Goal: Task Accomplishment & Management: Use online tool/utility

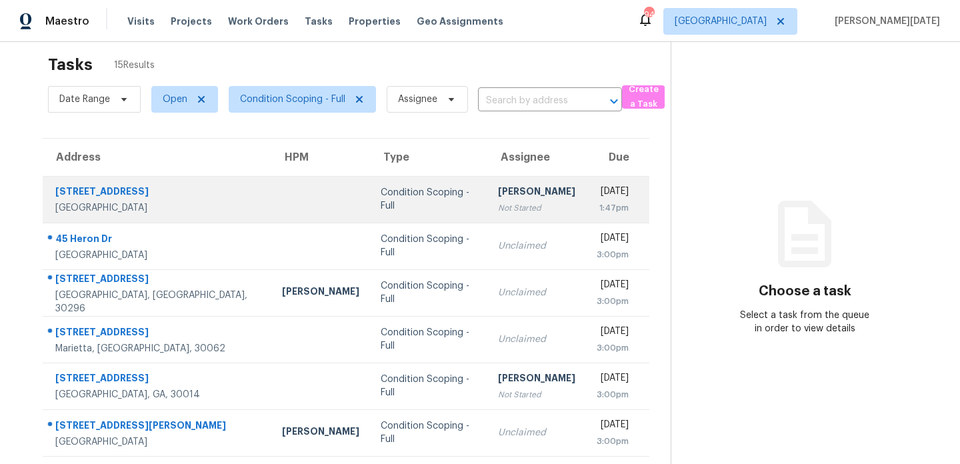
scroll to position [15, 0]
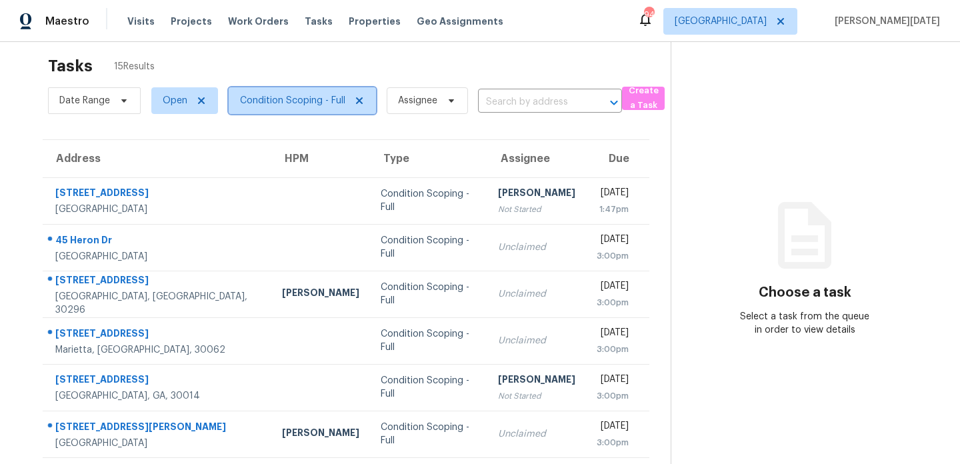
click at [326, 105] on span "Condition Scoping - Full" at bounding box center [292, 100] width 105 height 13
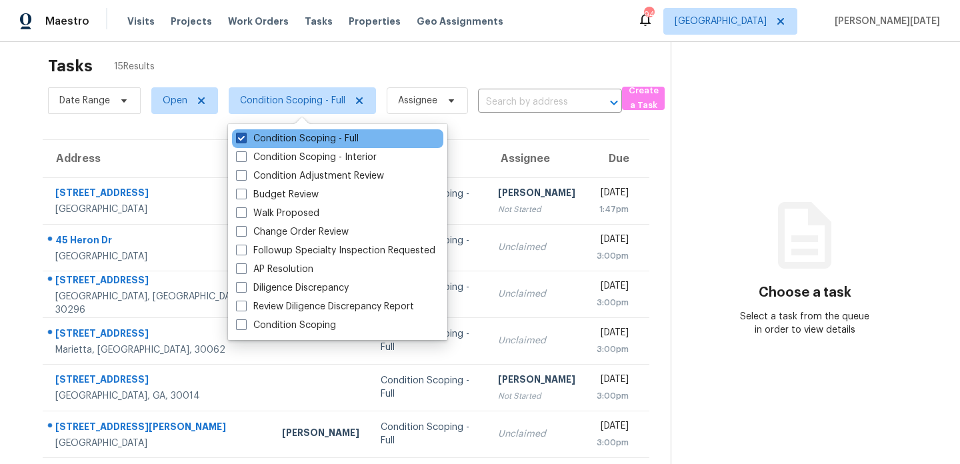
click at [319, 133] on label "Condition Scoping - Full" at bounding box center [297, 138] width 123 height 13
click at [245, 133] on input "Condition Scoping - Full" at bounding box center [240, 136] width 9 height 9
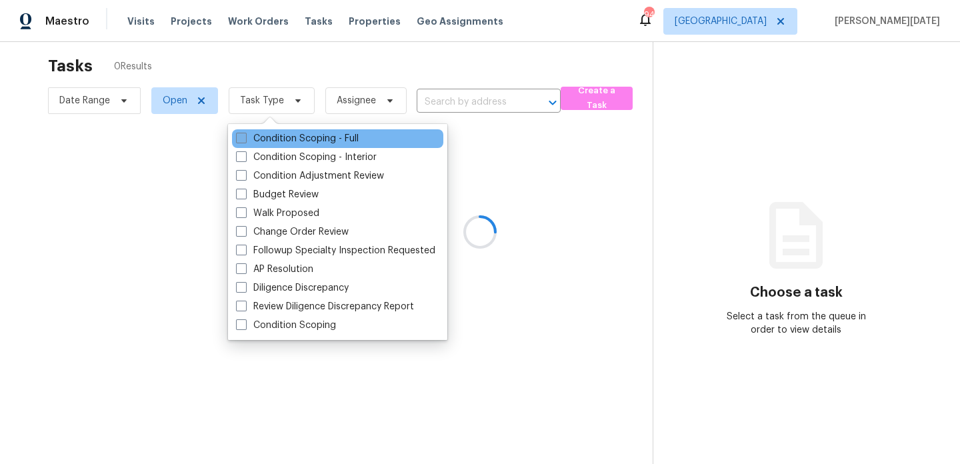
click at [319, 133] on label "Condition Scoping - Full" at bounding box center [297, 138] width 123 height 13
click at [245, 133] on input "Condition Scoping - Full" at bounding box center [240, 136] width 9 height 9
checkbox input "true"
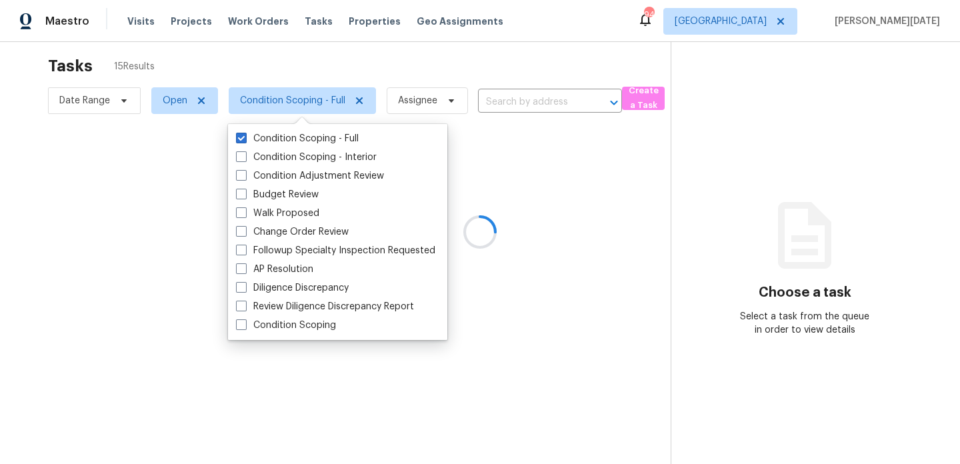
click at [419, 78] on div at bounding box center [480, 232] width 960 height 464
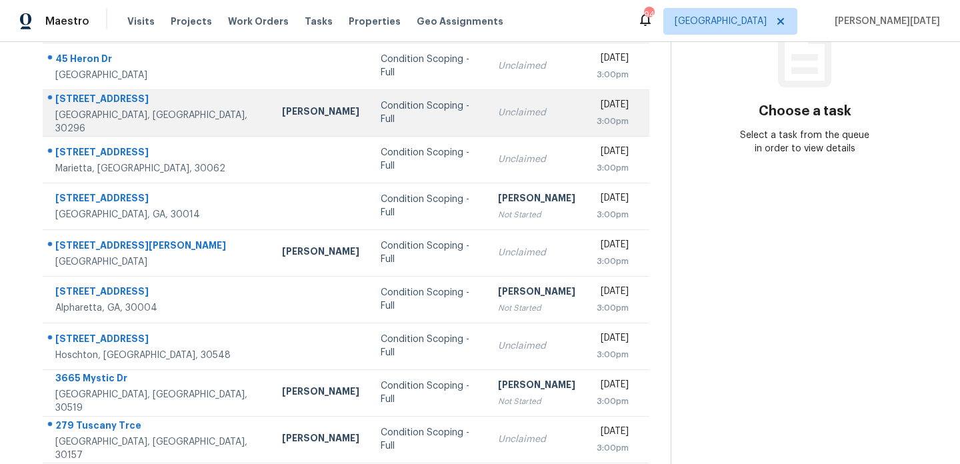
scroll to position [230, 0]
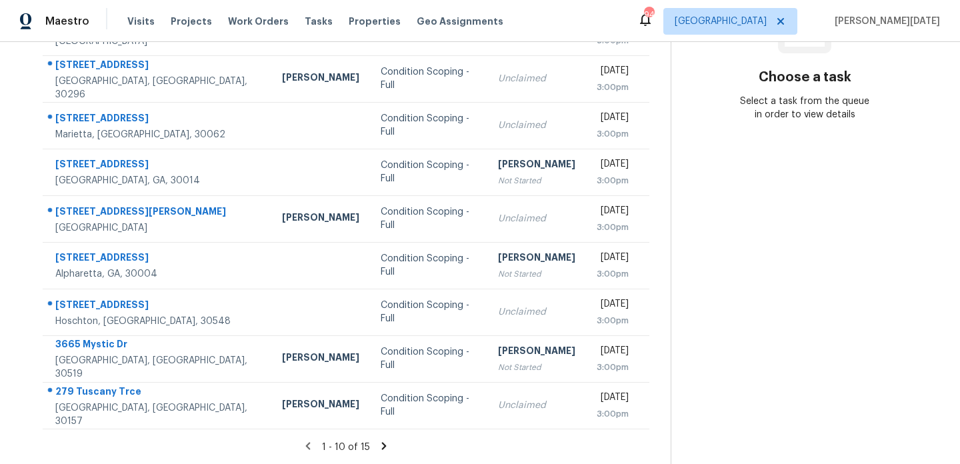
click at [382, 442] on icon at bounding box center [384, 445] width 5 height 7
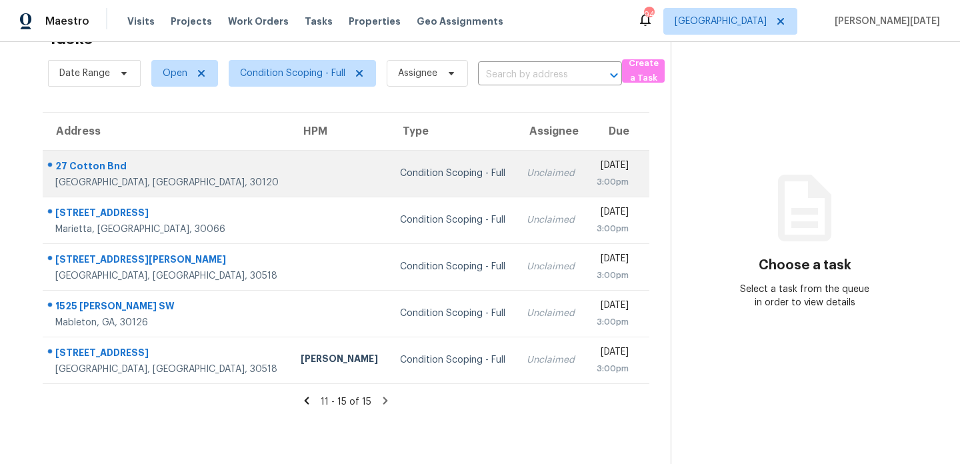
click at [527, 169] on div "Unclaimed" at bounding box center [551, 173] width 48 height 13
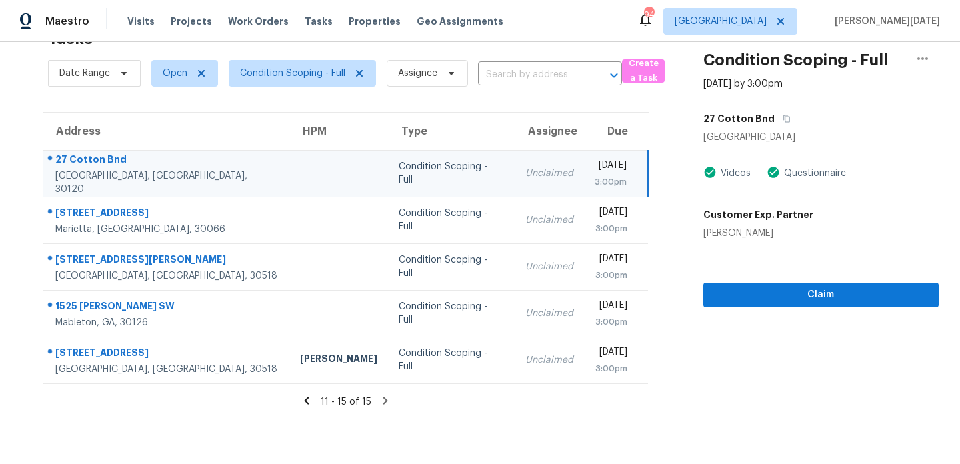
click at [525, 169] on div "Unclaimed" at bounding box center [549, 173] width 48 height 13
click at [525, 170] on div "Unclaimed" at bounding box center [549, 173] width 48 height 13
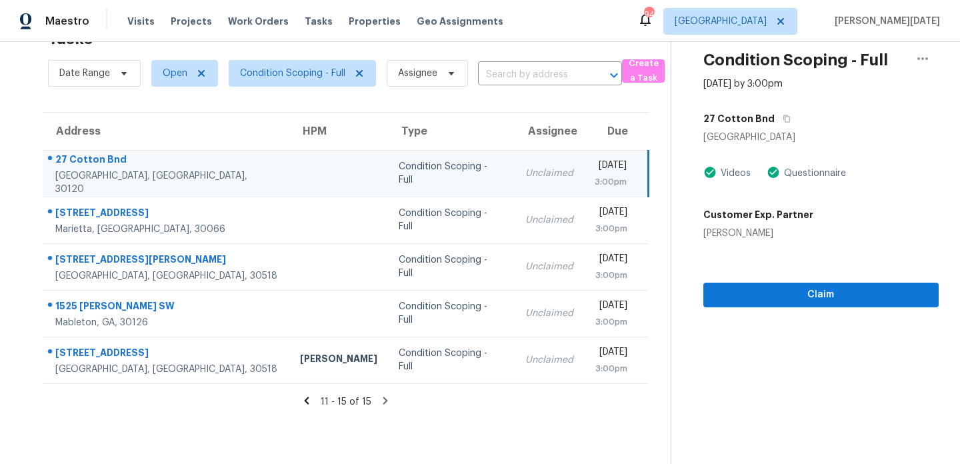
click at [525, 170] on div "Unclaimed" at bounding box center [549, 173] width 48 height 13
click at [709, 290] on button "Claim" at bounding box center [820, 295] width 235 height 25
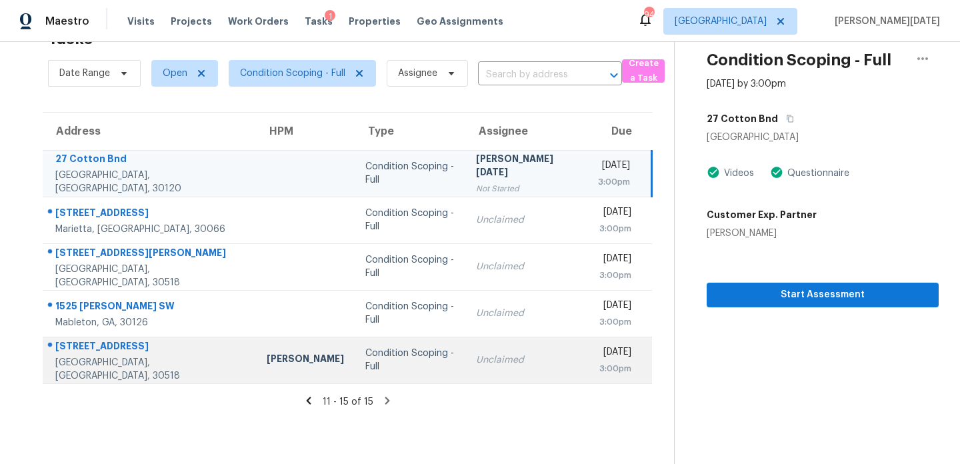
click at [465, 365] on td "Unclaimed" at bounding box center [526, 360] width 123 height 47
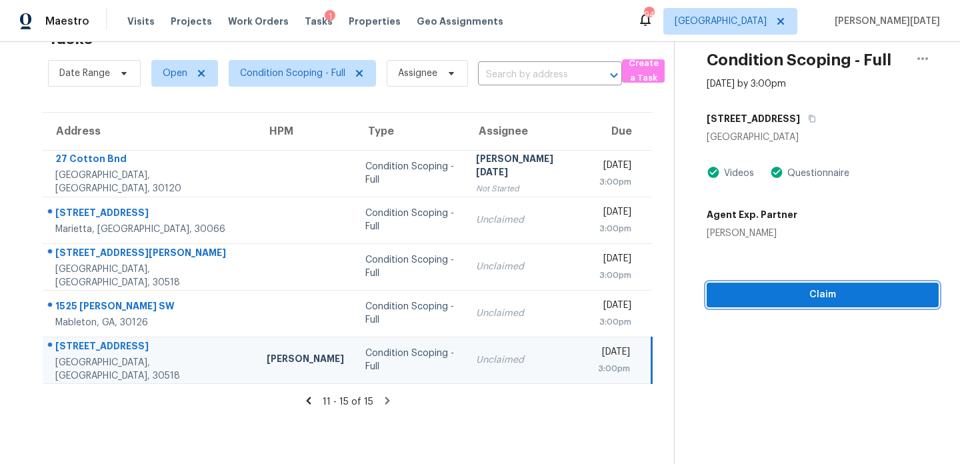
click at [775, 297] on span "Claim" at bounding box center [822, 295] width 211 height 17
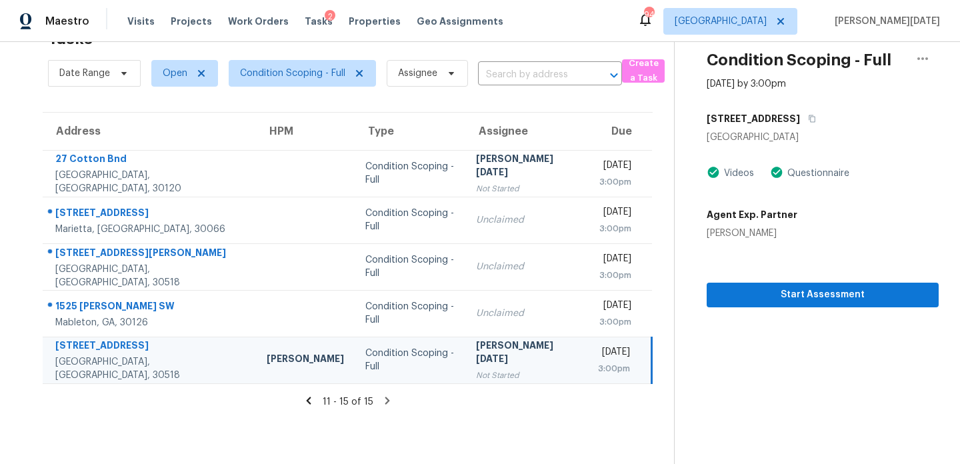
click at [310, 401] on icon at bounding box center [309, 401] width 12 height 12
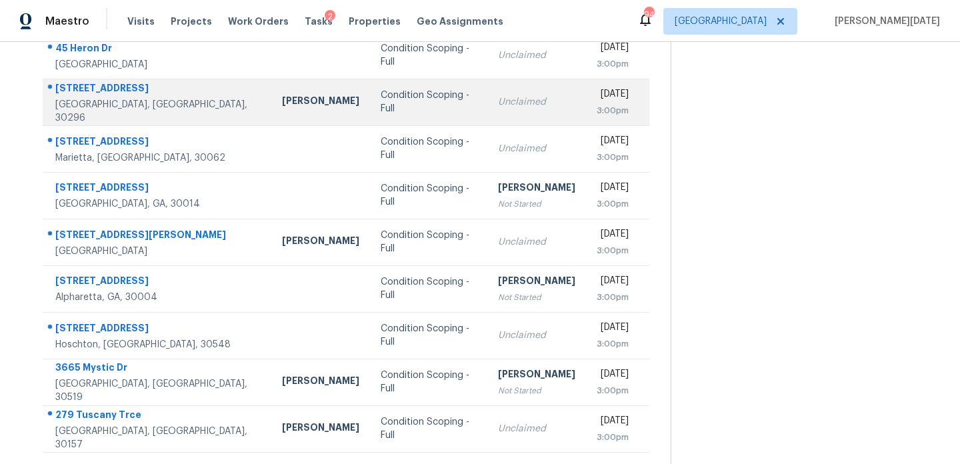
scroll to position [230, 0]
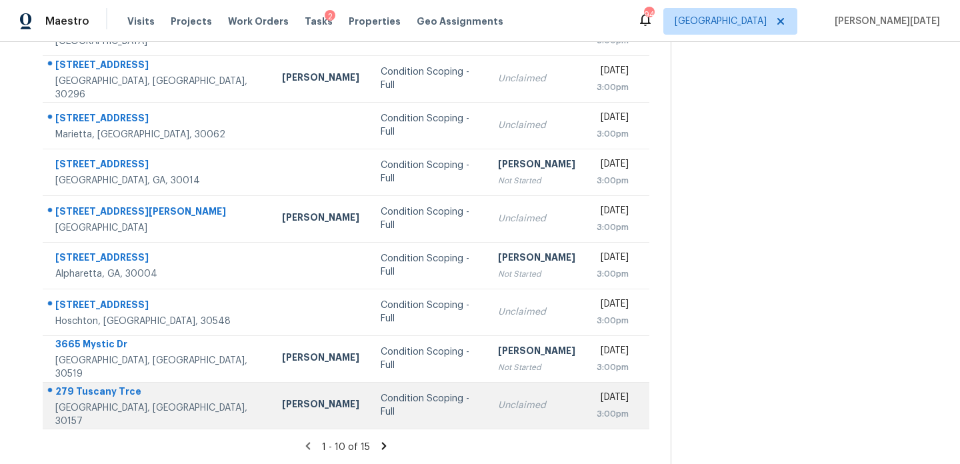
click at [498, 403] on div "Unclaimed" at bounding box center [536, 405] width 77 height 13
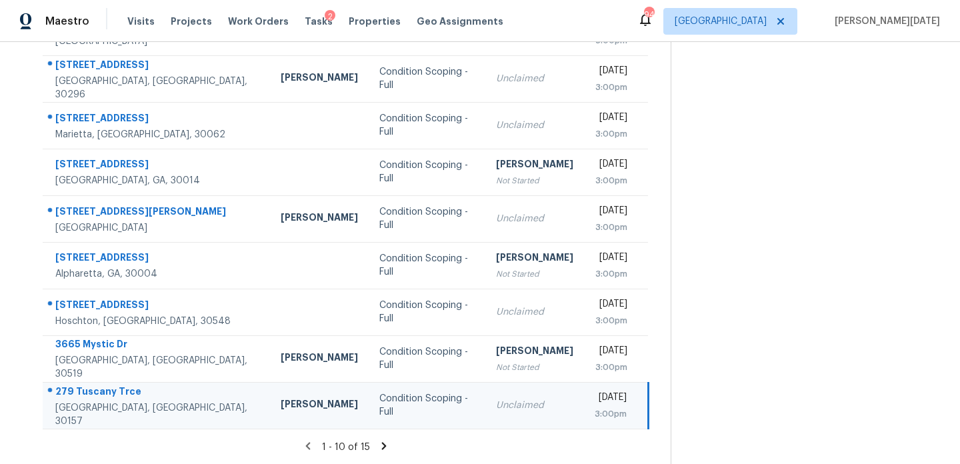
click at [527, 399] on td "Unclaimed" at bounding box center [534, 405] width 99 height 47
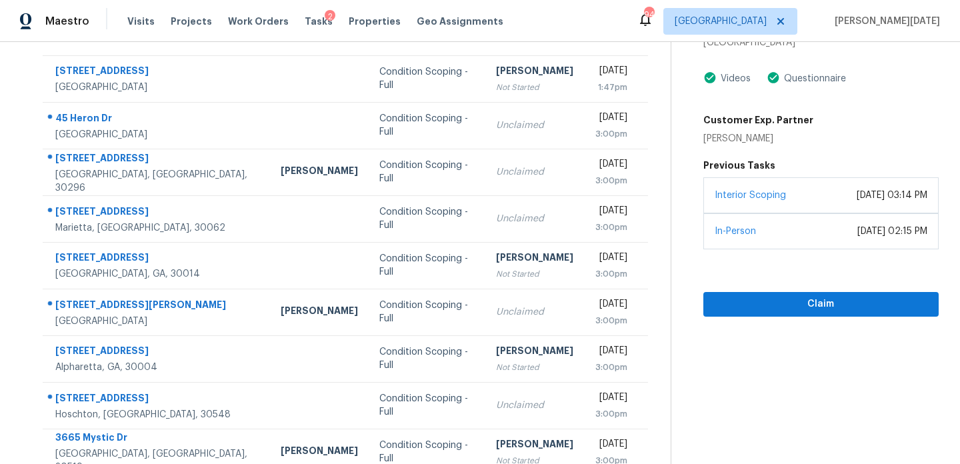
scroll to position [108, 0]
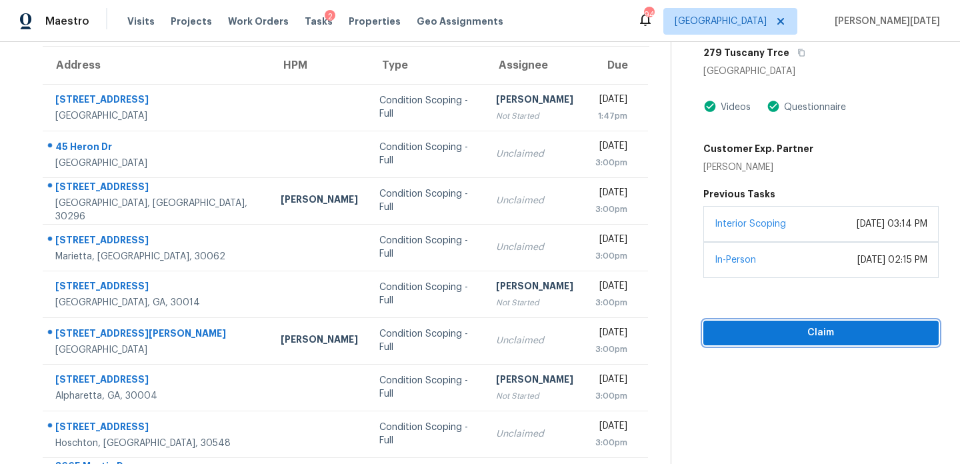
click at [762, 325] on span "Claim" at bounding box center [821, 333] width 214 height 17
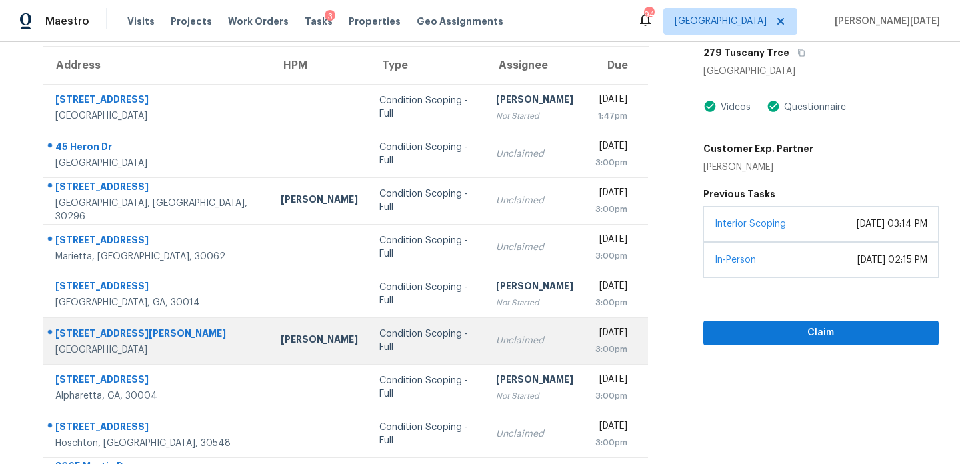
scroll to position [0, 0]
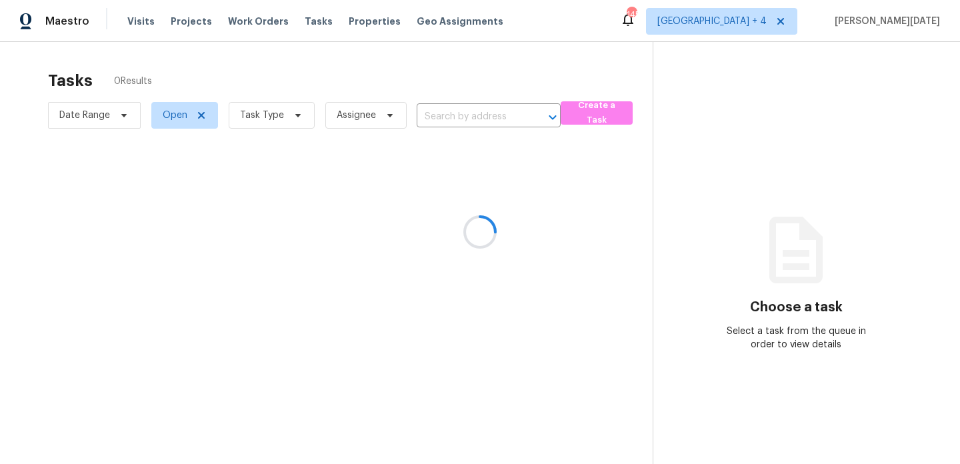
click at [250, 112] on div at bounding box center [480, 232] width 960 height 464
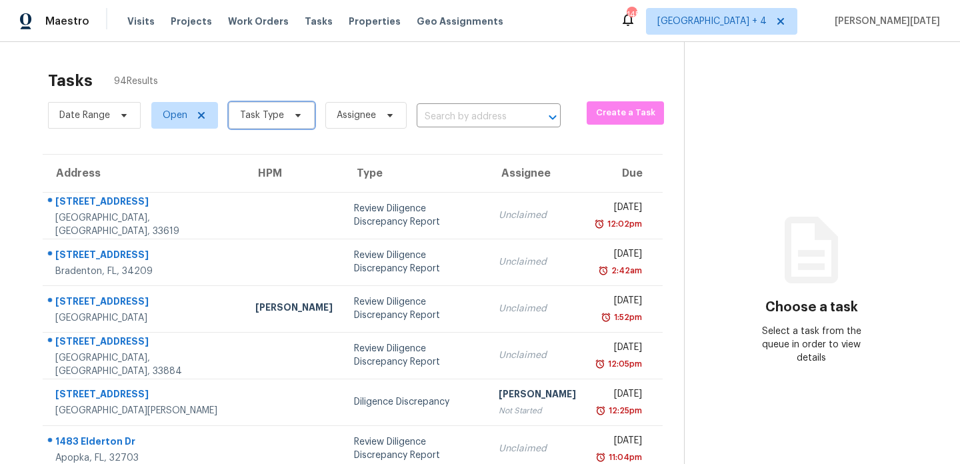
click at [250, 112] on span "Task Type" at bounding box center [262, 115] width 44 height 13
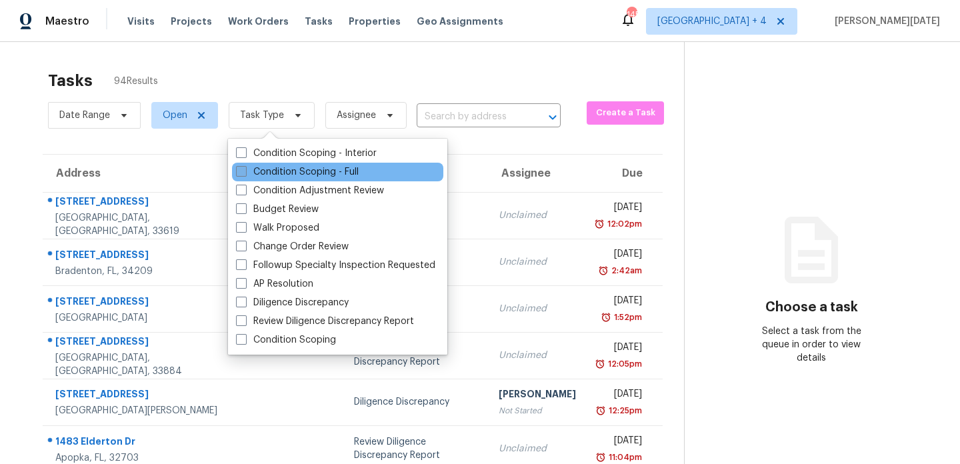
click at [259, 172] on label "Condition Scoping - Full" at bounding box center [297, 171] width 123 height 13
click at [245, 172] on input "Condition Scoping - Full" at bounding box center [240, 169] width 9 height 9
checkbox input "true"
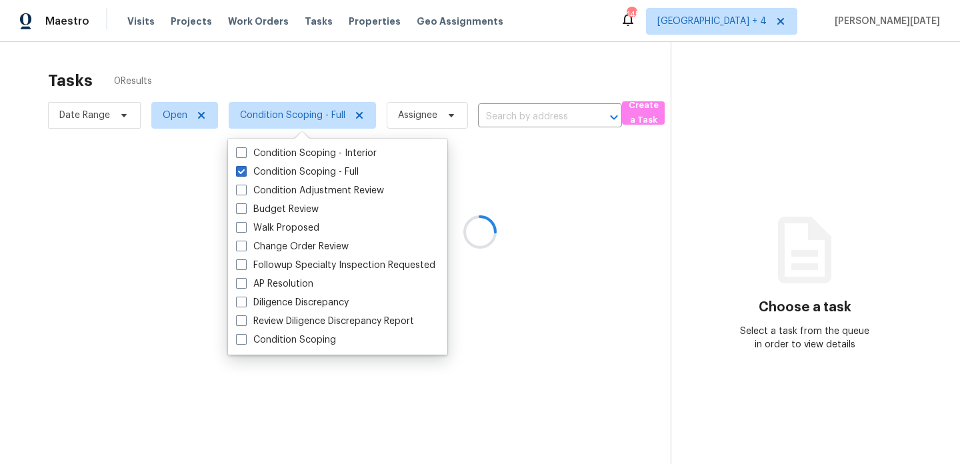
click at [408, 69] on div at bounding box center [480, 232] width 960 height 464
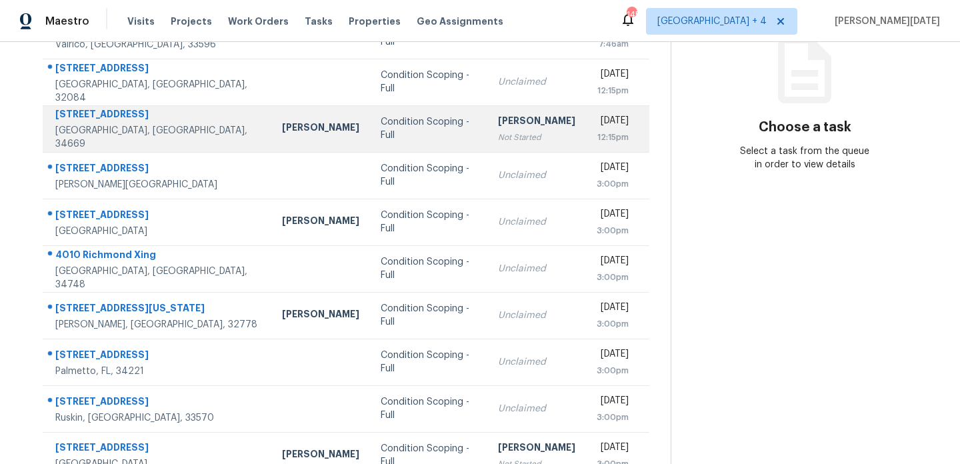
scroll to position [189, 0]
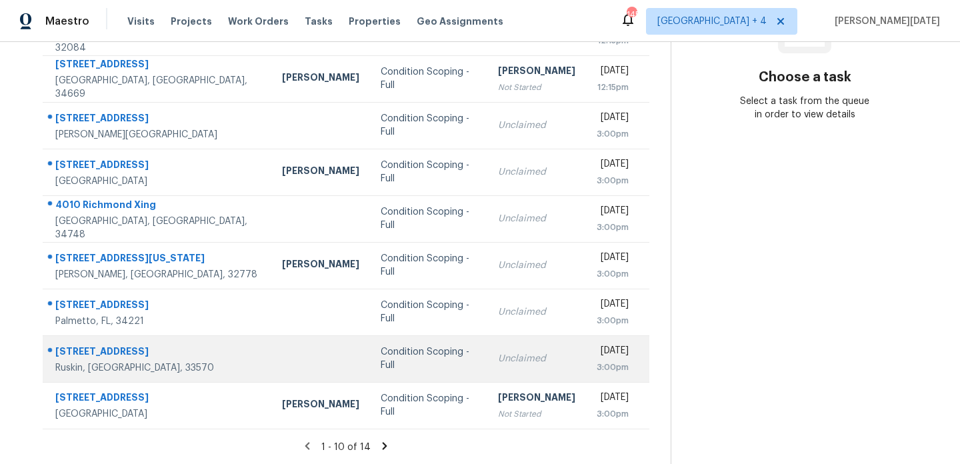
click at [381, 367] on td "Condition Scoping - Full" at bounding box center [428, 358] width 117 height 47
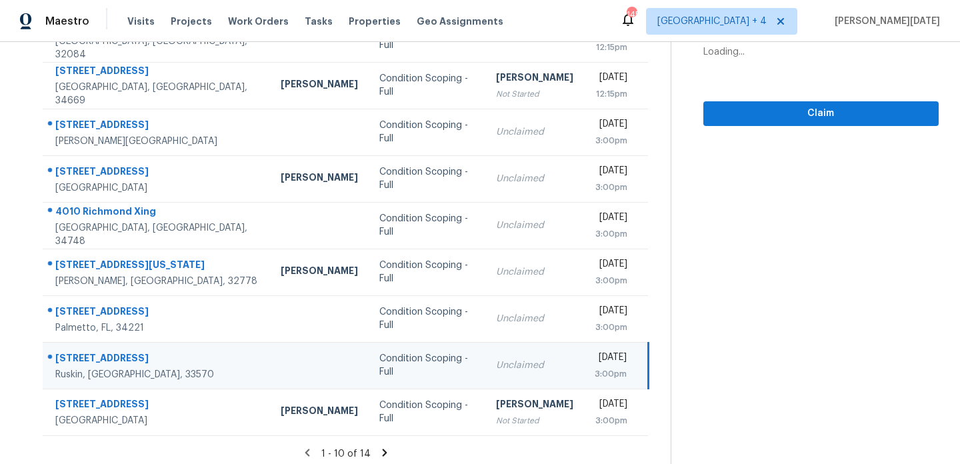
click at [418, 366] on td "Condition Scoping - Full" at bounding box center [427, 365] width 117 height 47
click at [496, 366] on div "Unclaimed" at bounding box center [534, 365] width 77 height 13
click at [584, 363] on td "Fri, Aug 15th 2025 3:00pm" at bounding box center [616, 365] width 65 height 47
click at [759, 123] on button "Claim" at bounding box center [820, 113] width 235 height 25
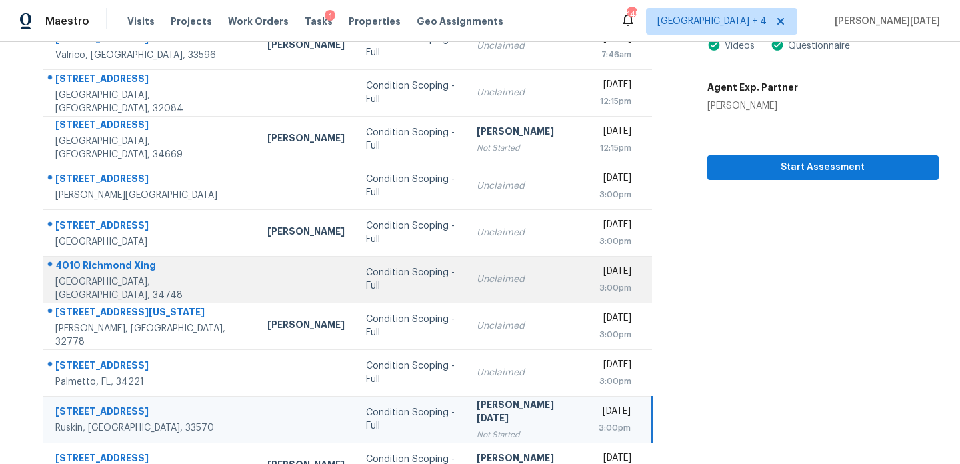
scroll to position [203, 0]
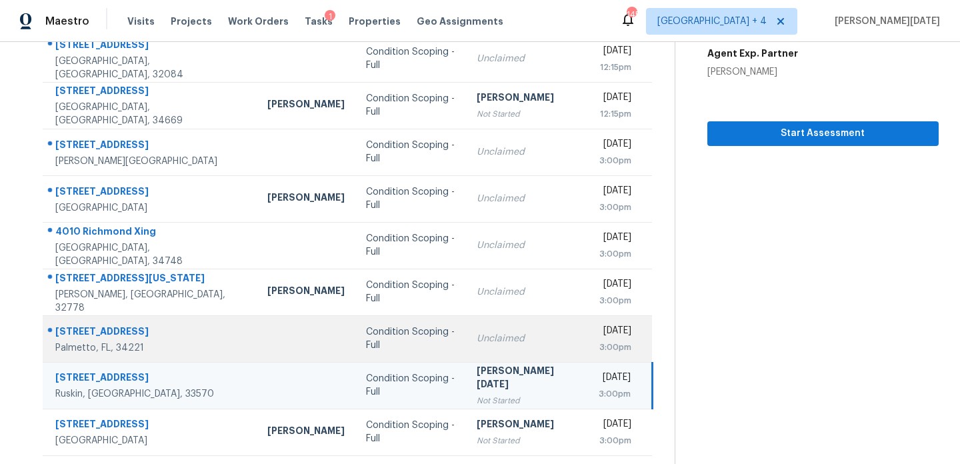
click at [385, 321] on td "Condition Scoping - Full" at bounding box center [410, 338] width 110 height 47
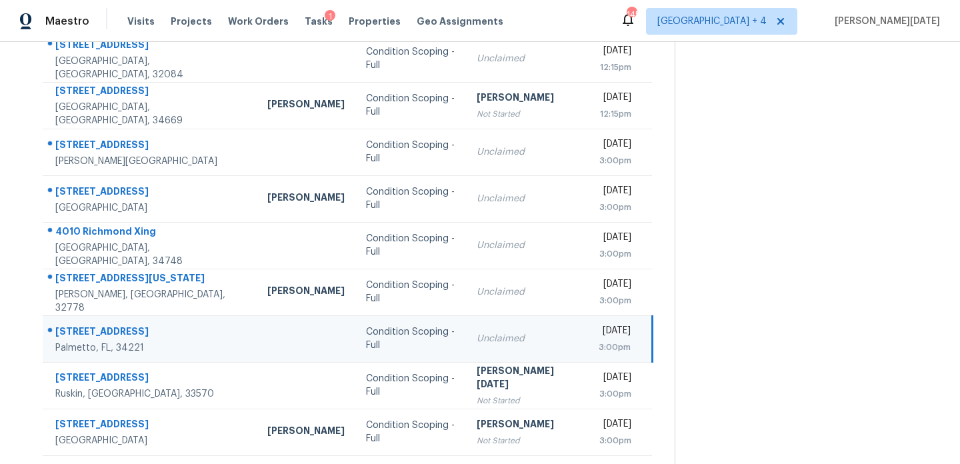
click at [466, 335] on td "Unclaimed" at bounding box center [527, 338] width 122 height 47
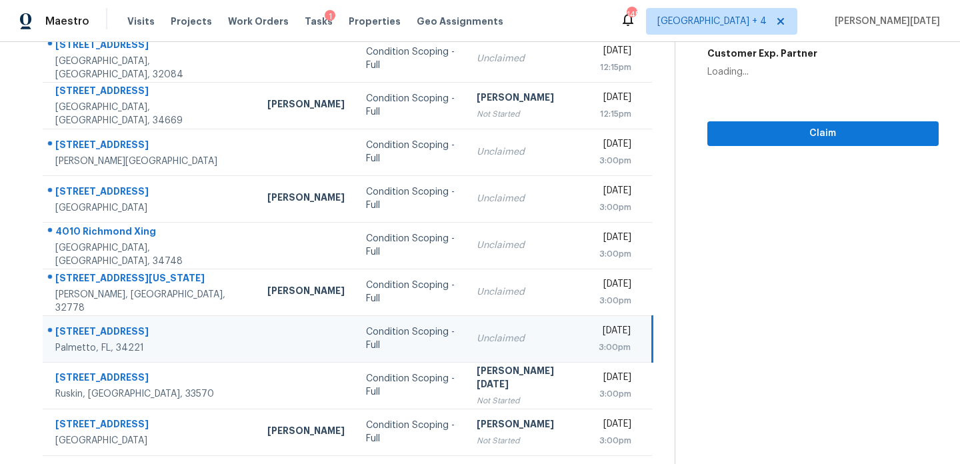
click at [517, 336] on div "Unclaimed" at bounding box center [527, 338] width 101 height 13
click at [527, 336] on td "Unclaimed" at bounding box center [527, 338] width 122 height 47
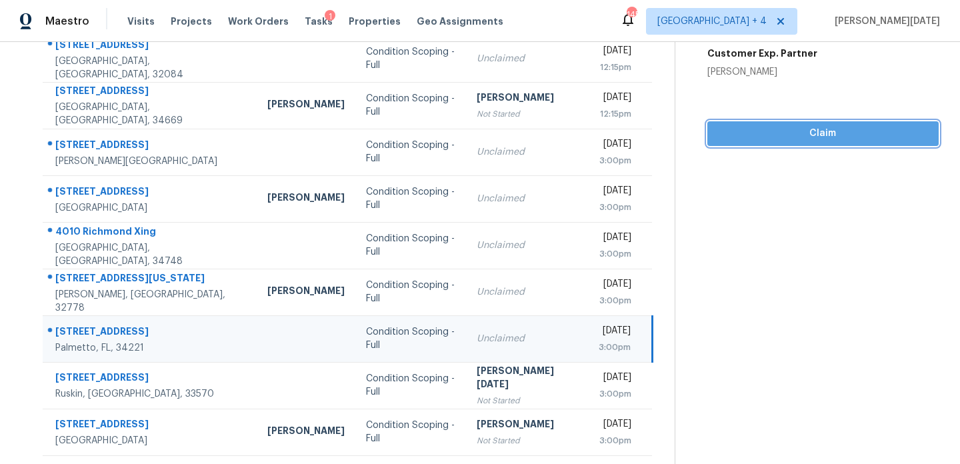
click at [784, 129] on span "Claim" at bounding box center [823, 133] width 210 height 17
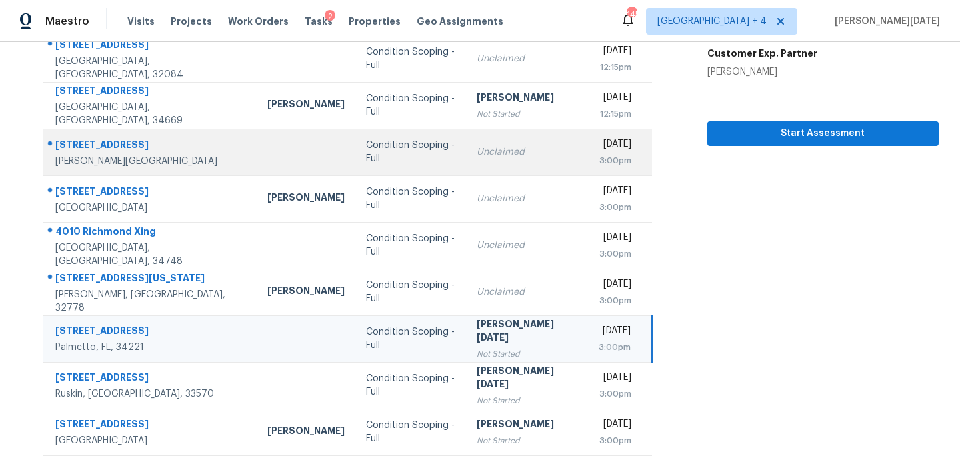
scroll to position [0, 0]
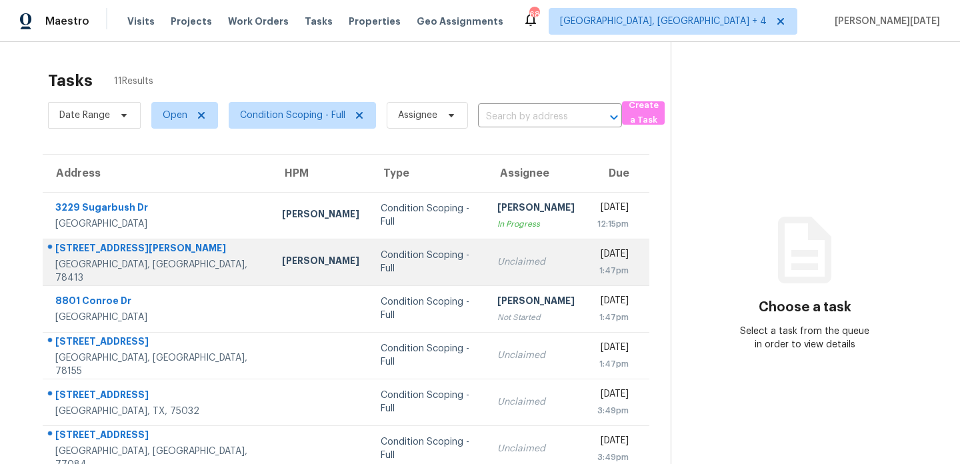
scroll to position [156, 0]
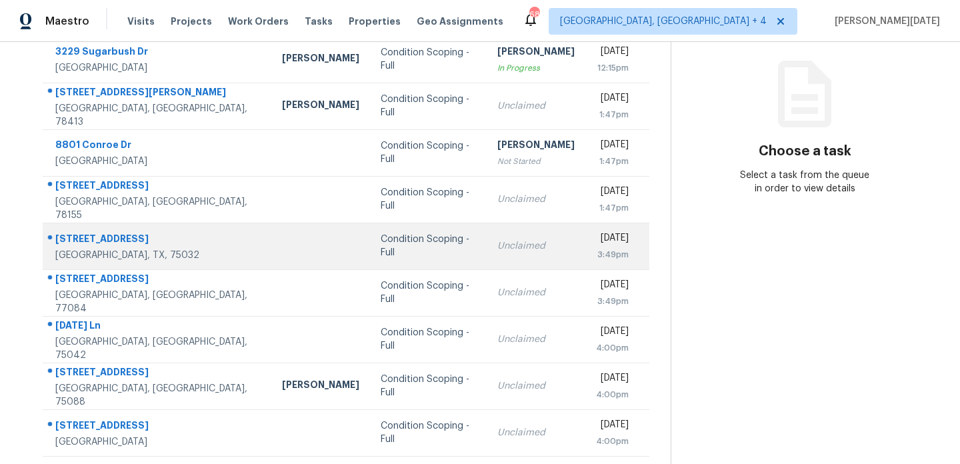
click at [497, 240] on div "Unclaimed" at bounding box center [535, 245] width 77 height 13
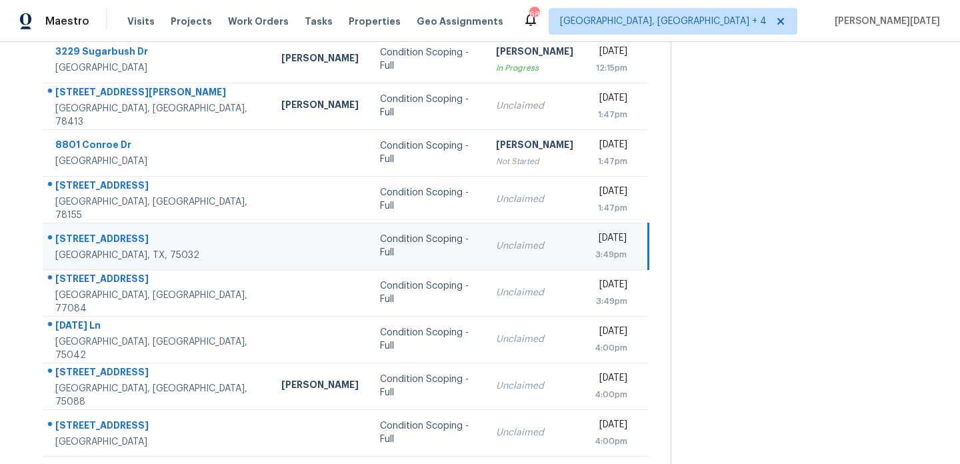
click at [584, 255] on td "Fri, Aug 15th 2025 3:49pm" at bounding box center [616, 246] width 64 height 47
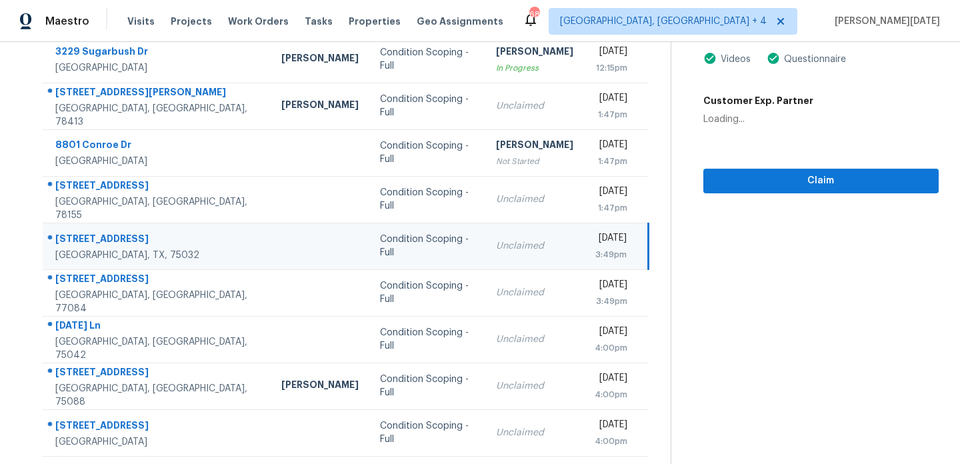
click at [584, 255] on td "Fri, Aug 15th 2025 3:49pm" at bounding box center [616, 246] width 64 height 47
click at [595, 254] on div "3:49pm" at bounding box center [611, 254] width 32 height 13
click at [739, 180] on span "Claim" at bounding box center [821, 181] width 214 height 17
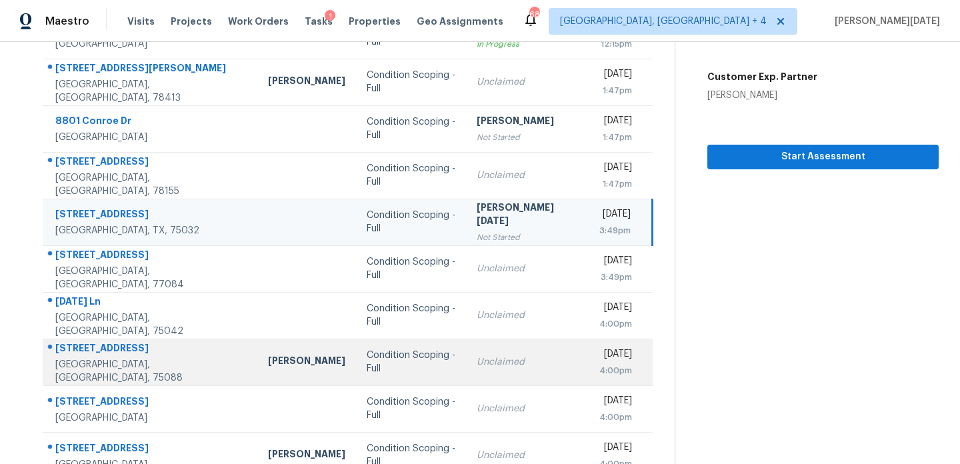
scroll to position [179, 0]
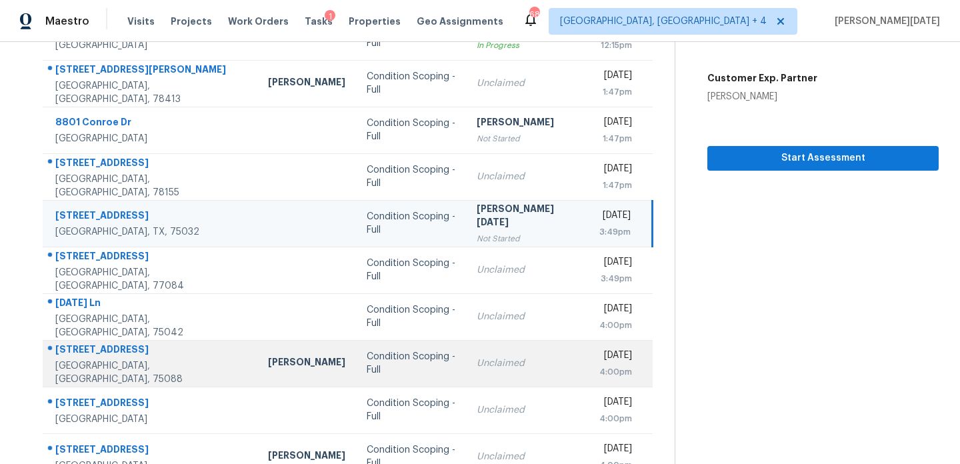
click at [393, 355] on td "Condition Scoping - Full" at bounding box center [411, 363] width 110 height 47
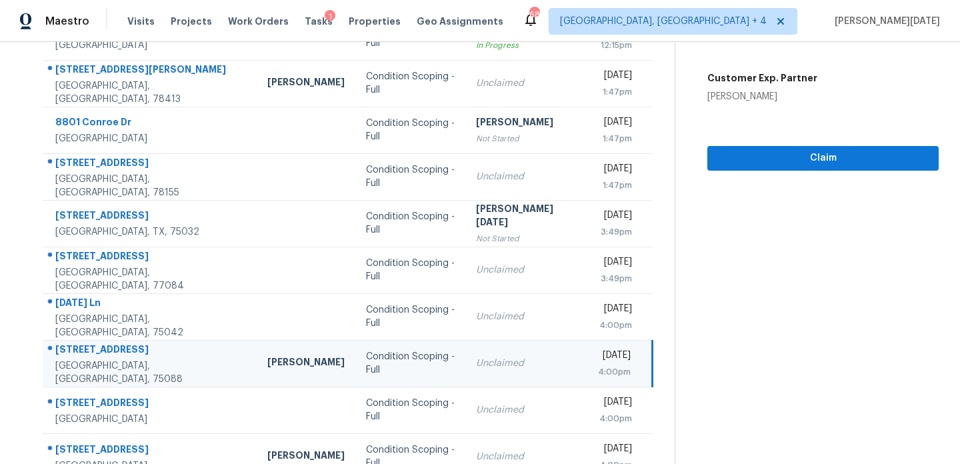
click at [413, 361] on td "Condition Scoping - Full" at bounding box center [410, 363] width 110 height 47
click at [476, 363] on div "Unclaimed" at bounding box center [526, 363] width 101 height 13
click at [476, 360] on div "Unclaimed" at bounding box center [526, 363] width 101 height 13
click at [770, 161] on span "Claim" at bounding box center [823, 158] width 210 height 17
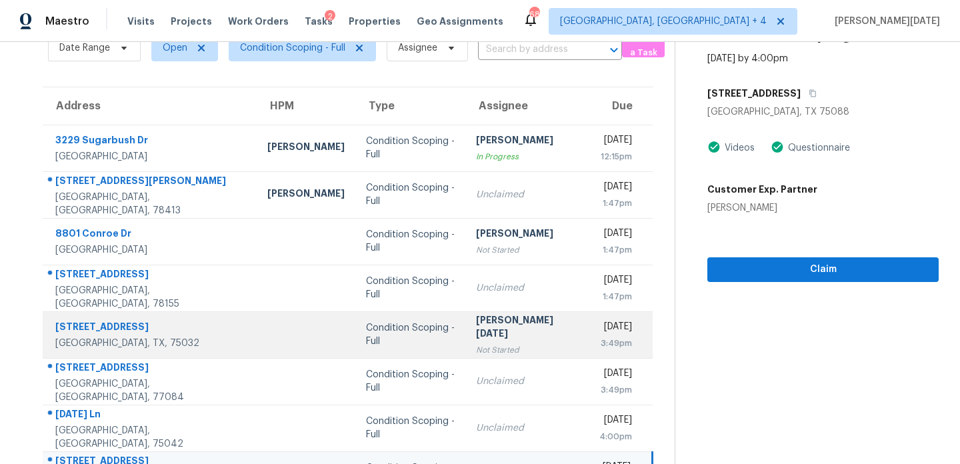
scroll to position [230, 0]
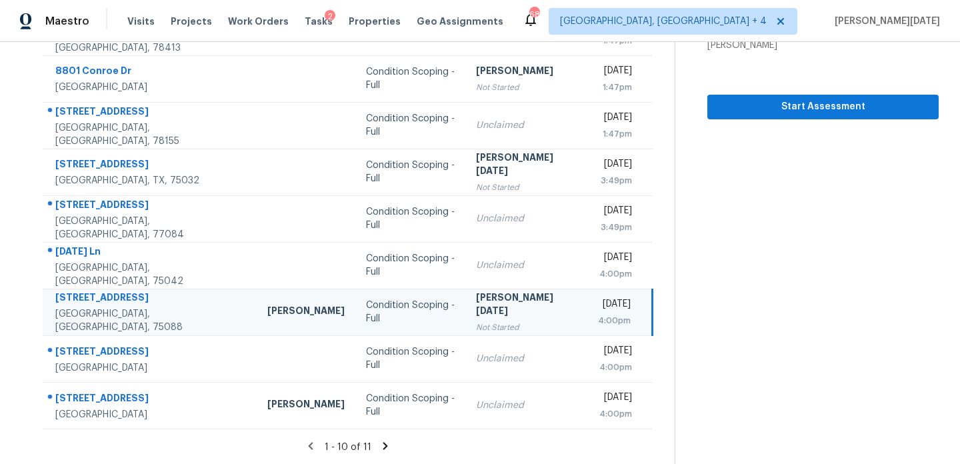
click at [379, 441] on icon at bounding box center [385, 446] width 12 height 12
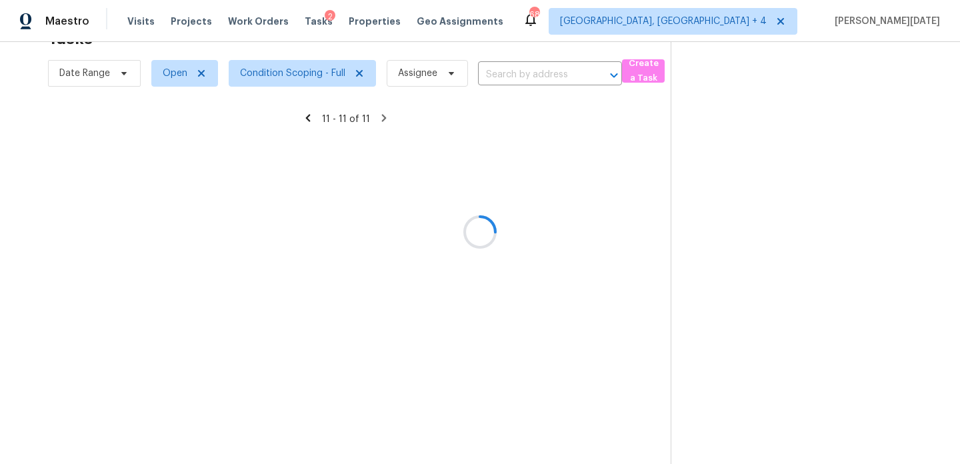
scroll to position [42, 0]
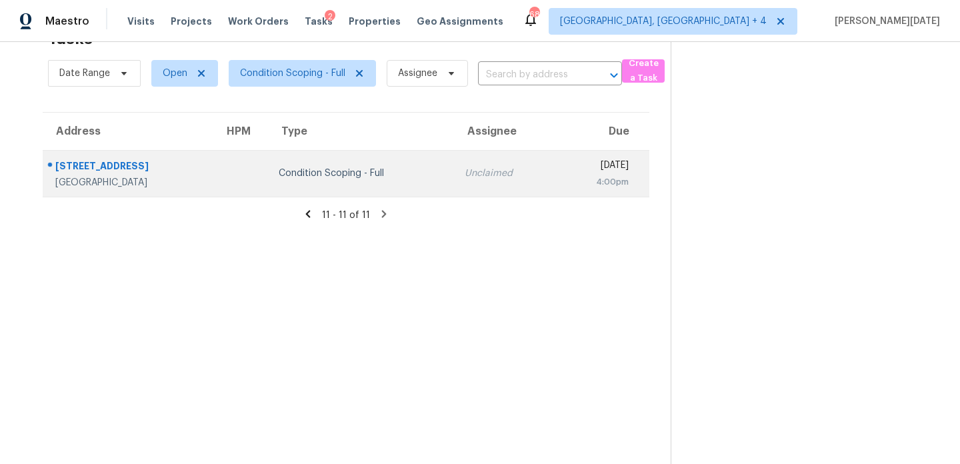
click at [465, 173] on div "Unclaimed" at bounding box center [505, 173] width 80 height 13
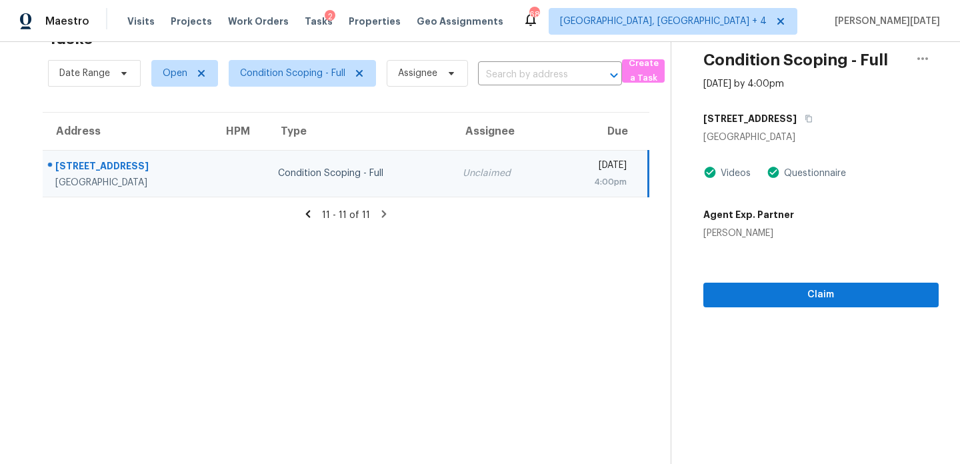
scroll to position [0, 0]
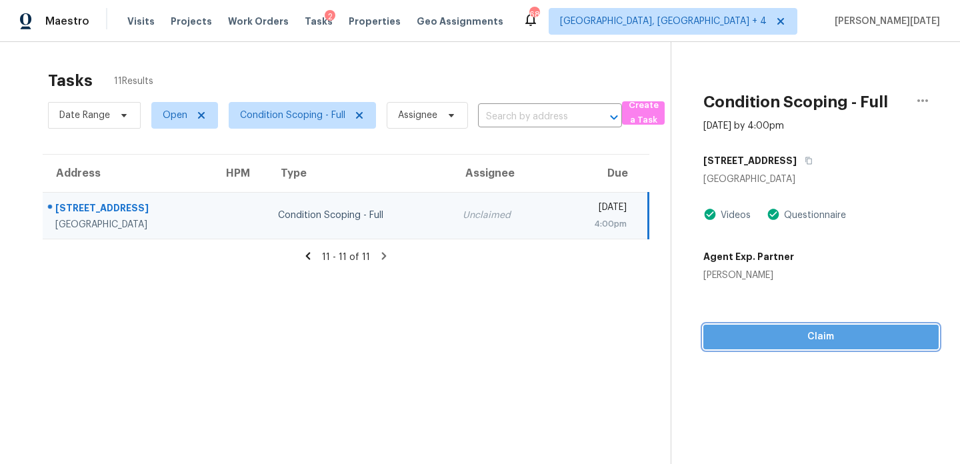
click at [725, 339] on span "Claim" at bounding box center [821, 337] width 214 height 17
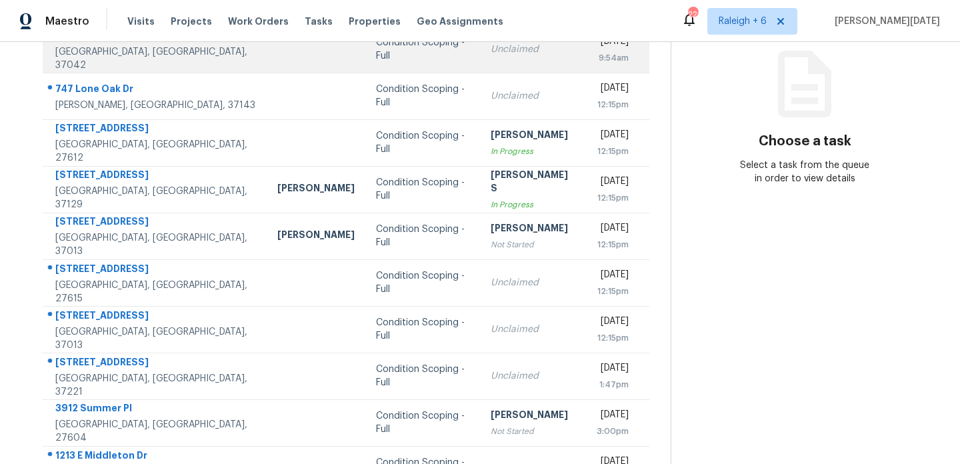
scroll to position [230, 0]
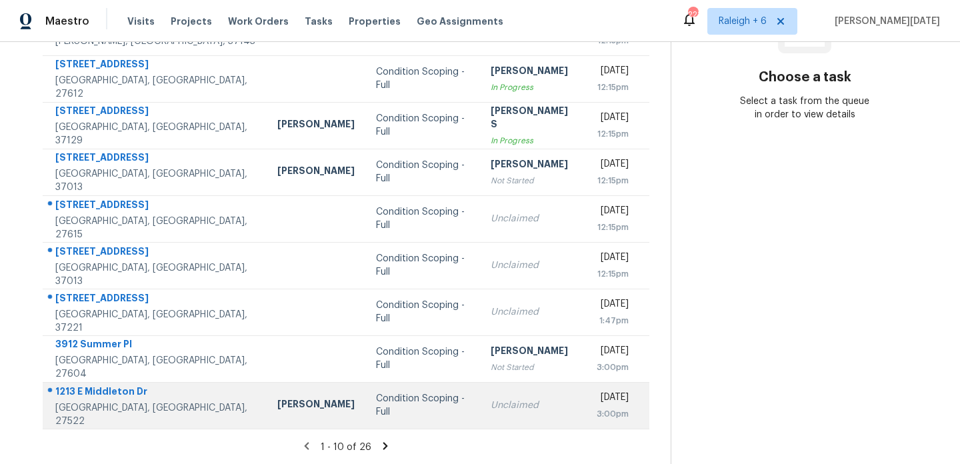
click at [486, 397] on td "Unclaimed" at bounding box center [533, 405] width 106 height 47
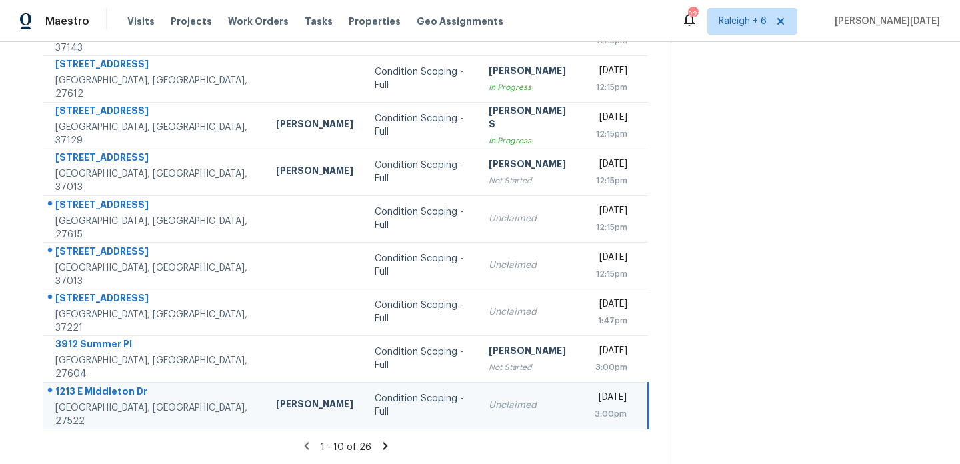
click at [486, 397] on td "Unclaimed" at bounding box center [530, 405] width 105 height 47
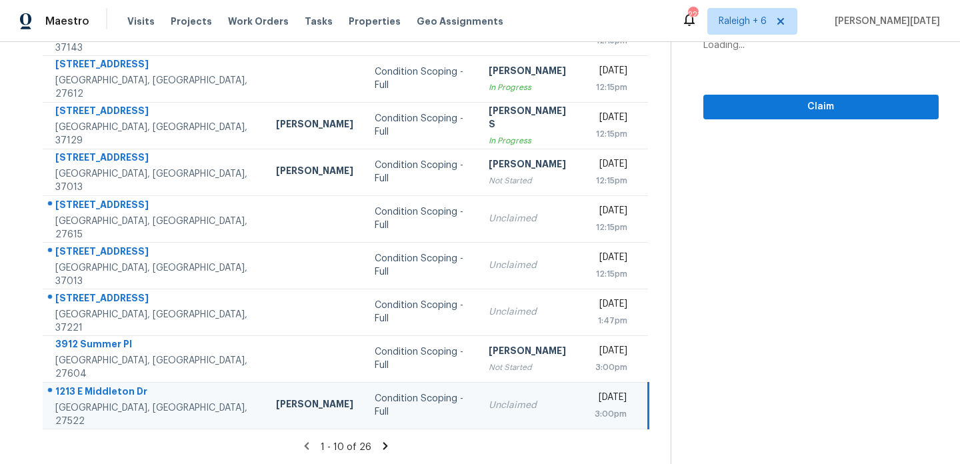
click at [486, 397] on td "Unclaimed" at bounding box center [530, 405] width 105 height 47
click at [516, 403] on div "Unclaimed" at bounding box center [531, 405] width 84 height 13
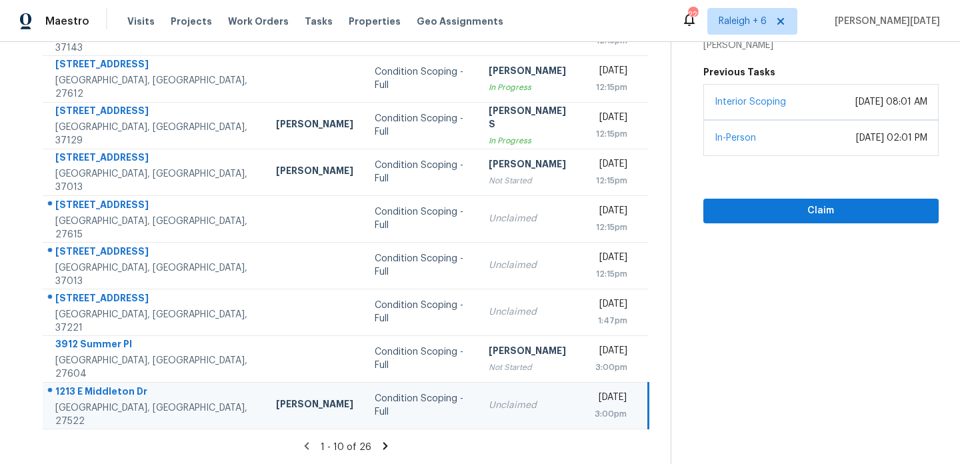
click at [516, 403] on div "Unclaimed" at bounding box center [531, 405] width 84 height 13
click at [737, 217] on span "Claim" at bounding box center [821, 211] width 214 height 17
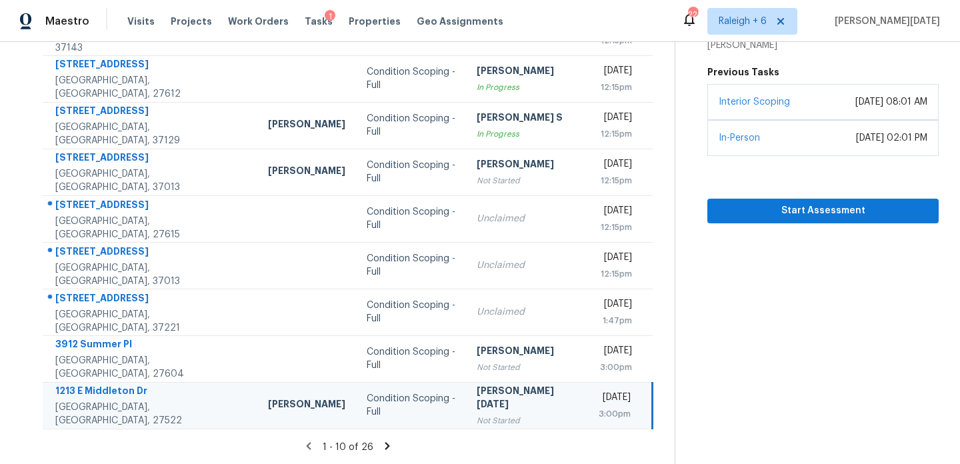
click at [385, 445] on icon at bounding box center [387, 445] width 5 height 7
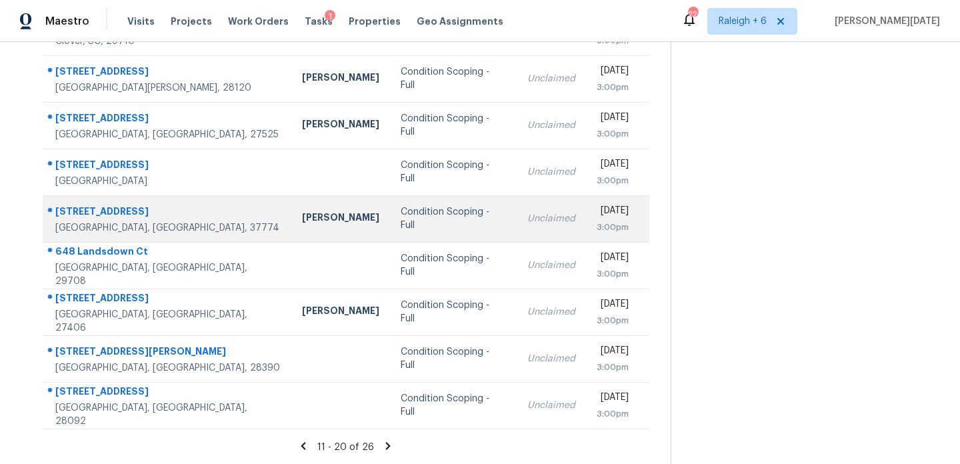
click at [421, 221] on div "Condition Scoping - Full" at bounding box center [453, 218] width 105 height 27
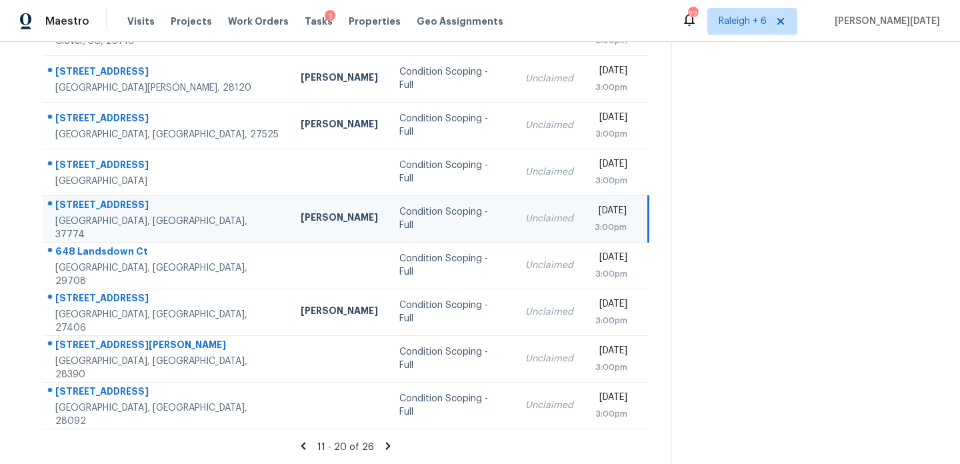
click at [515, 217] on td "Unclaimed" at bounding box center [549, 218] width 69 height 47
click at [595, 222] on div "3:00pm" at bounding box center [611, 227] width 32 height 13
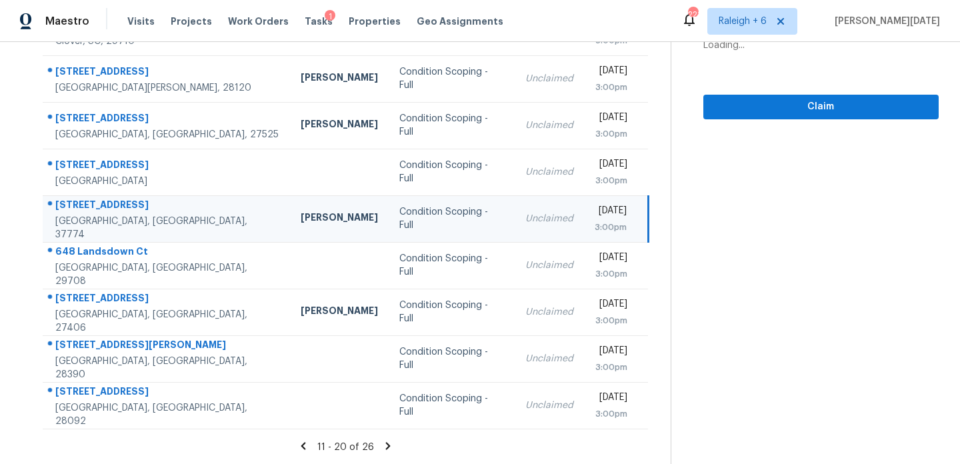
click at [595, 222] on div "3:00pm" at bounding box center [611, 227] width 32 height 13
click at [718, 120] on section "Condition Scoping - Full Aug 15th 2025 by 3:00pm 112 Utsesti Way Loudon, TN 377…" at bounding box center [805, 138] width 268 height 653
click at [730, 111] on span "Claim" at bounding box center [821, 107] width 214 height 17
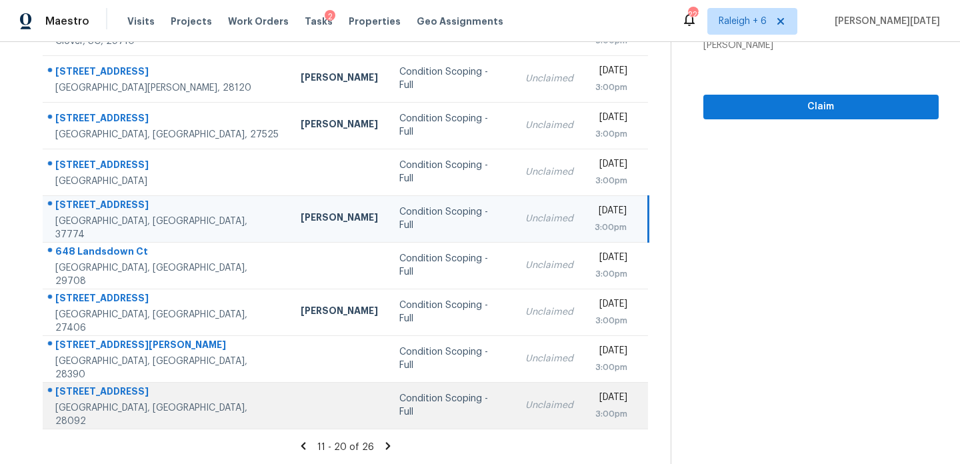
click at [419, 405] on div "Condition Scoping - Full" at bounding box center [451, 405] width 105 height 27
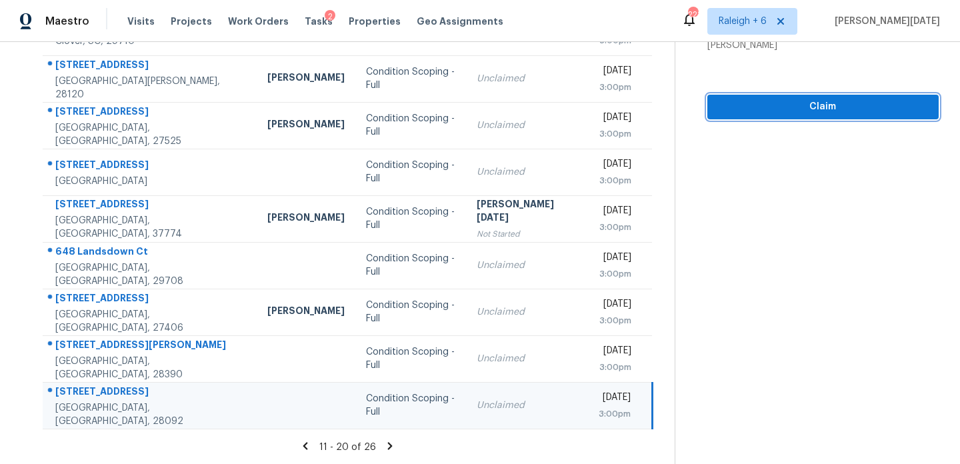
click at [744, 115] on button "Claim" at bounding box center [822, 107] width 231 height 25
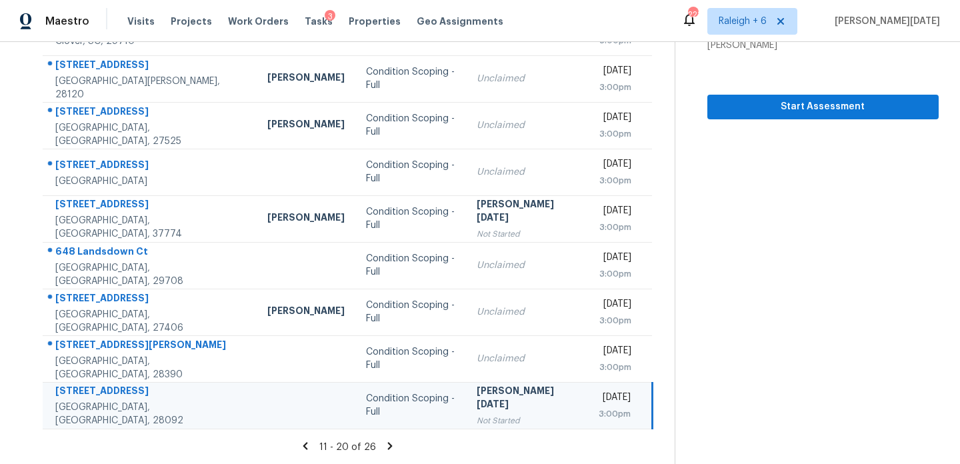
click at [388, 447] on icon at bounding box center [390, 445] width 5 height 7
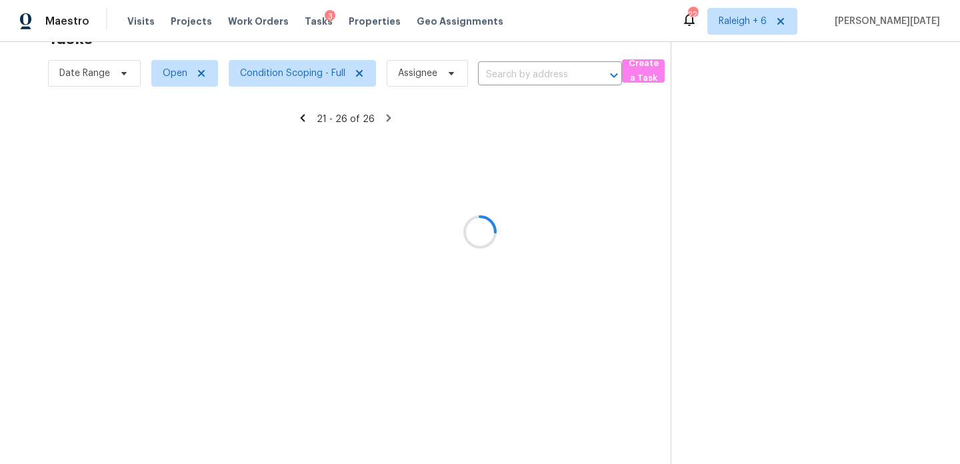
scroll to position [43, 0]
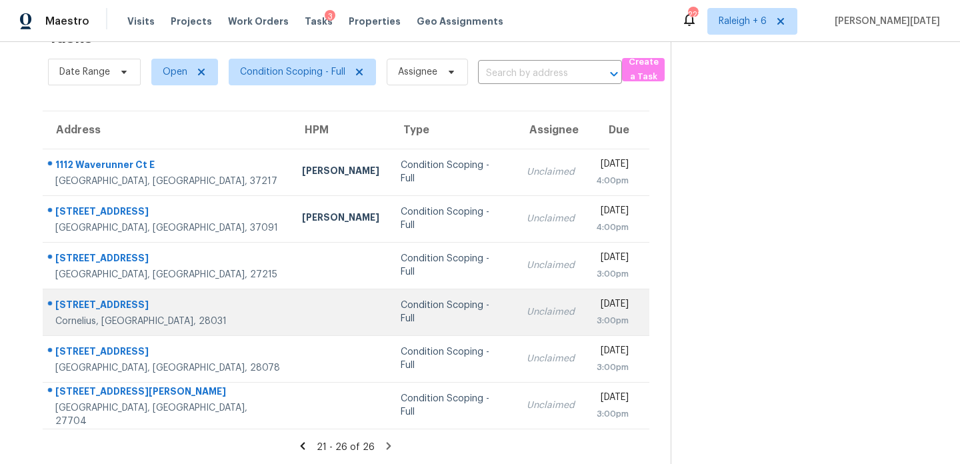
click at [411, 319] on td "Condition Scoping - Full" at bounding box center [453, 312] width 126 height 47
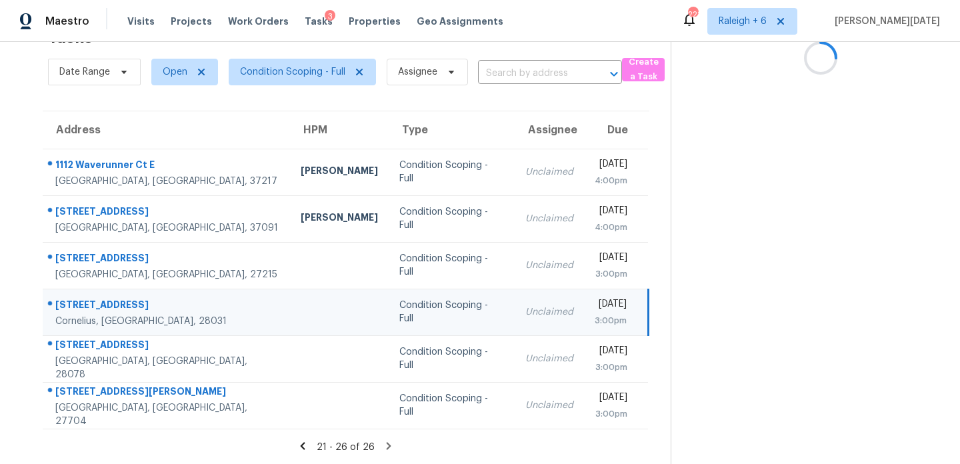
click at [525, 313] on div "Unclaimed" at bounding box center [549, 311] width 48 height 13
click at [595, 314] on div "3:00pm" at bounding box center [611, 320] width 32 height 13
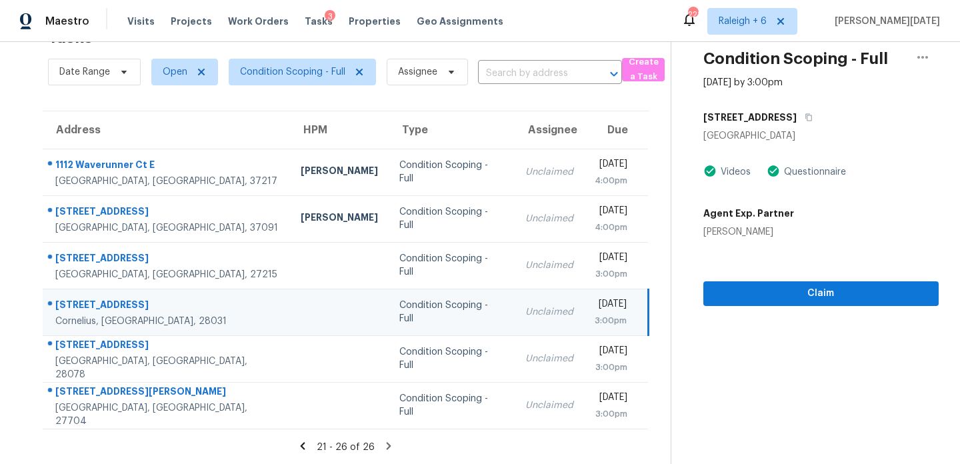
click at [595, 314] on div "3:00pm" at bounding box center [611, 320] width 32 height 13
click at [595, 313] on div "[DATE]" at bounding box center [611, 305] width 32 height 17
click at [733, 291] on span "Claim" at bounding box center [821, 293] width 214 height 17
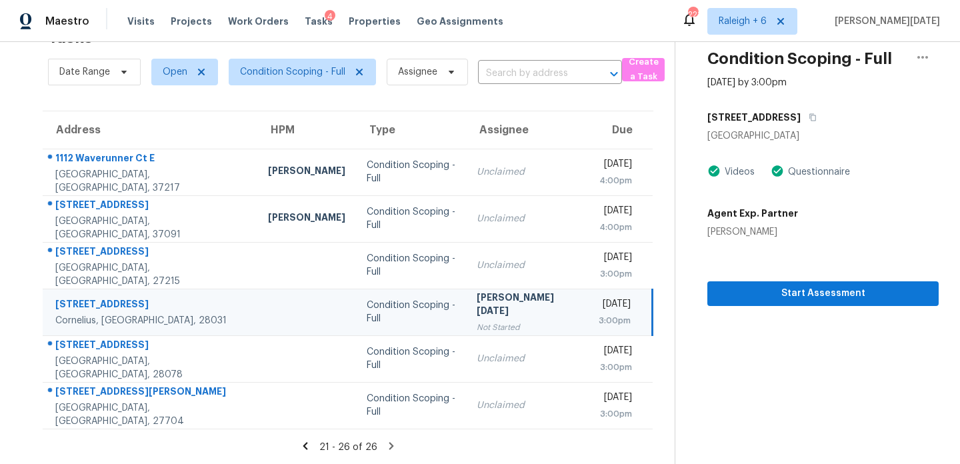
scroll to position [27, 0]
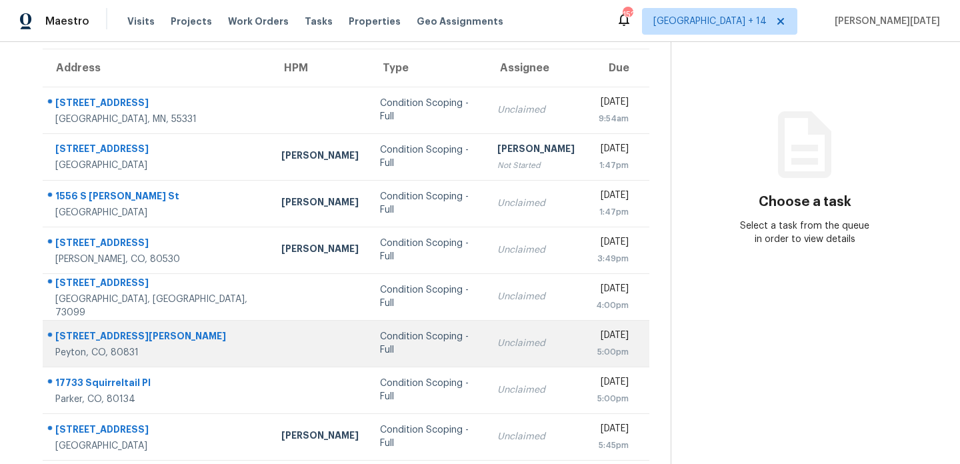
scroll to position [203, 0]
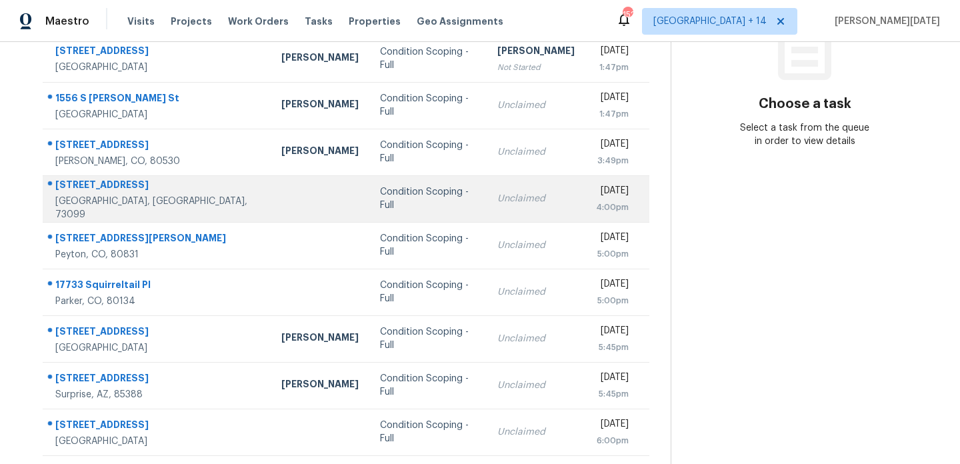
click at [502, 185] on td "Unclaimed" at bounding box center [536, 198] width 99 height 47
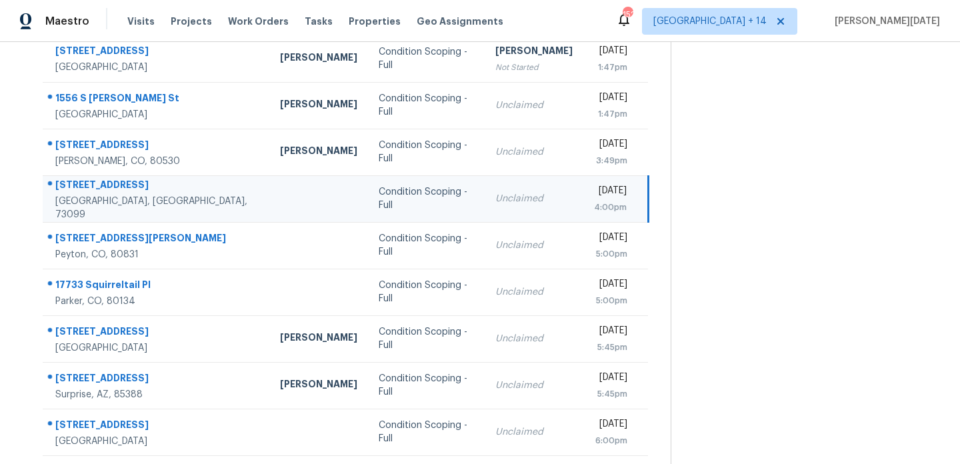
click at [527, 191] on td "Unclaimed" at bounding box center [534, 198] width 99 height 47
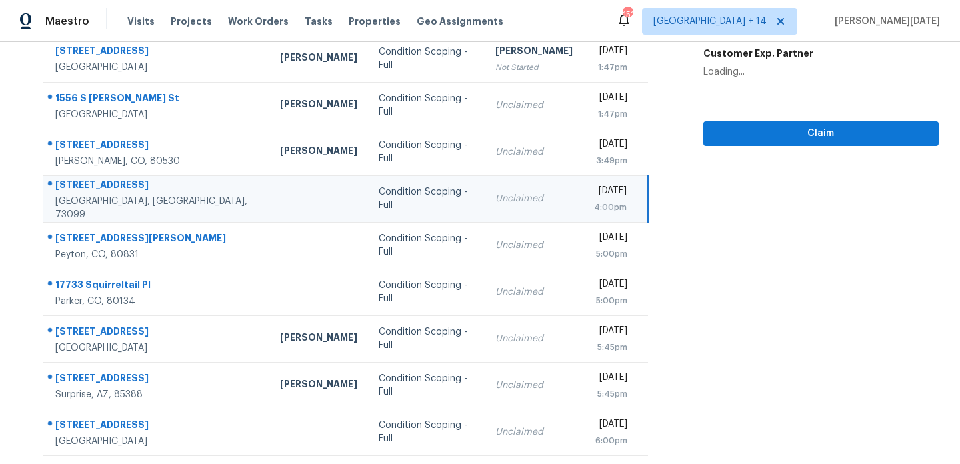
click at [594, 201] on div "4:00pm" at bounding box center [610, 207] width 33 height 13
click at [728, 136] on span "Claim" at bounding box center [821, 133] width 214 height 17
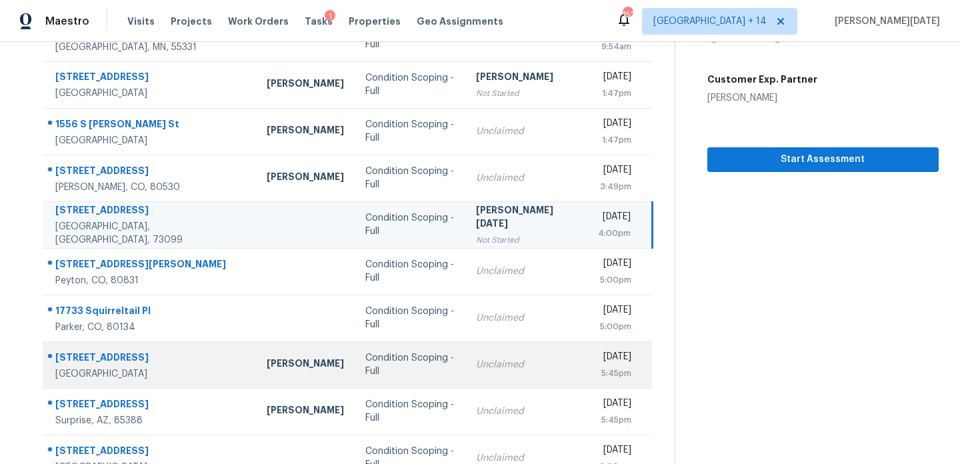
scroll to position [173, 0]
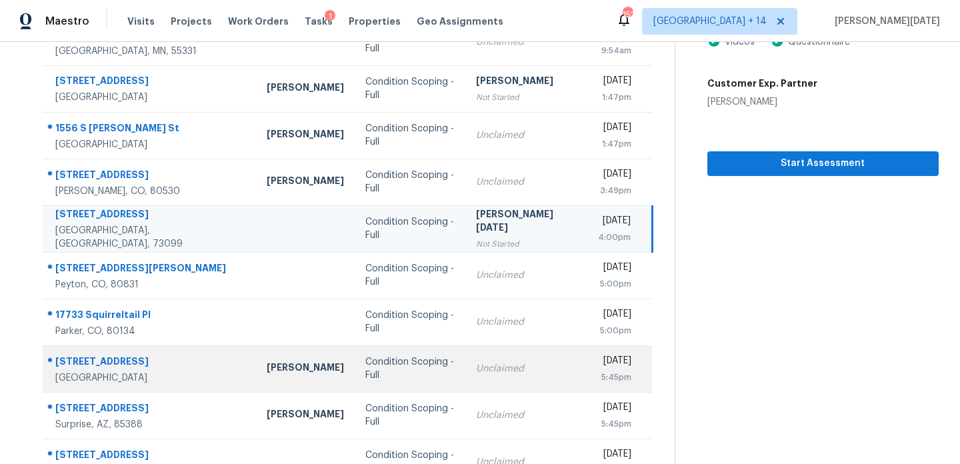
click at [378, 377] on td "Condition Scoping - Full" at bounding box center [410, 368] width 110 height 47
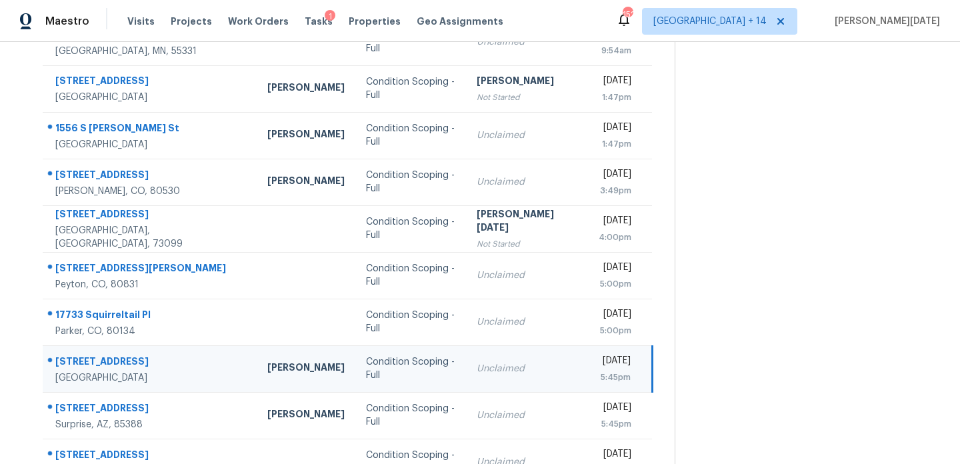
click at [466, 377] on td "Unclaimed" at bounding box center [527, 368] width 122 height 47
click at [482, 375] on td "Unclaimed" at bounding box center [527, 368] width 122 height 47
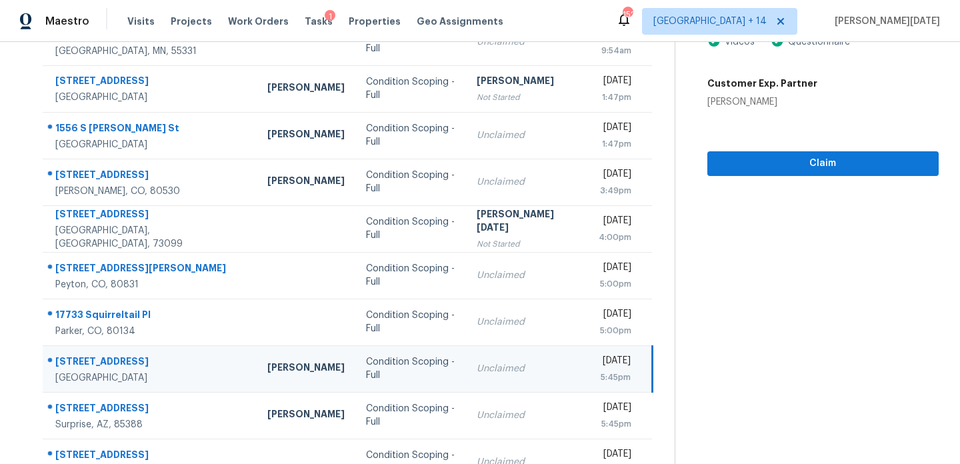
click at [504, 373] on div "Unclaimed" at bounding box center [527, 368] width 101 height 13
click at [527, 373] on td "Unclaimed" at bounding box center [527, 368] width 122 height 47
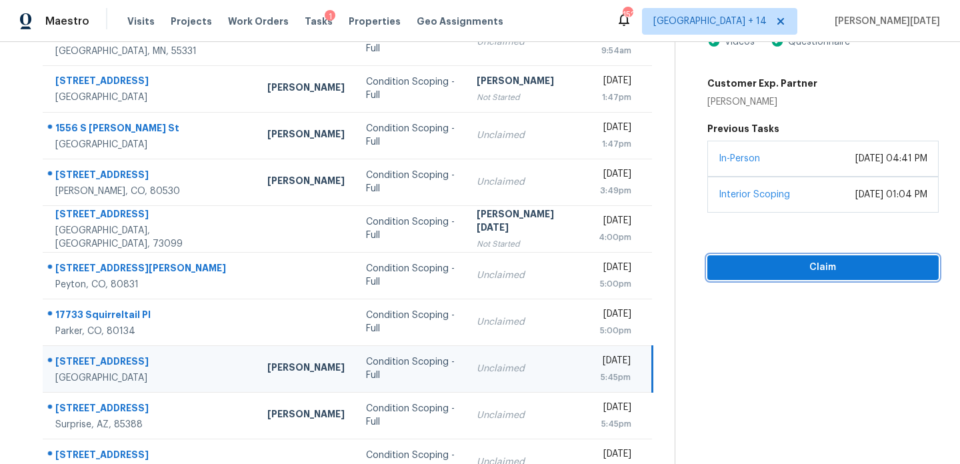
click at [729, 267] on span "Claim" at bounding box center [823, 267] width 210 height 17
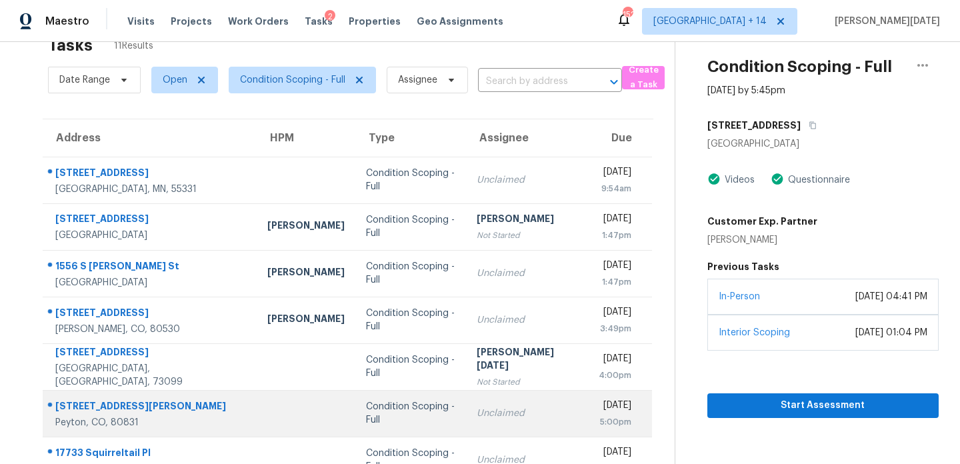
scroll to position [230, 0]
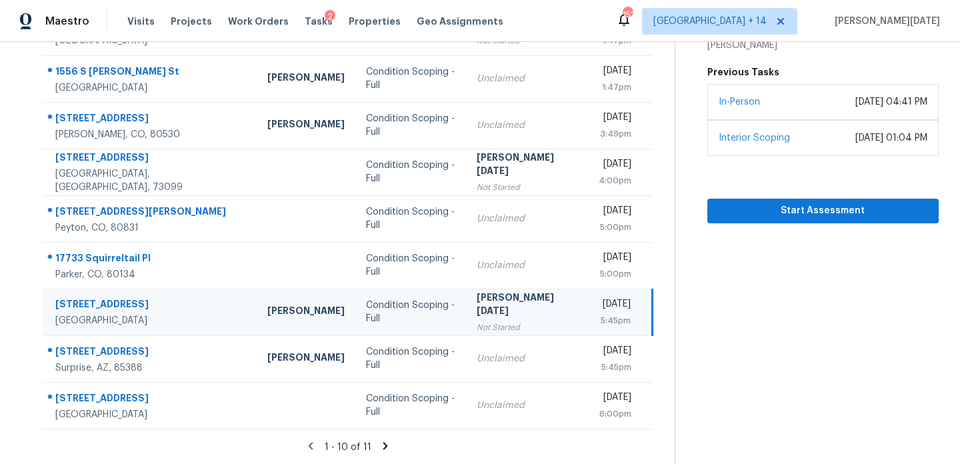
click at [386, 442] on icon at bounding box center [385, 446] width 12 height 12
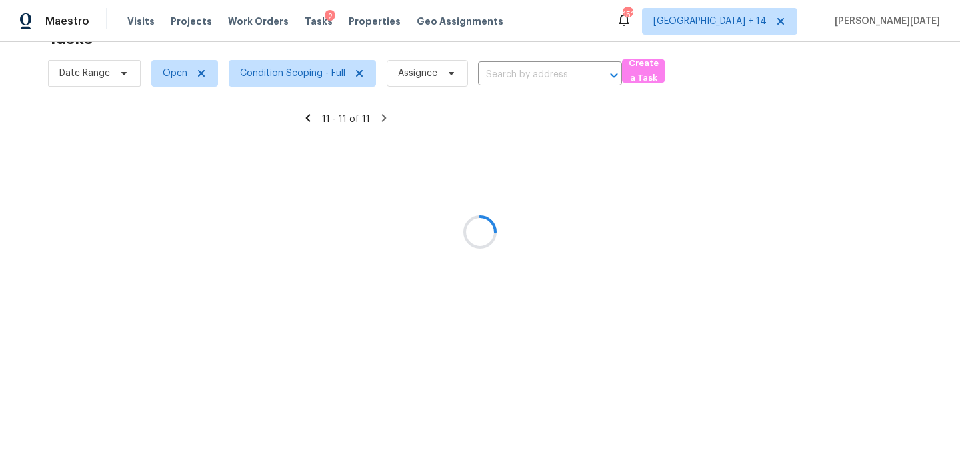
scroll to position [42, 0]
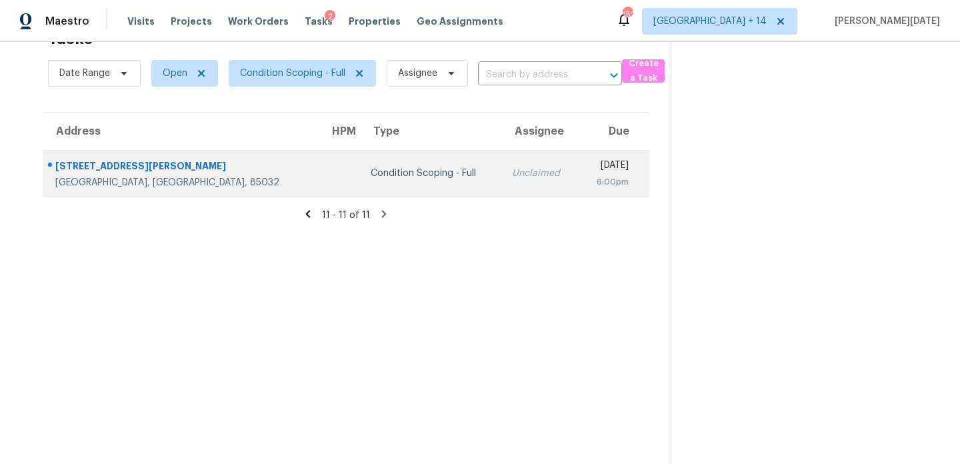
click at [579, 176] on td "Fri, Aug 15th 2025 6:00pm" at bounding box center [614, 173] width 71 height 47
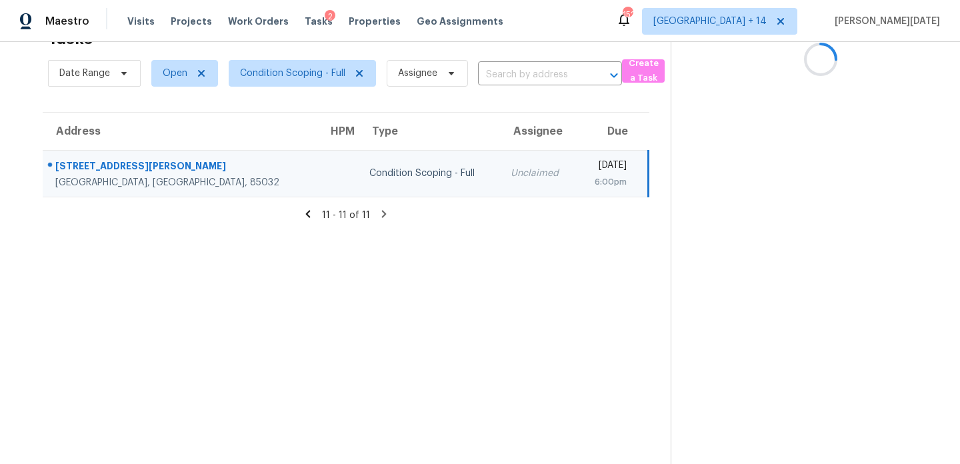
click at [587, 175] on div "6:00pm" at bounding box center [606, 181] width 39 height 13
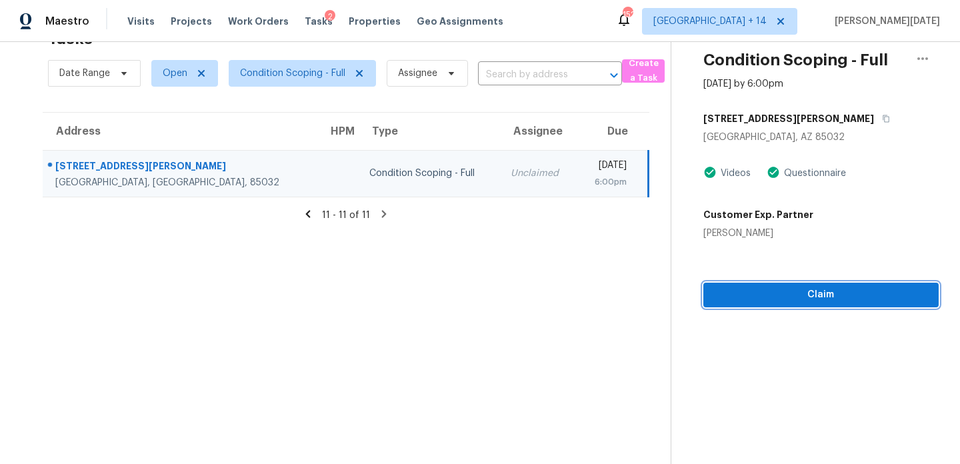
click at [768, 292] on span "Claim" at bounding box center [821, 295] width 214 height 17
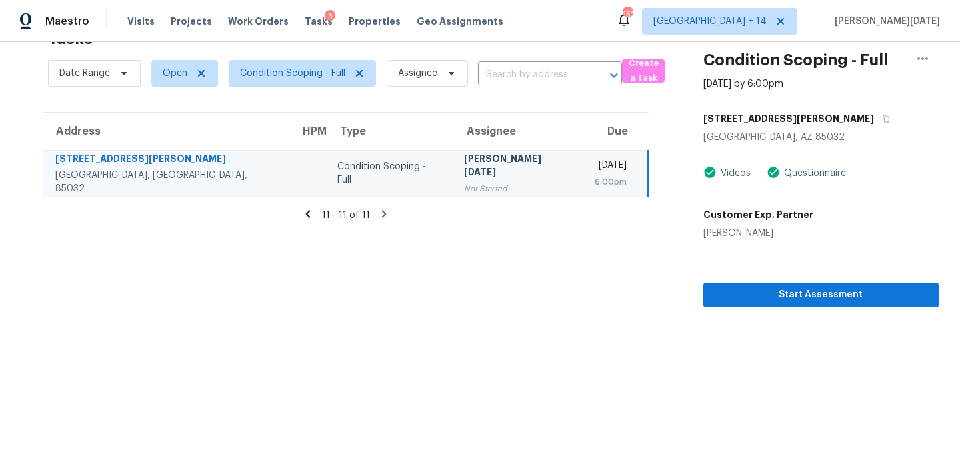
click at [304, 213] on icon at bounding box center [308, 214] width 12 height 12
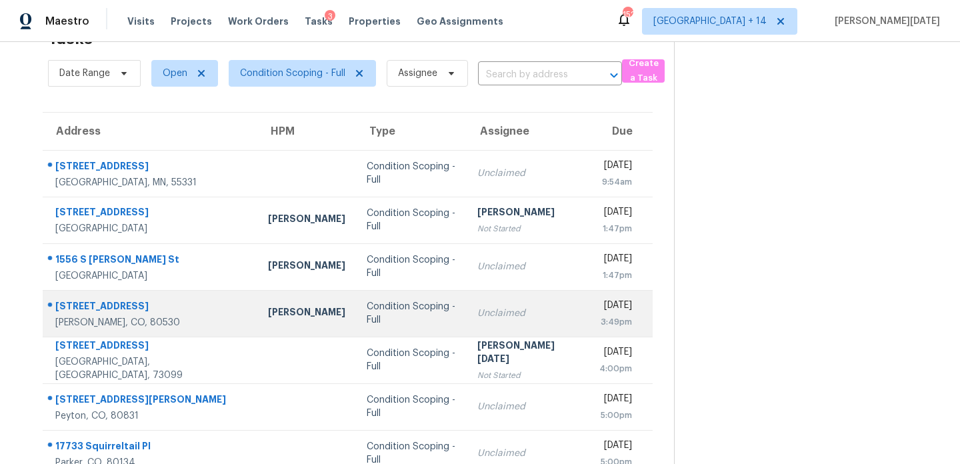
scroll to position [230, 0]
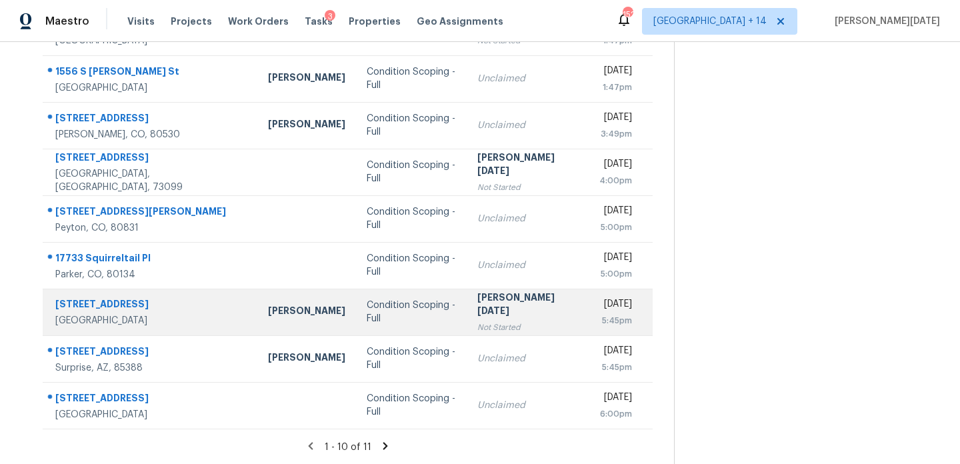
click at [477, 321] on div "Not Started" at bounding box center [527, 327] width 101 height 13
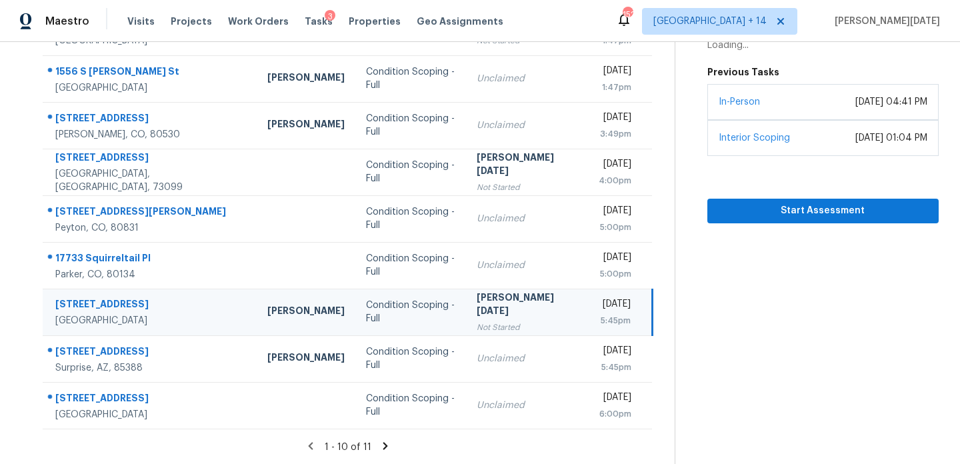
click at [477, 321] on div "Not Started" at bounding box center [527, 327] width 101 height 13
click at [511, 311] on div "[PERSON_NAME][DATE]" at bounding box center [527, 306] width 101 height 30
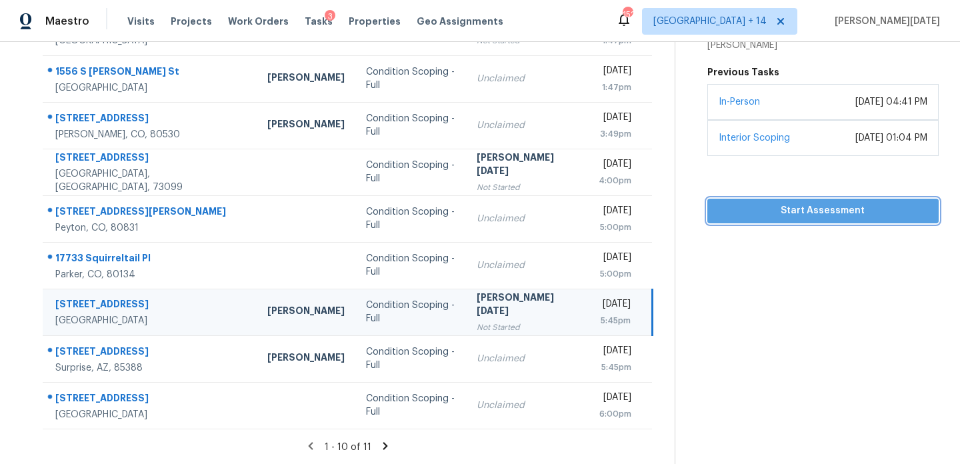
click at [760, 203] on span "Start Assessment" at bounding box center [823, 211] width 210 height 17
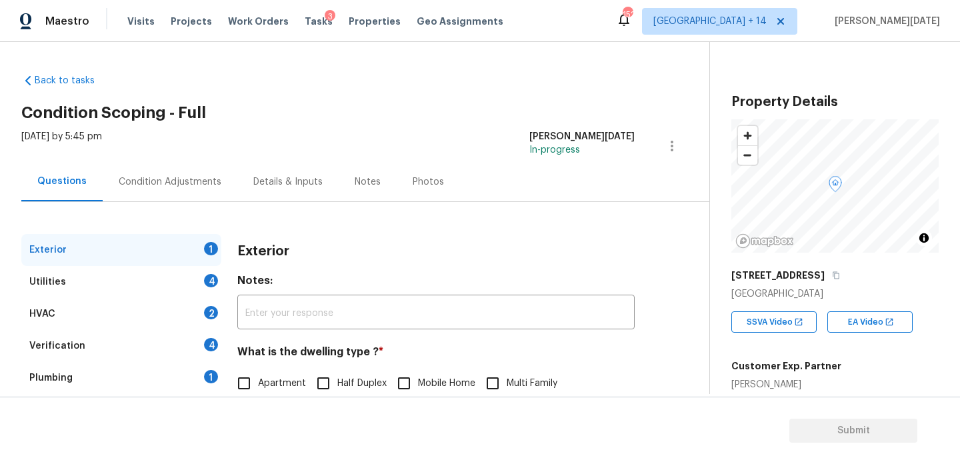
scroll to position [178, 0]
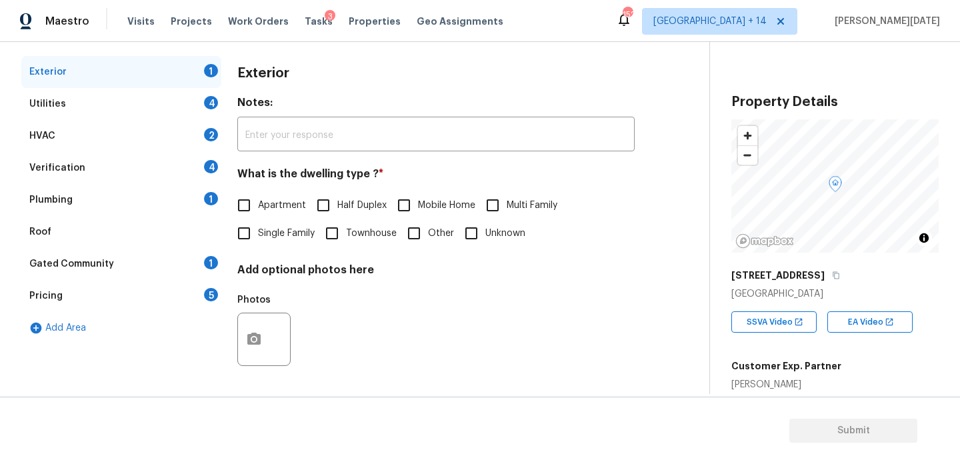
click at [199, 288] on div "Pricing 5" at bounding box center [121, 296] width 200 height 32
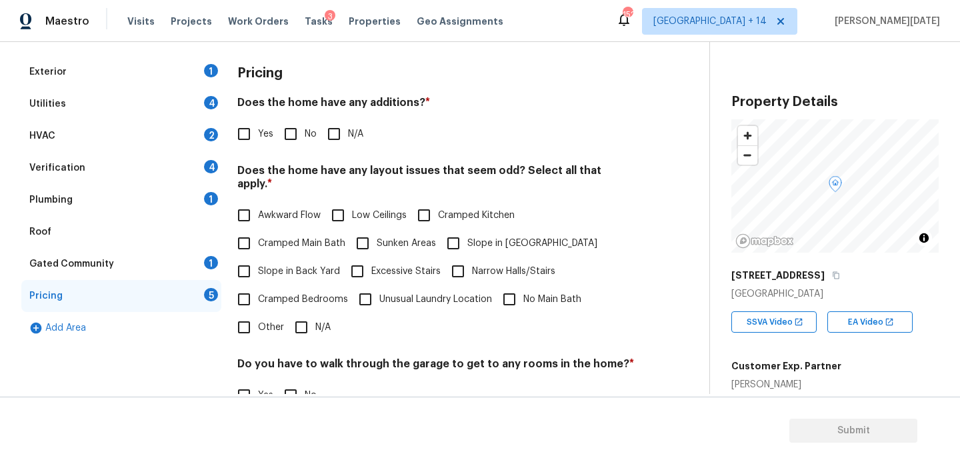
click at [245, 142] on input "Yes" at bounding box center [244, 134] width 28 height 28
checkbox input "true"
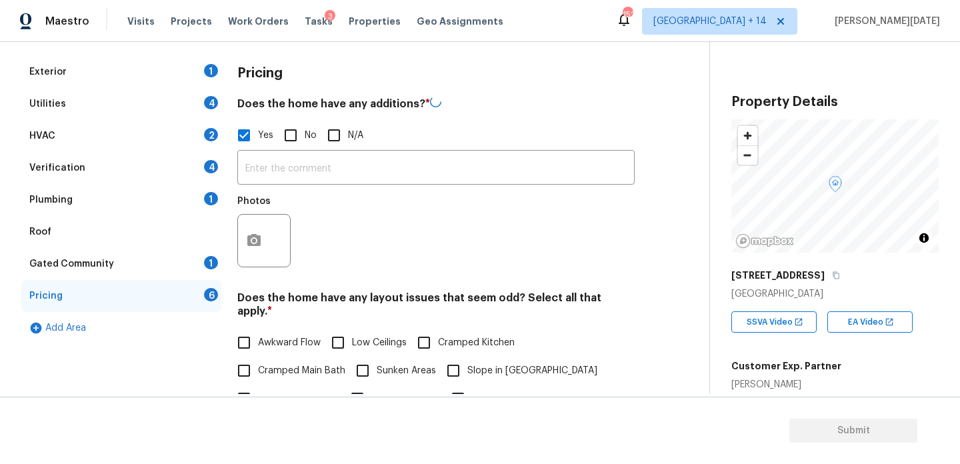
click at [252, 214] on div at bounding box center [263, 240] width 53 height 53
click at [255, 241] on icon "button" at bounding box center [254, 239] width 16 height 16
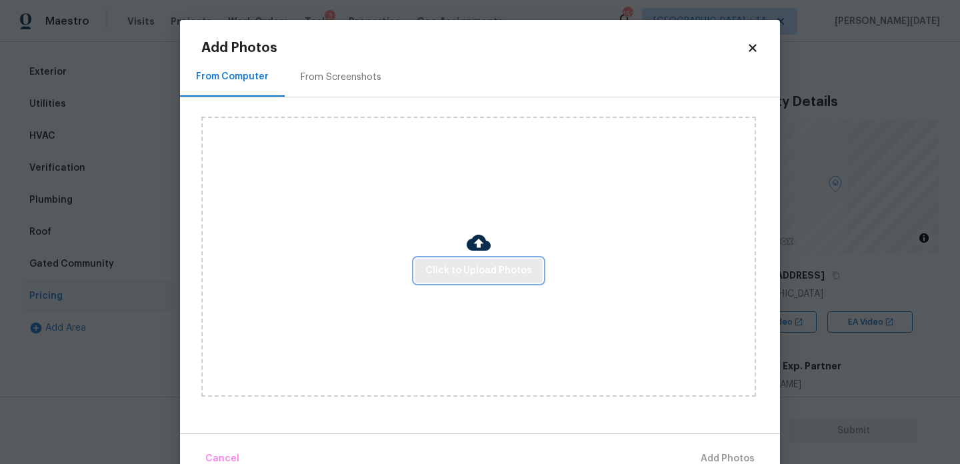
click at [451, 263] on span "Click to Upload Photos" at bounding box center [478, 271] width 107 height 17
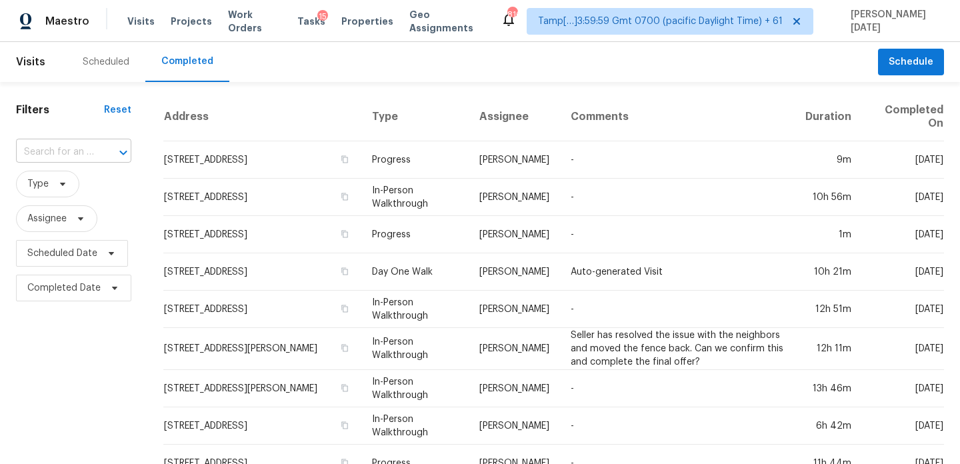
click at [91, 143] on input "text" at bounding box center [55, 152] width 78 height 21
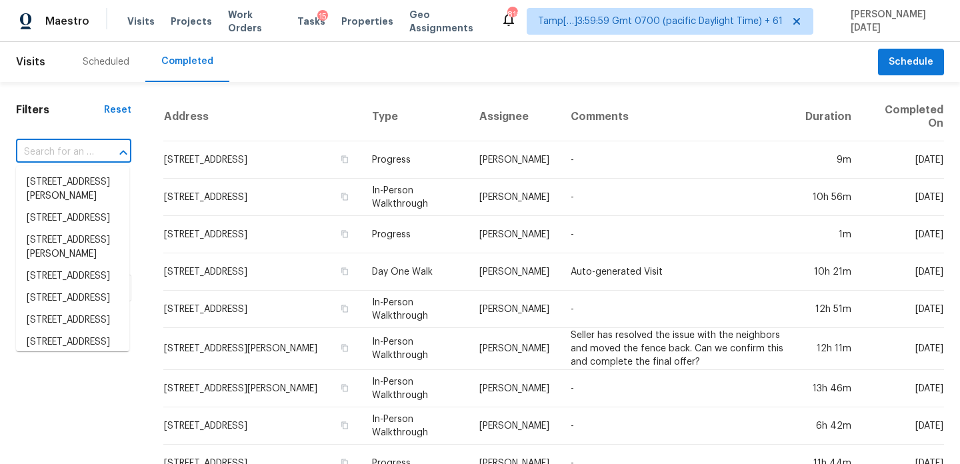
paste input "[STREET_ADDRESS]"
type input "[STREET_ADDRESS]"
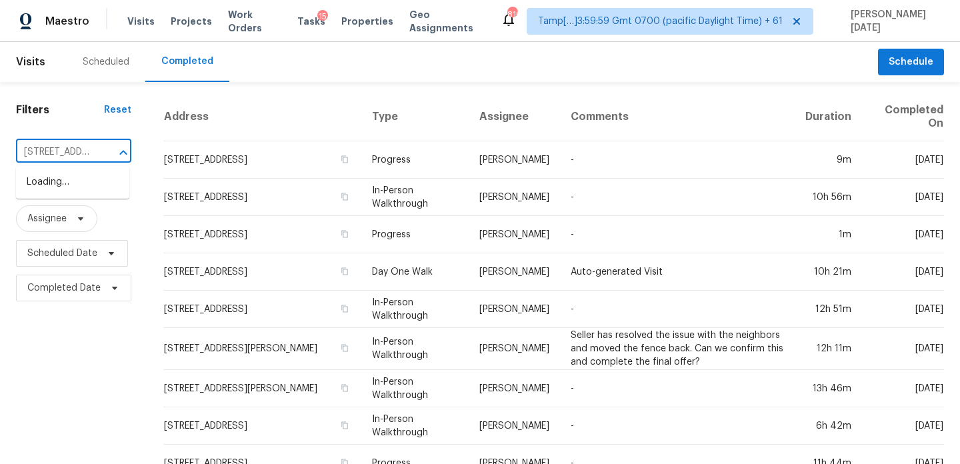
scroll to position [0, 119]
click at [76, 180] on li "[STREET_ADDRESS]" at bounding box center [72, 182] width 113 height 22
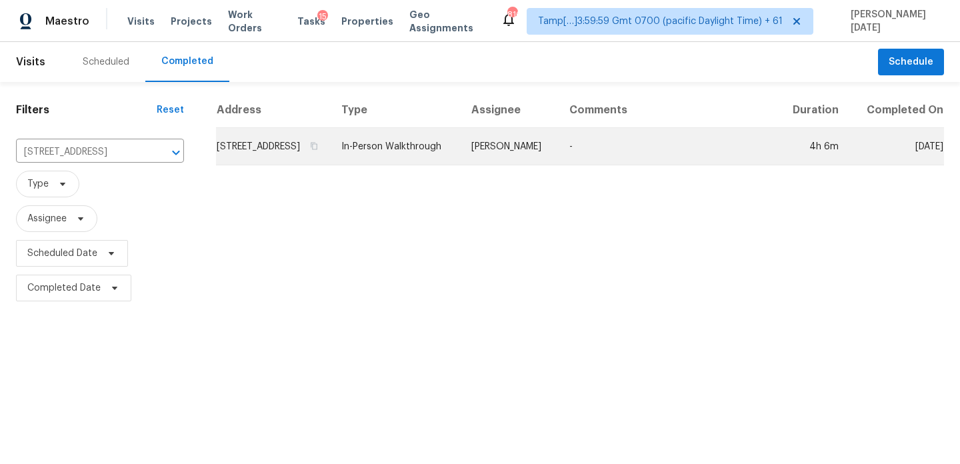
click at [411, 152] on td "In-Person Walkthrough" at bounding box center [396, 146] width 130 height 37
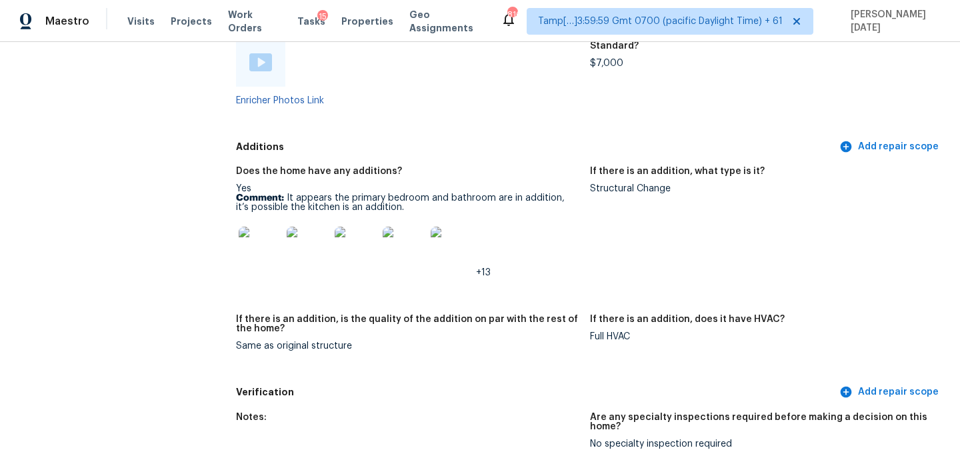
scroll to position [3187, 0]
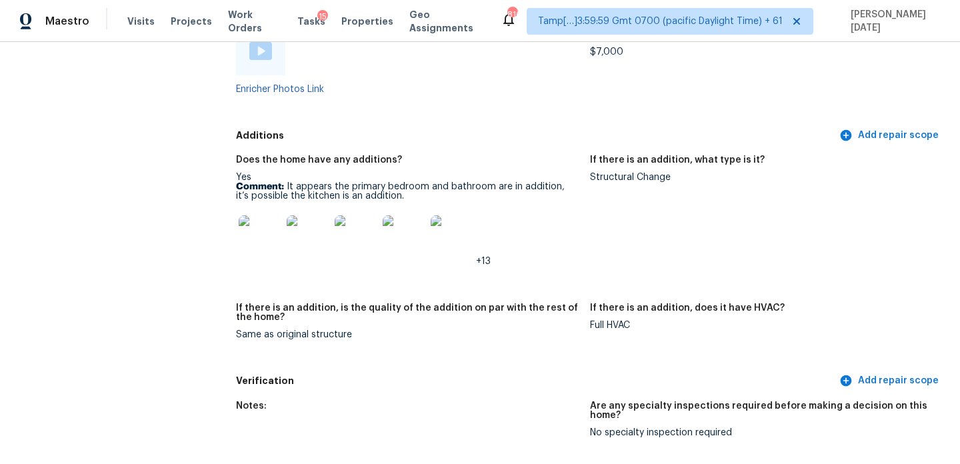
click at [271, 229] on img at bounding box center [260, 236] width 43 height 43
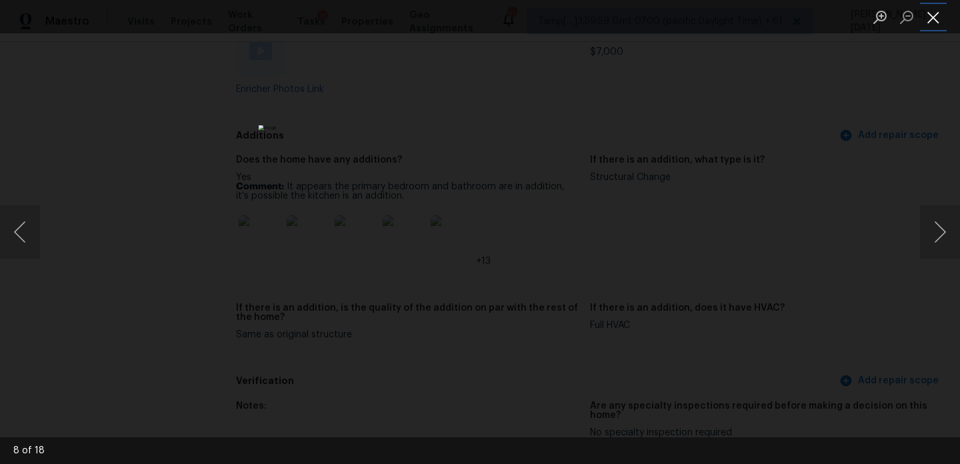
click at [937, 18] on button "Close lightbox" at bounding box center [933, 16] width 27 height 23
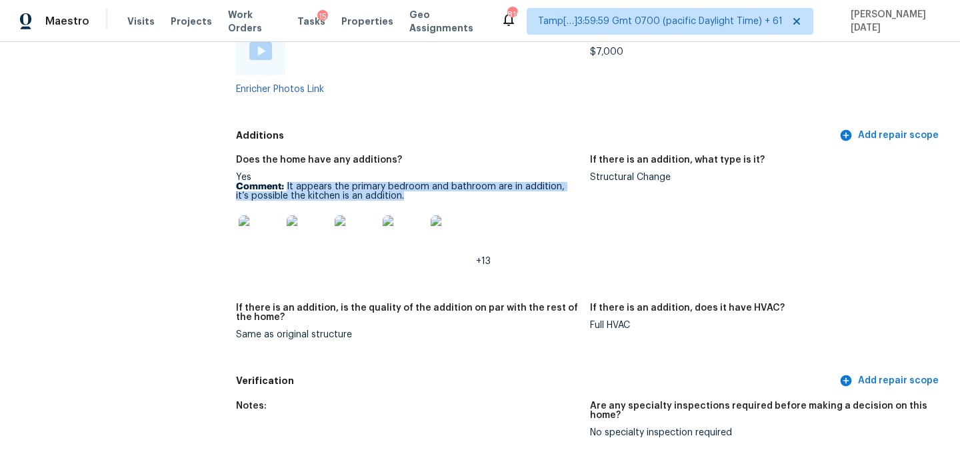
drag, startPoint x: 286, startPoint y: 167, endPoint x: 387, endPoint y: 175, distance: 101.7
click at [387, 182] on p "Comment: It appears the primary bedroom and bathroom are in addition, it’s poss…" at bounding box center [407, 191] width 343 height 19
copy p "It appears the primary bedroom and bathroom are in addition, it’s possible the …"
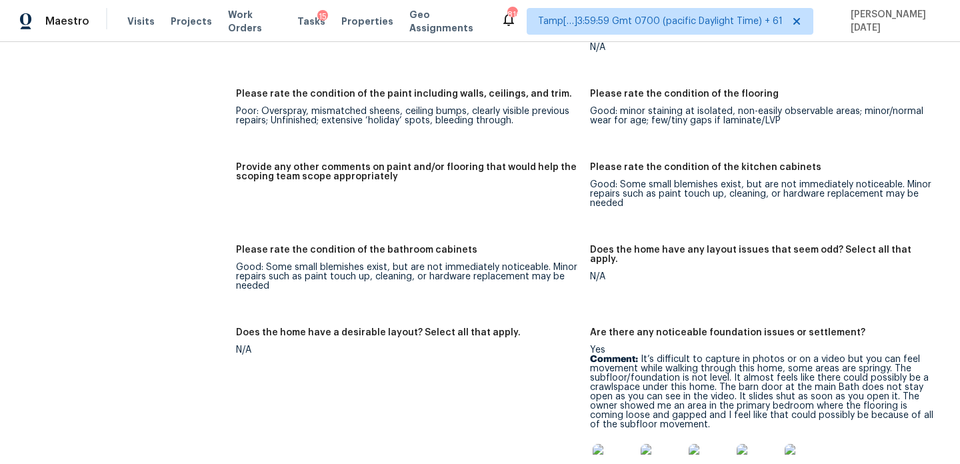
scroll to position [2443, 0]
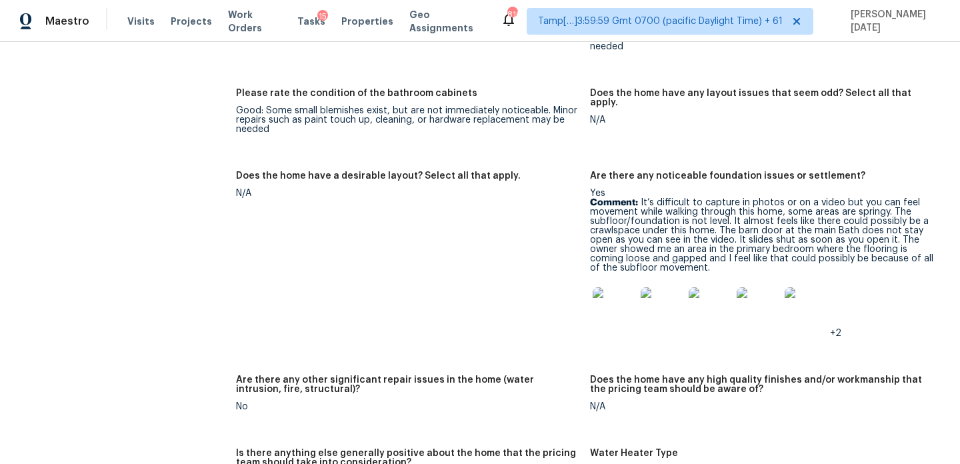
click at [609, 296] on img at bounding box center [614, 308] width 43 height 43
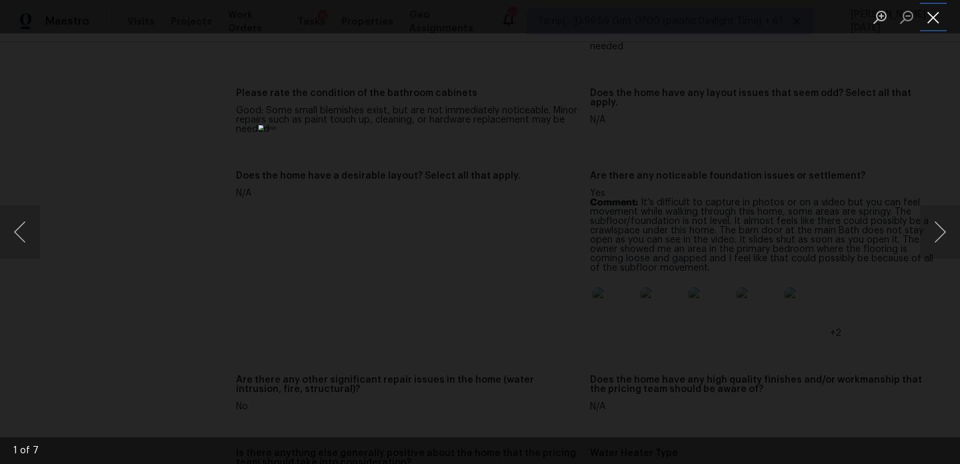
click at [940, 19] on button "Close lightbox" at bounding box center [933, 16] width 27 height 23
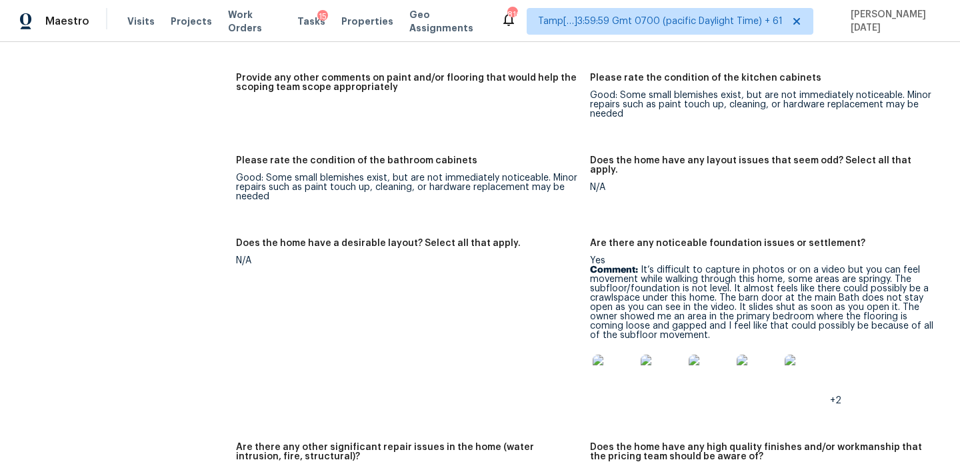
scroll to position [2353, 0]
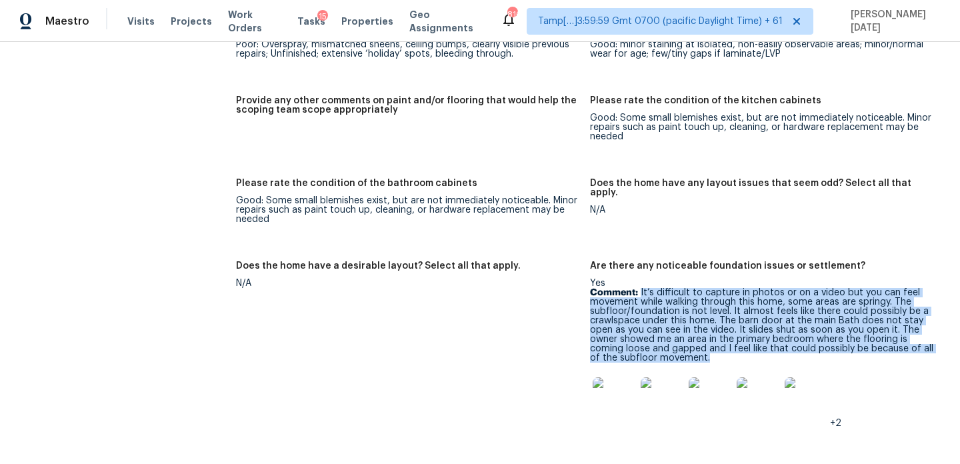
drag, startPoint x: 639, startPoint y: 273, endPoint x: 711, endPoint y: 337, distance: 96.8
click at [711, 337] on p "Comment: It’s difficult to capture in photos or on a video but you can feel mov…" at bounding box center [761, 325] width 343 height 75
copy p "It’s difficult to capture in photos or on a video but you can feel movement whi…"
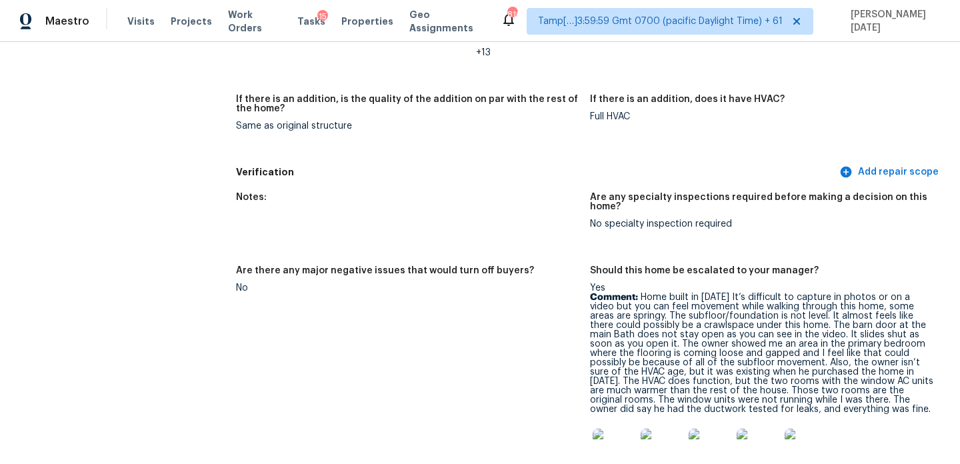
scroll to position [3398, 0]
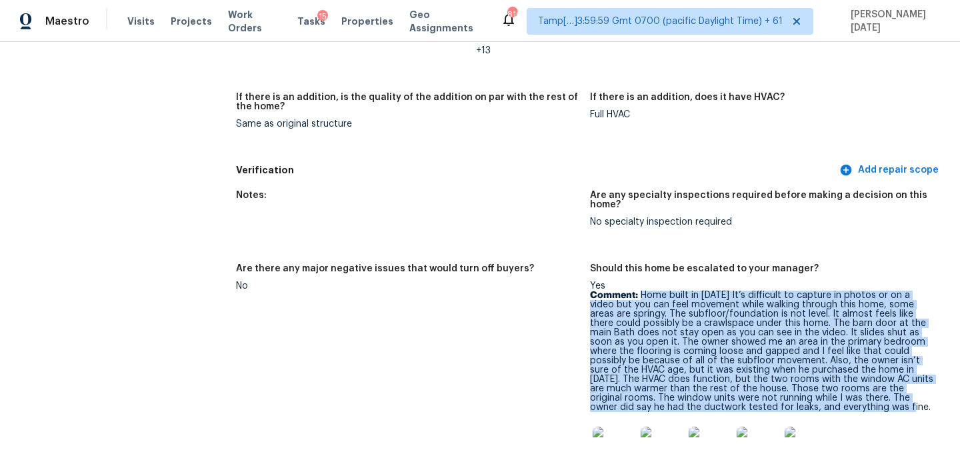
drag, startPoint x: 642, startPoint y: 278, endPoint x: 831, endPoint y: 385, distance: 217.6
click at [831, 385] on p "Comment: Home built in 1960 It’s difficult to capture in photos or on a video b…" at bounding box center [761, 351] width 343 height 121
copy p "Home built in 1960 It’s difficult to capture in photos or on a video but you ca…"
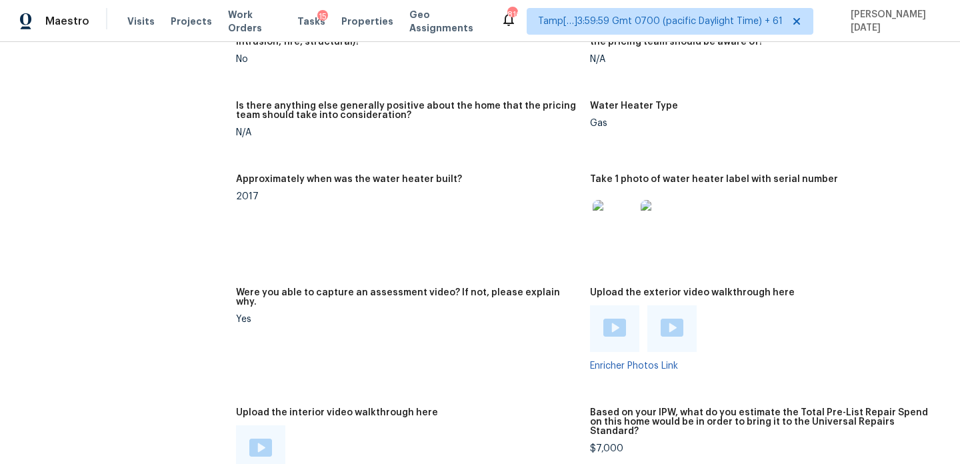
scroll to position [2908, 0]
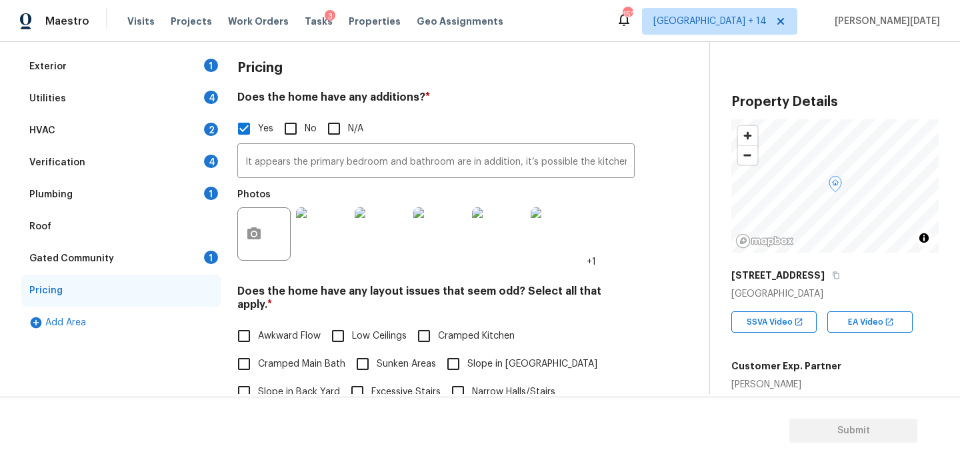
scroll to position [179, 0]
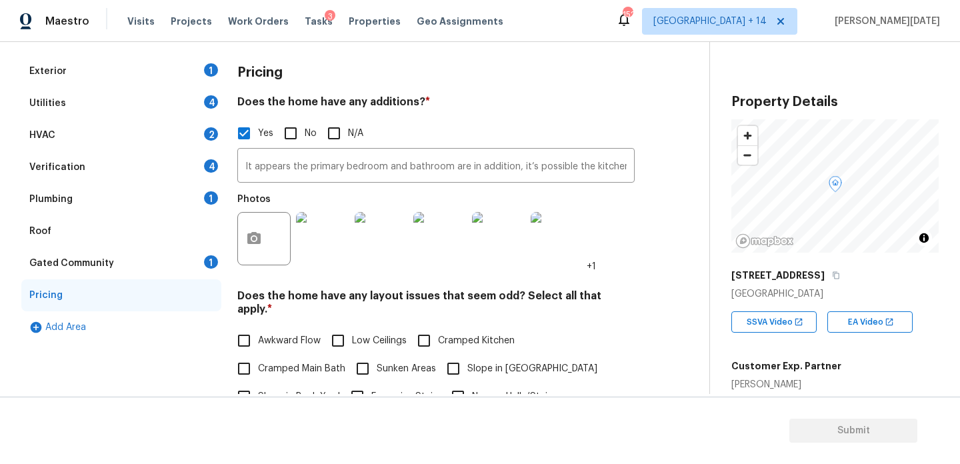
click at [193, 196] on div "Plumbing 1" at bounding box center [121, 199] width 200 height 32
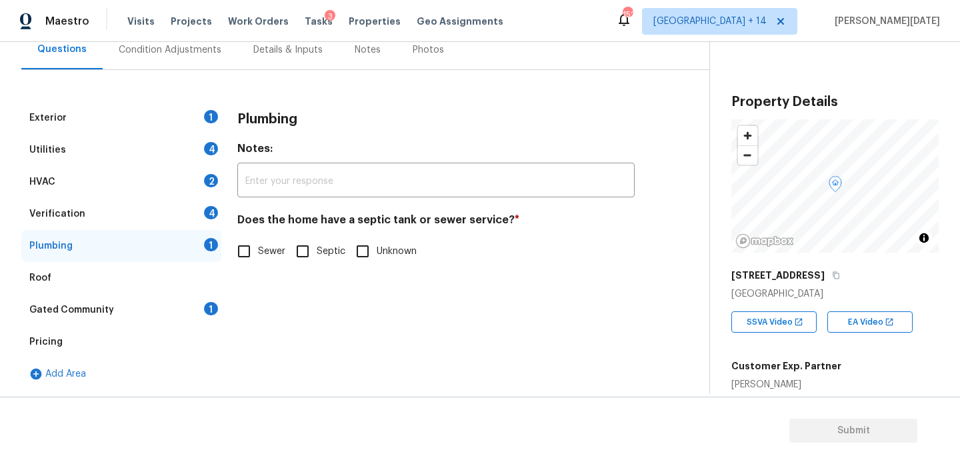
click at [173, 197] on div "HVAC 2" at bounding box center [121, 182] width 200 height 32
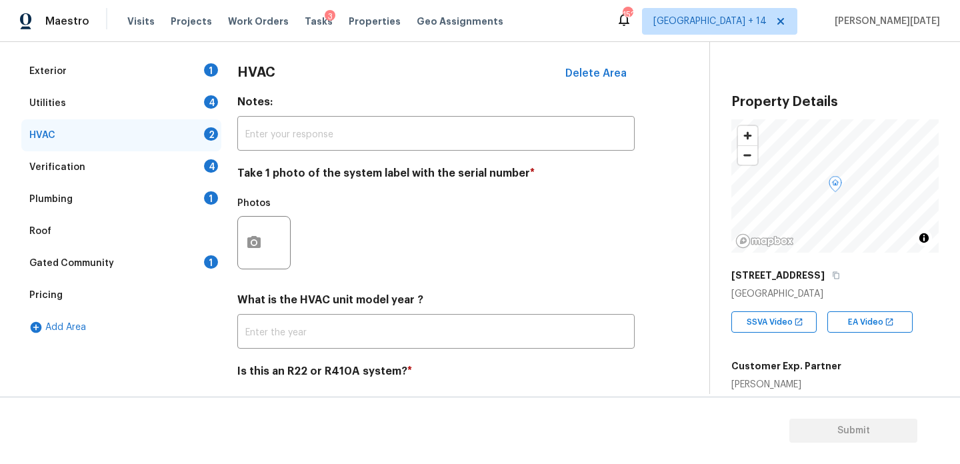
click at [199, 165] on div "Verification 4" at bounding box center [121, 167] width 200 height 32
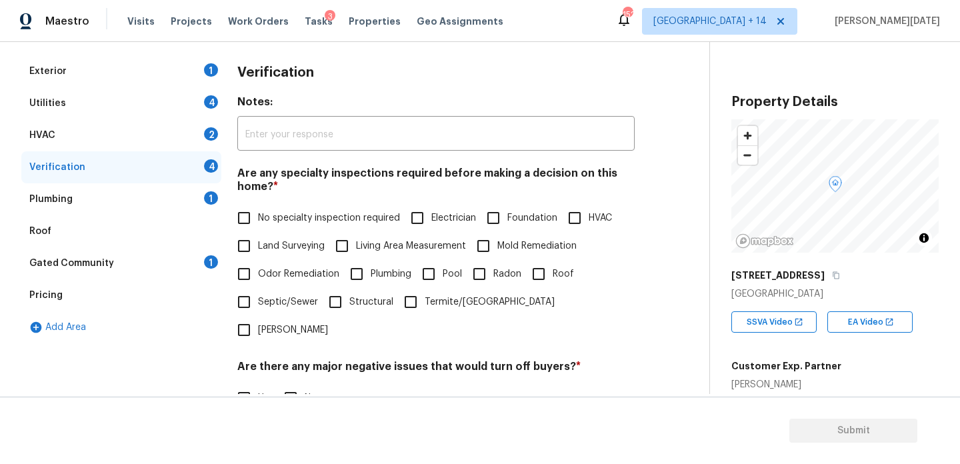
scroll to position [338, 0]
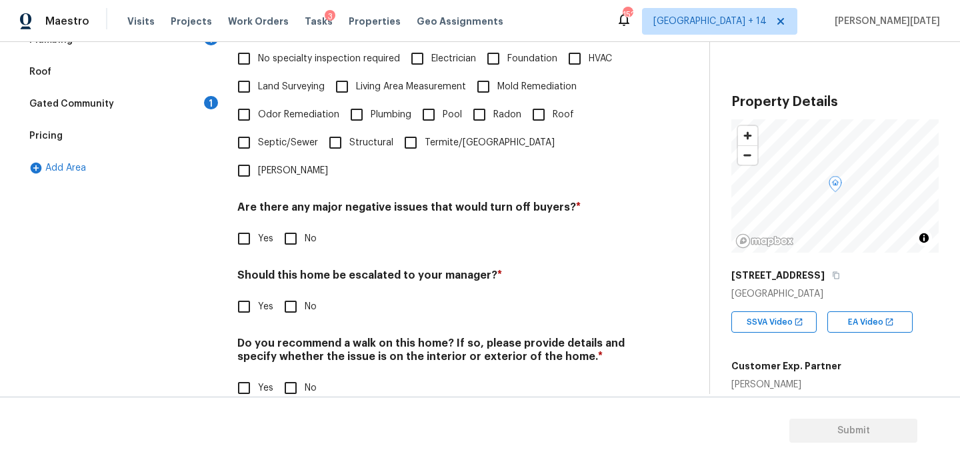
click at [254, 293] on input "Yes" at bounding box center [244, 307] width 28 height 28
checkbox input "true"
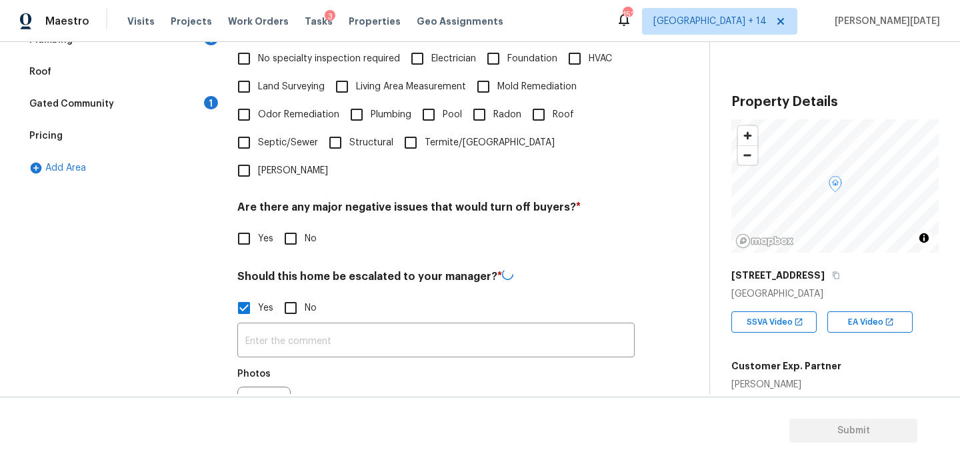
scroll to position [465, 0]
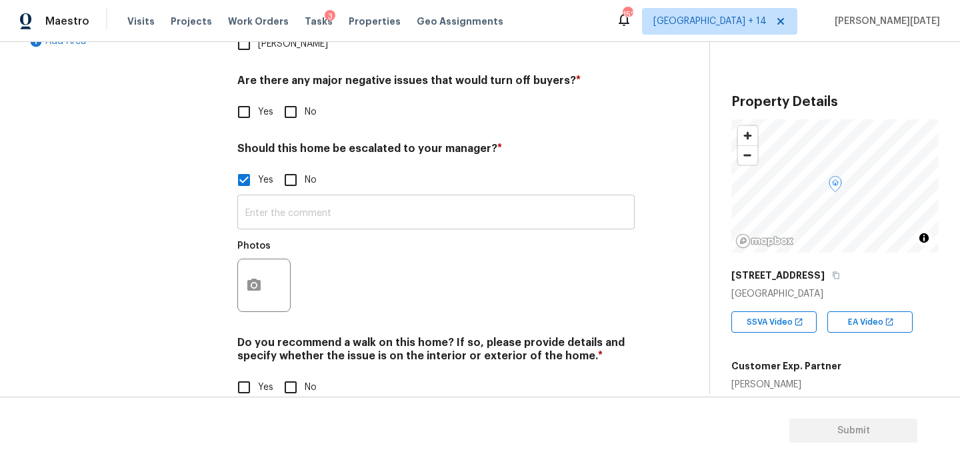
click at [265, 199] on input "text" at bounding box center [435, 213] width 397 height 31
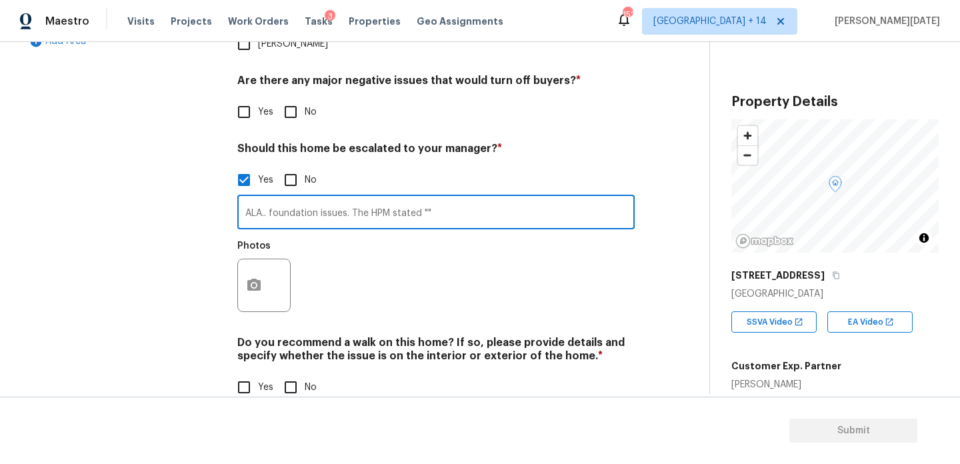
paste input "Home built in 1960 It’s difficult to capture in photos or on a video but you ca…"
type input "ALA.. foundation issues. The HPM stated "Home built in 1960 It’s difficult to c…"
click at [313, 271] on div "Photos" at bounding box center [435, 276] width 397 height 87
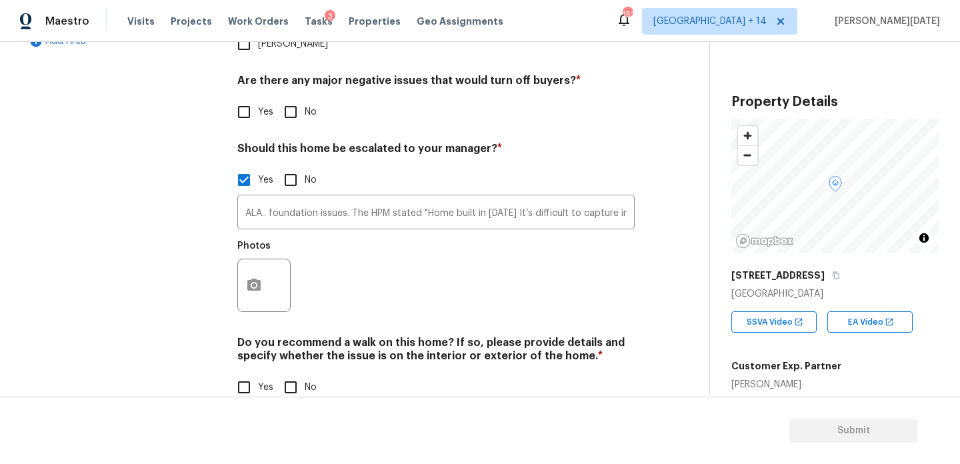
click at [264, 280] on div at bounding box center [263, 285] width 53 height 53
click at [257, 279] on icon "button" at bounding box center [253, 285] width 13 height 12
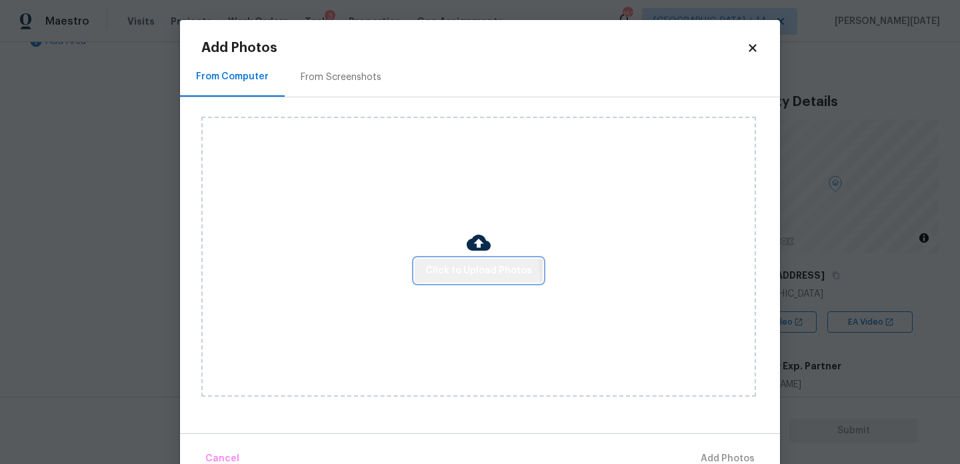
click at [455, 279] on button "Click to Upload Photos" at bounding box center [479, 271] width 128 height 25
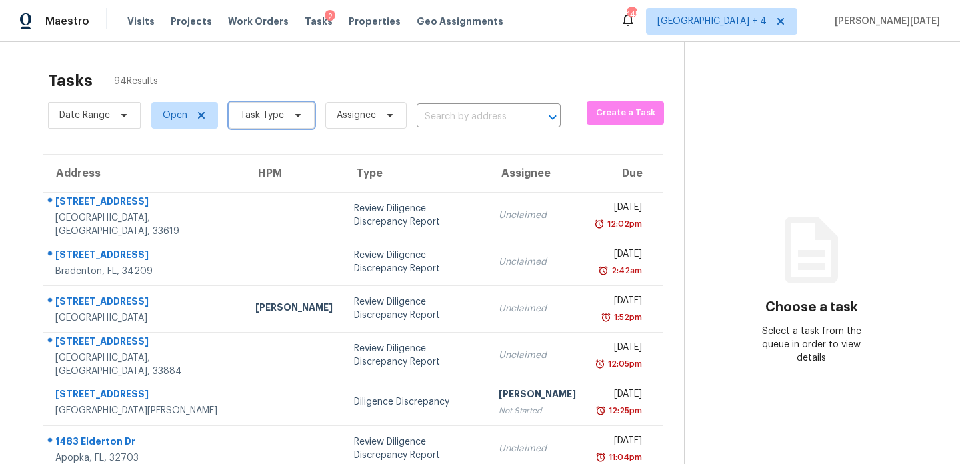
click at [271, 116] on span "Task Type" at bounding box center [262, 115] width 44 height 13
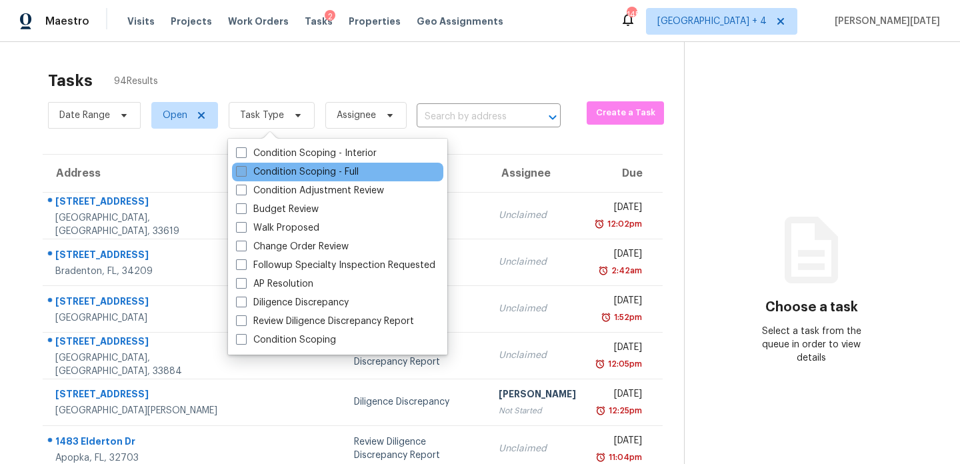
click at [259, 175] on label "Condition Scoping - Full" at bounding box center [297, 171] width 123 height 13
click at [245, 174] on input "Condition Scoping - Full" at bounding box center [240, 169] width 9 height 9
checkbox input "true"
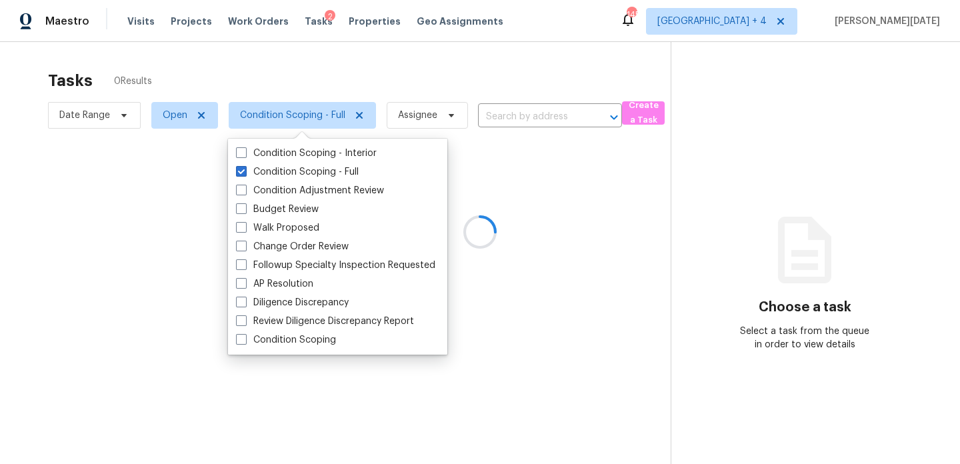
click at [470, 91] on div at bounding box center [480, 232] width 960 height 464
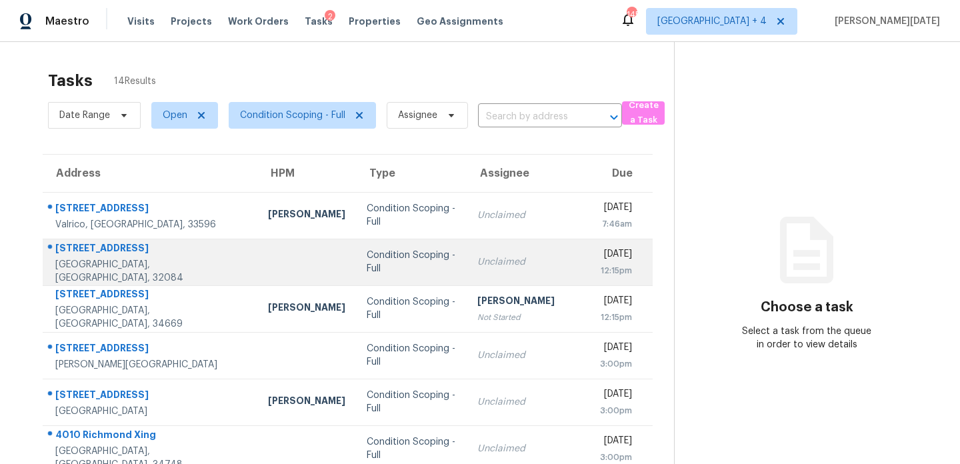
scroll to position [230, 0]
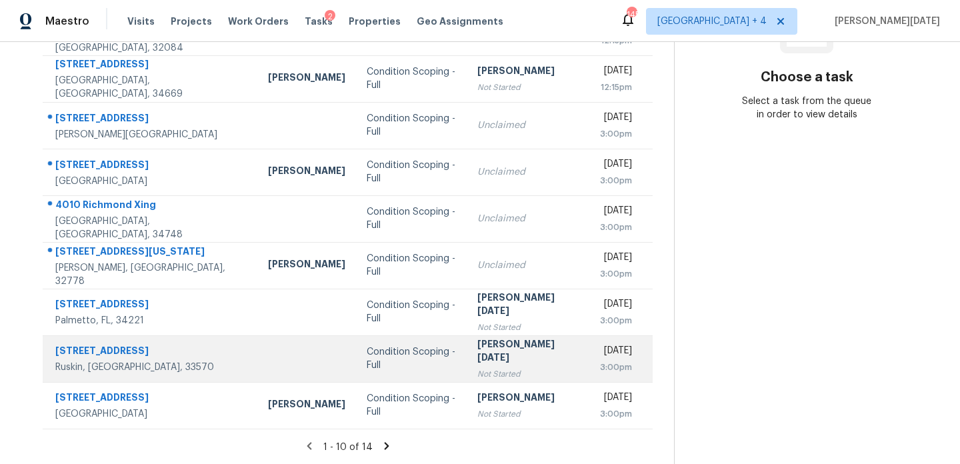
click at [467, 359] on td "[PERSON_NAME][DATE] Not Started" at bounding box center [528, 358] width 123 height 47
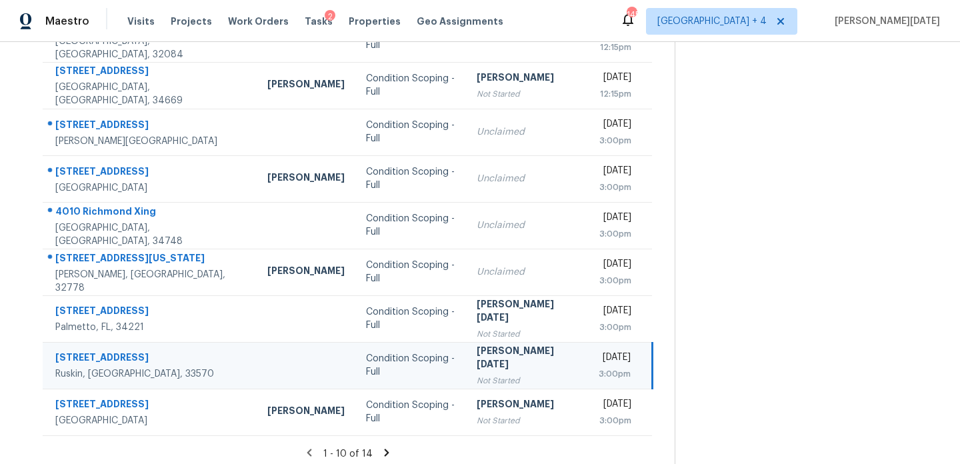
click at [466, 359] on td "[PERSON_NAME][DATE] Not Started" at bounding box center [527, 365] width 122 height 47
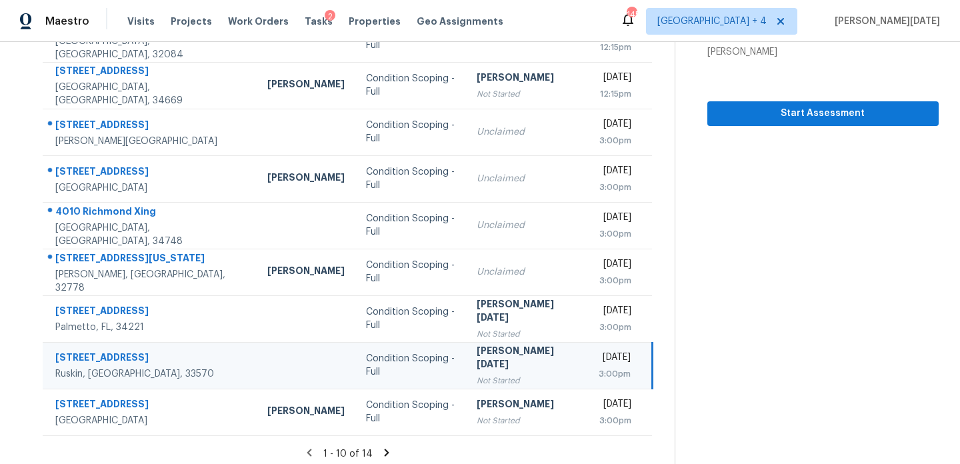
click at [599, 357] on div "[DATE]" at bounding box center [615, 359] width 32 height 17
click at [768, 109] on span "Start Assessment" at bounding box center [823, 113] width 210 height 17
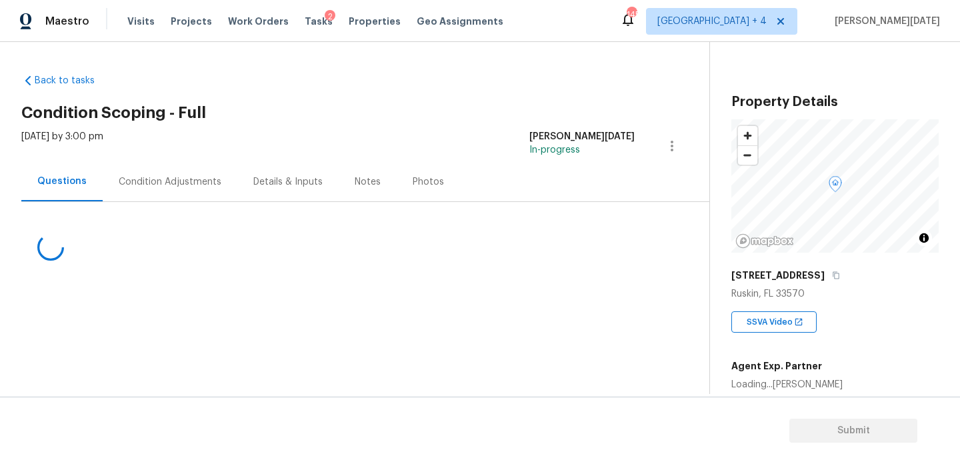
click at [173, 158] on div "[DATE] by 3:00 pm [PERSON_NAME][DATE] In-progress" at bounding box center [365, 146] width 688 height 32
click at [173, 177] on div "Condition Adjustments" at bounding box center [170, 181] width 103 height 13
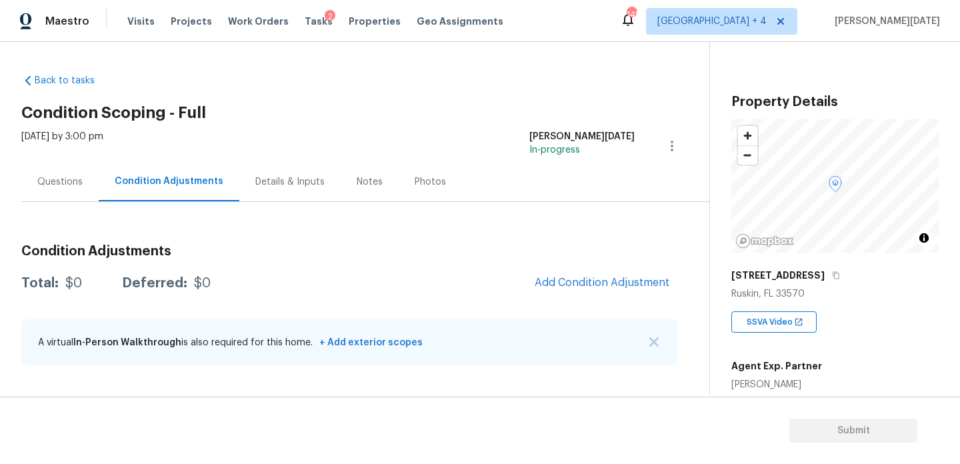
click at [67, 171] on div "Questions" at bounding box center [59, 181] width 77 height 39
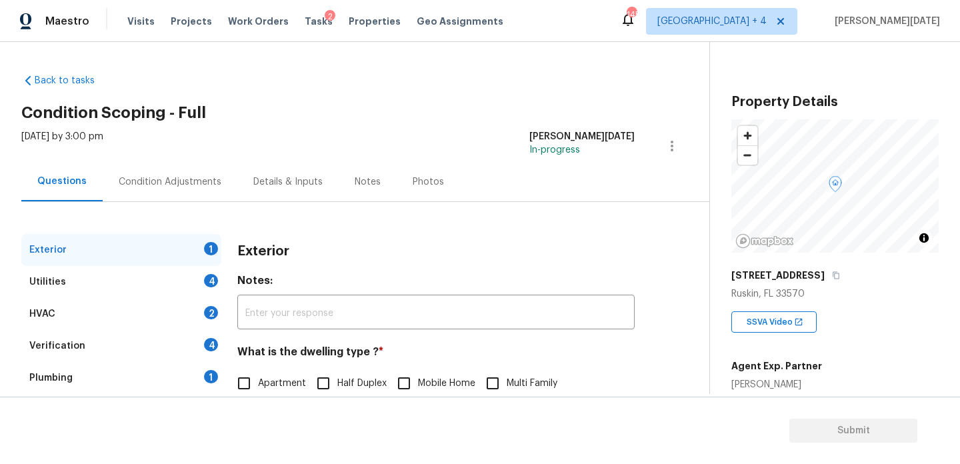
scroll to position [178, 0]
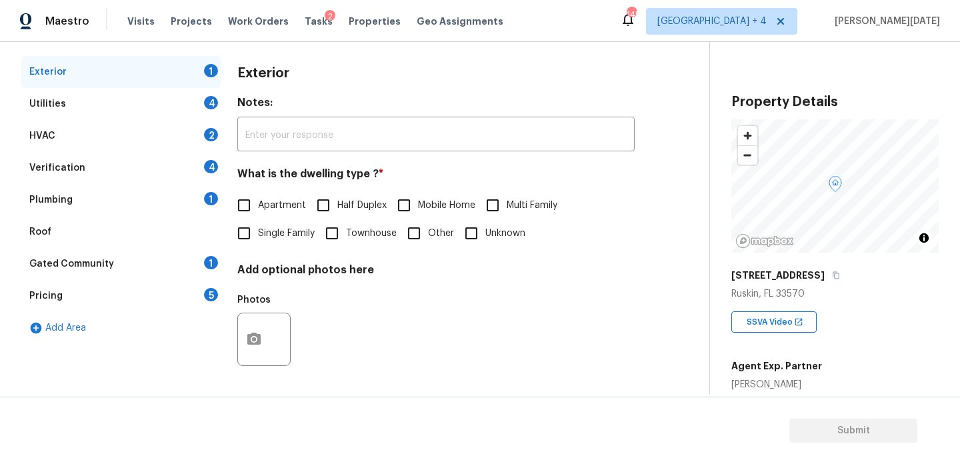
click at [146, 295] on div "Pricing 5" at bounding box center [121, 296] width 200 height 32
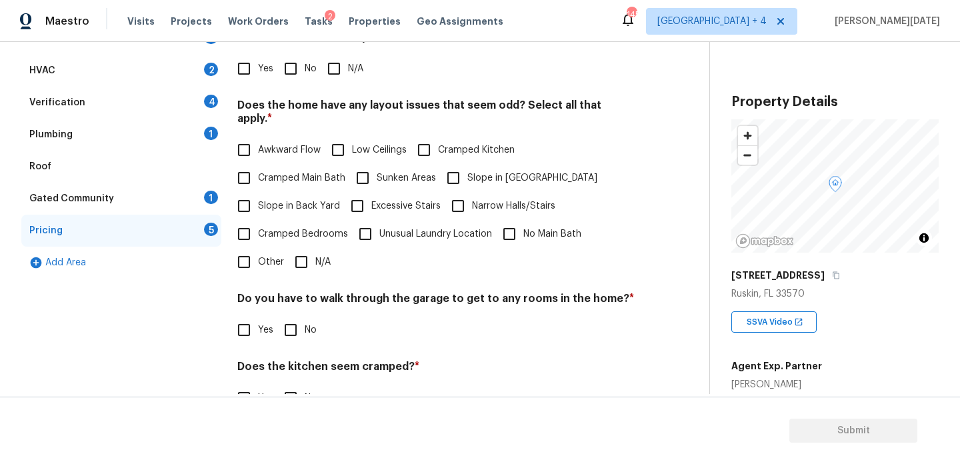
scroll to position [245, 0]
click at [250, 247] on input "Other" at bounding box center [244, 261] width 28 height 28
checkbox input "true"
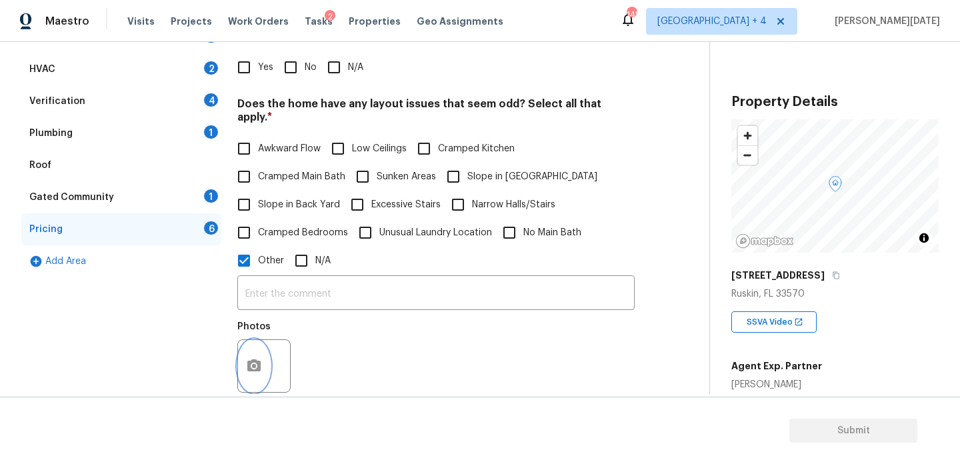
click at [244, 360] on button "button" at bounding box center [254, 366] width 32 height 52
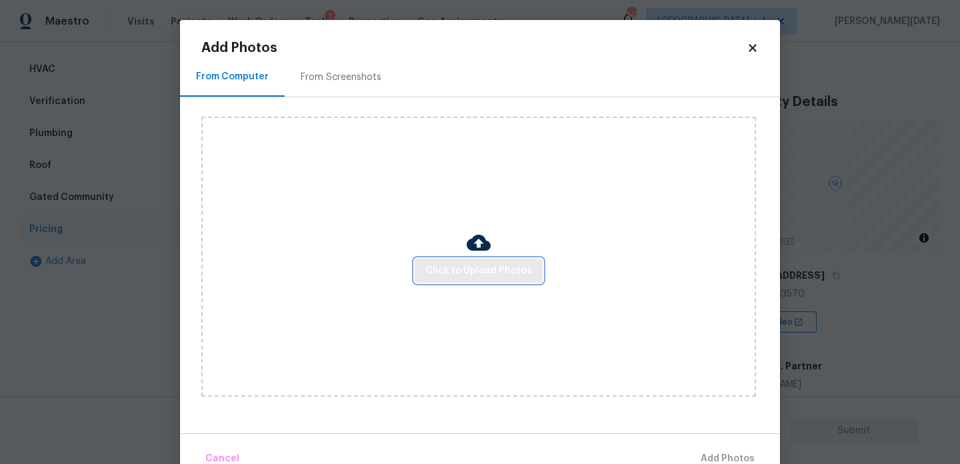
click at [453, 259] on button "Click to Upload Photos" at bounding box center [479, 271] width 128 height 25
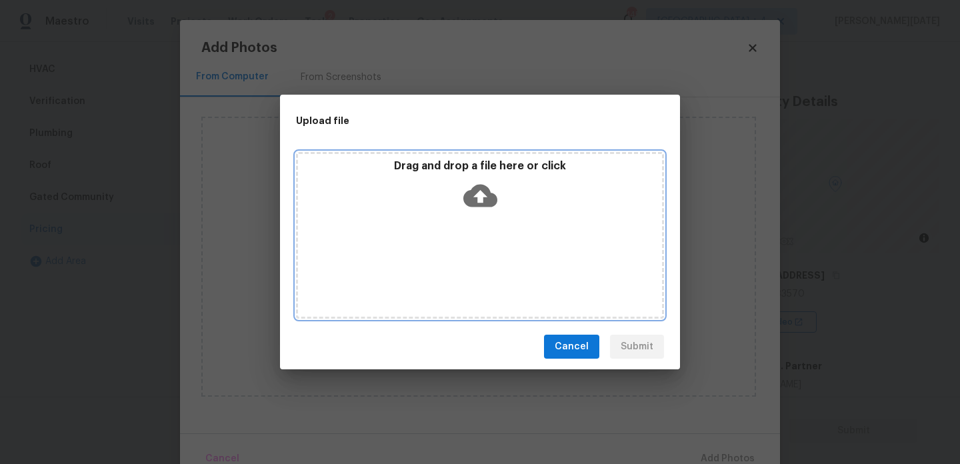
click at [458, 285] on div "Drag and drop a file here or click" at bounding box center [480, 235] width 368 height 167
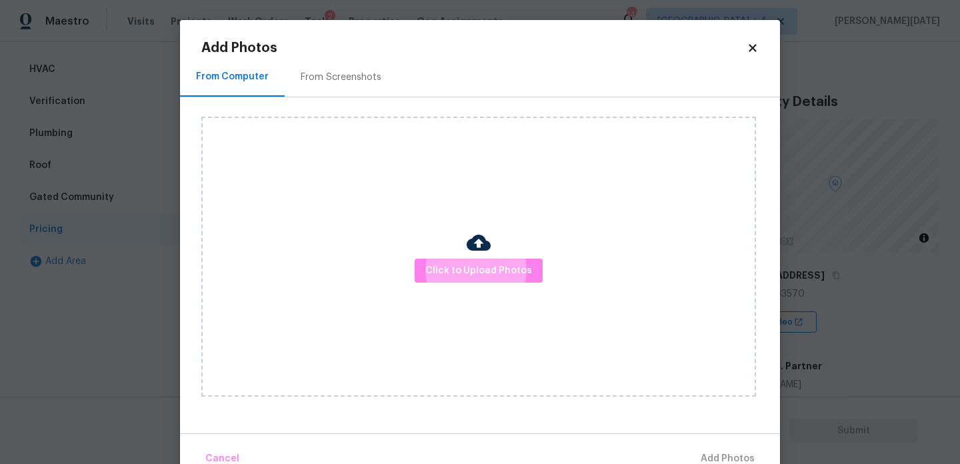
click at [333, 82] on div "From Screenshots" at bounding box center [341, 77] width 81 height 13
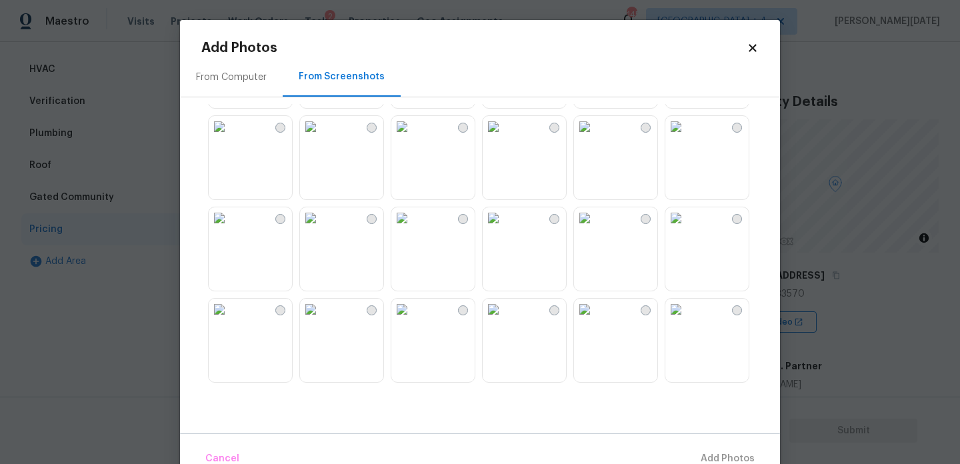
scroll to position [1001, 0]
click at [687, 137] on img at bounding box center [675, 125] width 21 height 21
click at [701, 455] on span "Add 1 Photo(s)" at bounding box center [722, 459] width 66 height 17
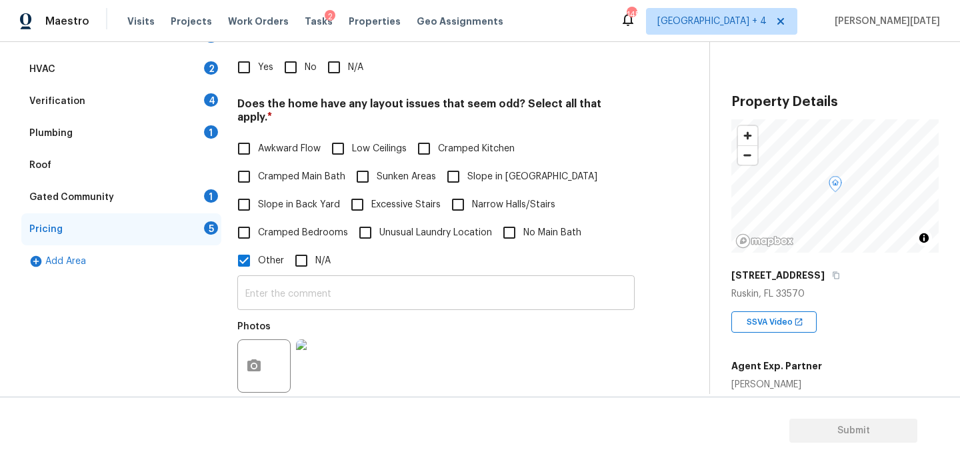
click at [347, 287] on input "text" at bounding box center [435, 294] width 397 height 31
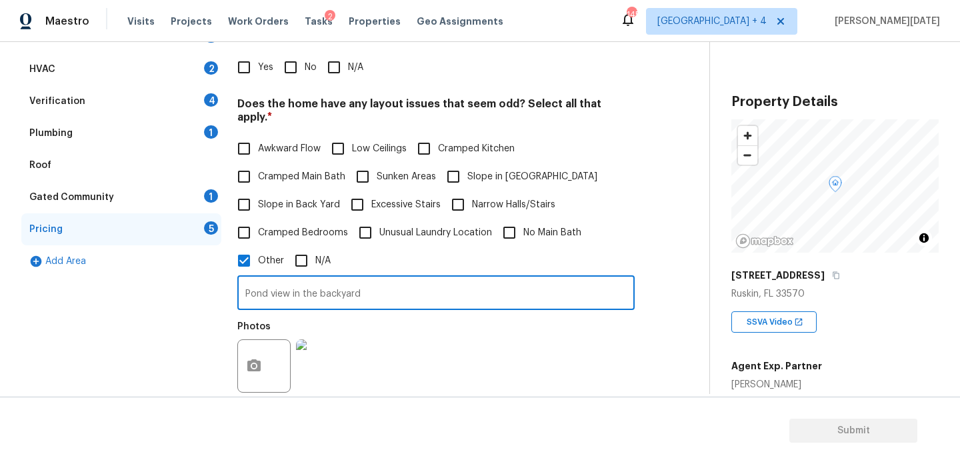
type input "Pond view in the backyard"
click at [541, 321] on div "Photos" at bounding box center [435, 357] width 397 height 87
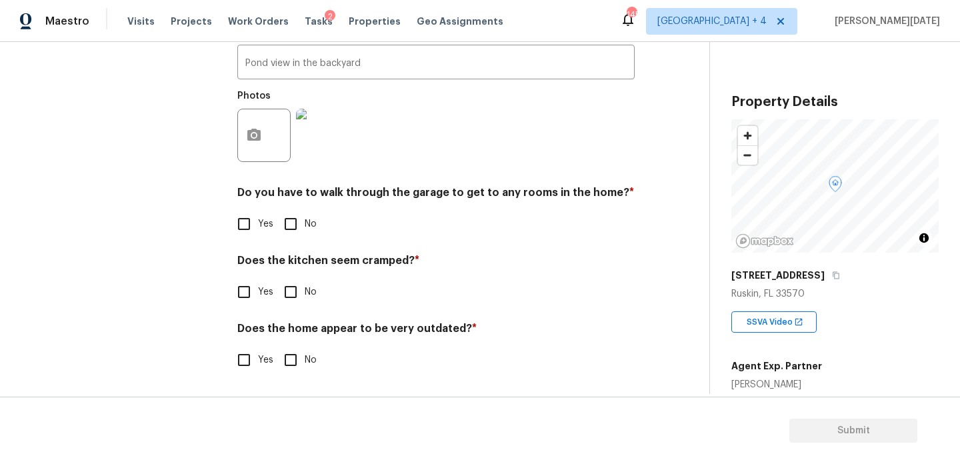
scroll to position [462, 0]
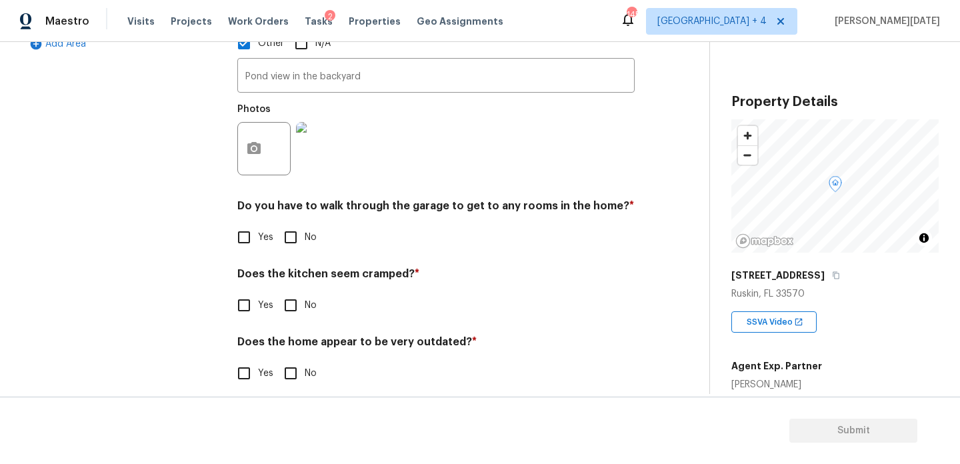
click at [301, 231] on input "No" at bounding box center [291, 237] width 28 height 28
checkbox input "true"
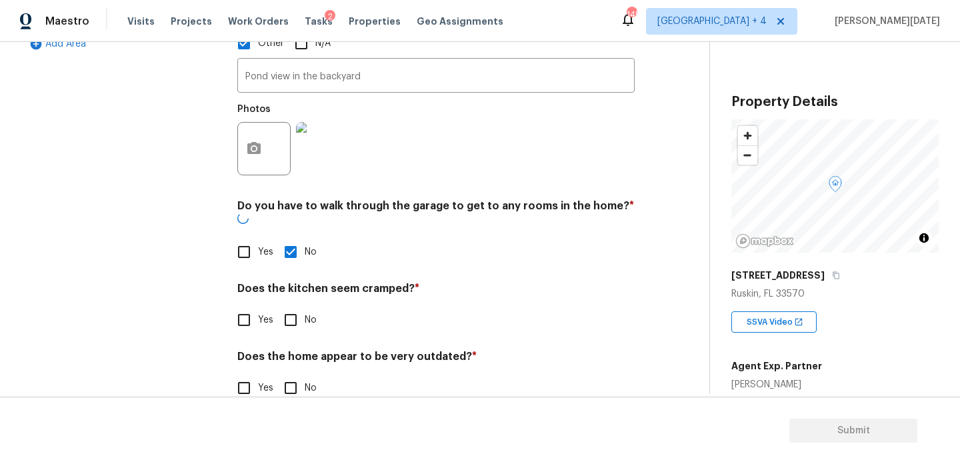
click at [291, 306] on input "No" at bounding box center [291, 320] width 28 height 28
checkbox input "true"
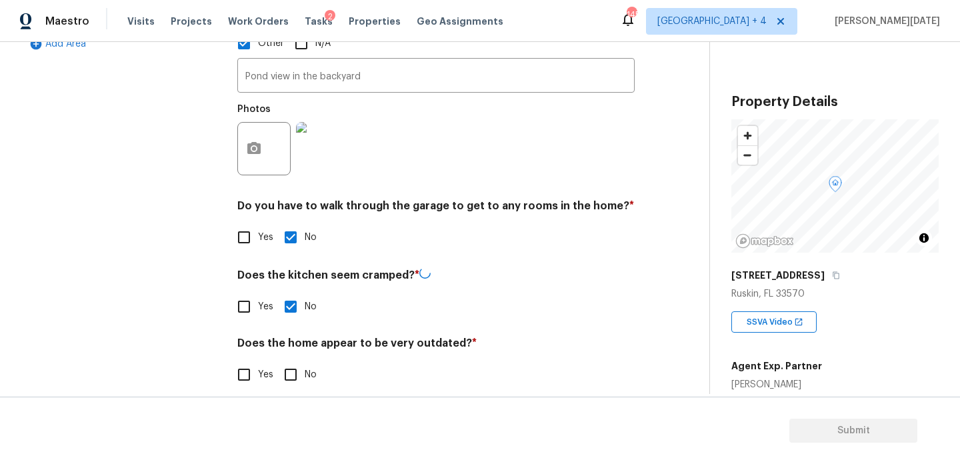
click at [297, 369] on input "No" at bounding box center [291, 375] width 28 height 28
checkbox input "true"
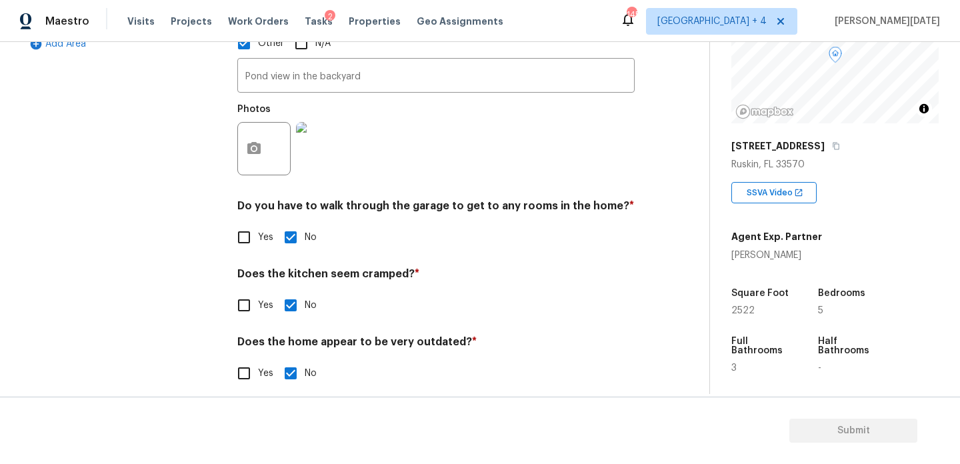
scroll to position [0, 0]
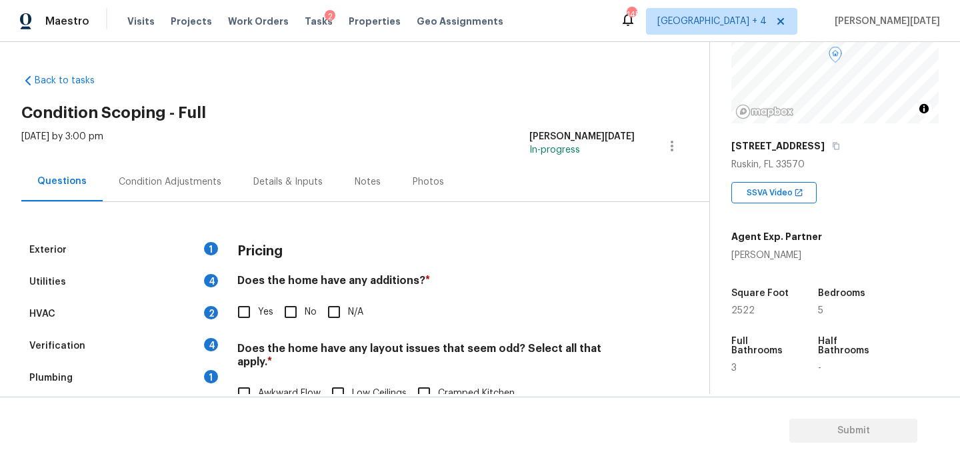
click at [194, 247] on div "Exterior 1" at bounding box center [121, 250] width 200 height 32
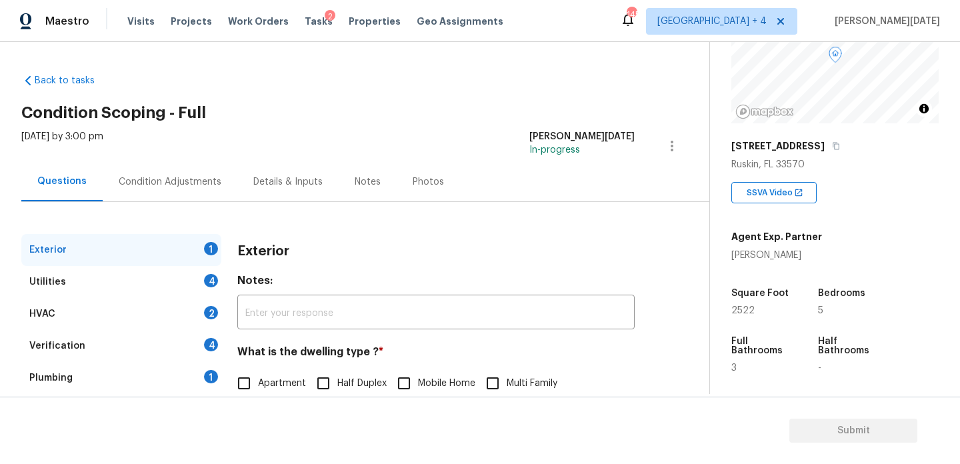
scroll to position [178, 0]
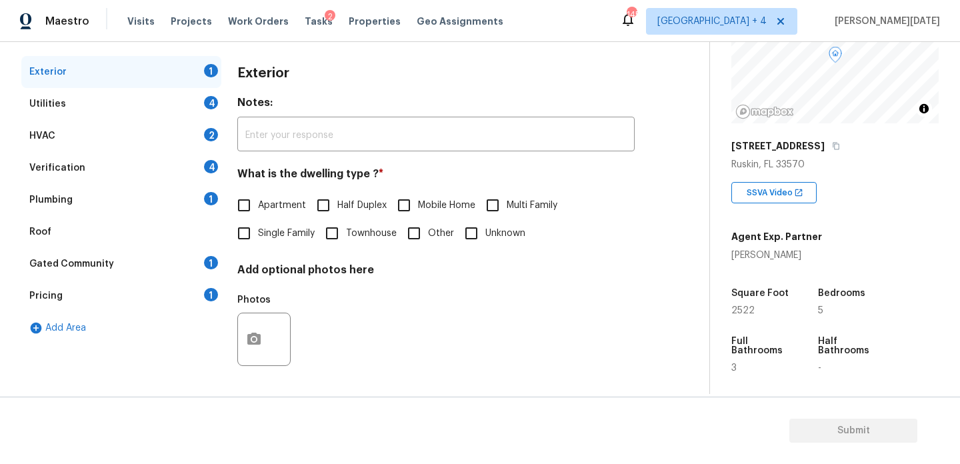
click at [253, 237] on input "Single Family" at bounding box center [244, 233] width 28 height 28
checkbox input "true"
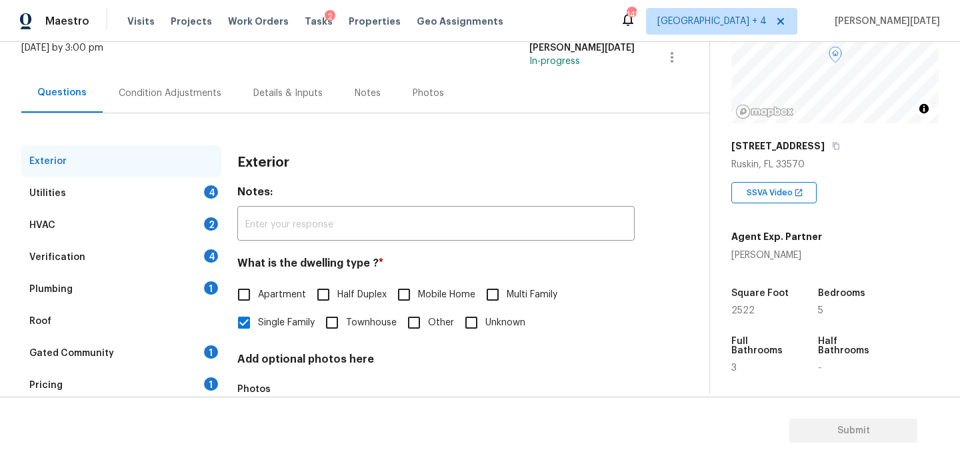
scroll to position [0, 0]
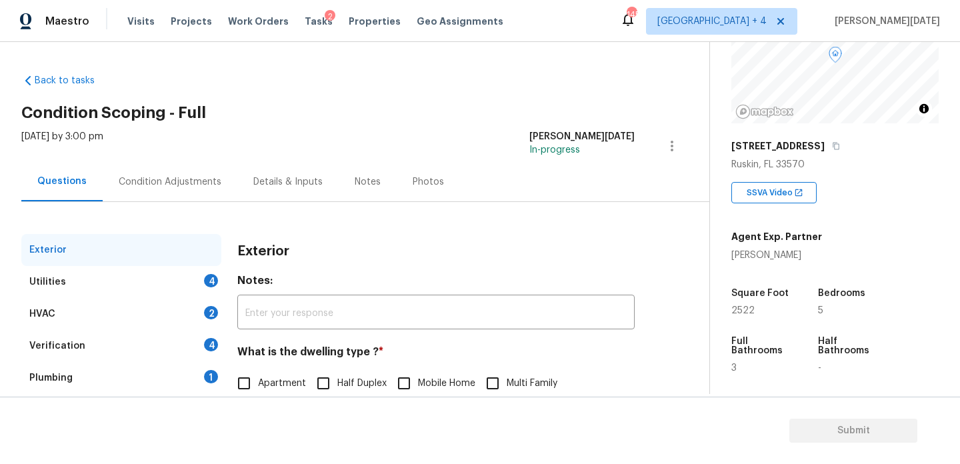
click at [166, 191] on div "Condition Adjustments" at bounding box center [170, 181] width 135 height 39
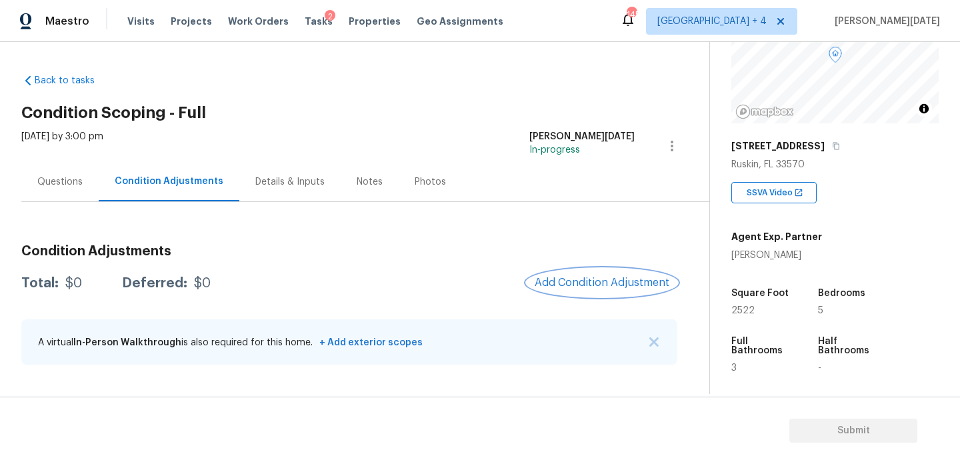
click at [569, 281] on span "Add Condition Adjustment" at bounding box center [602, 283] width 135 height 12
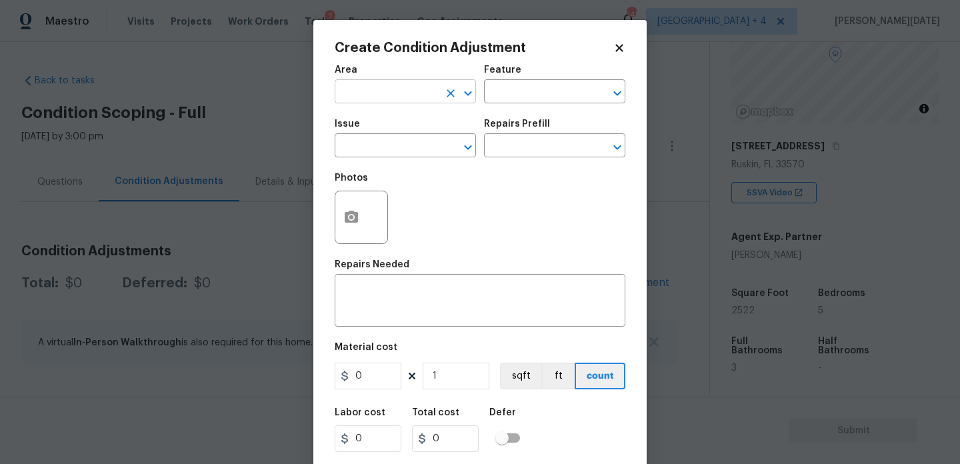
click at [341, 95] on input "text" at bounding box center [387, 93] width 104 height 21
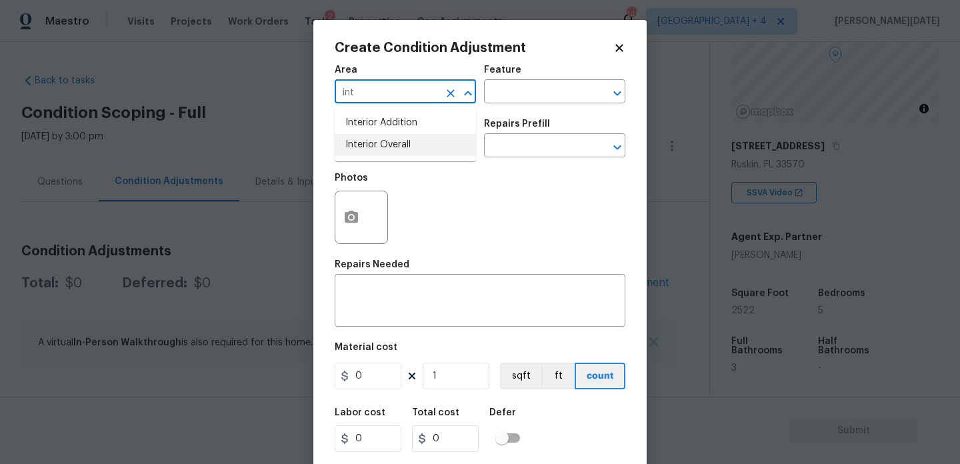
click at [365, 153] on li "Interior Overall" at bounding box center [405, 145] width 141 height 22
type input "Interior Overall"
click at [365, 153] on input "text" at bounding box center [387, 147] width 104 height 21
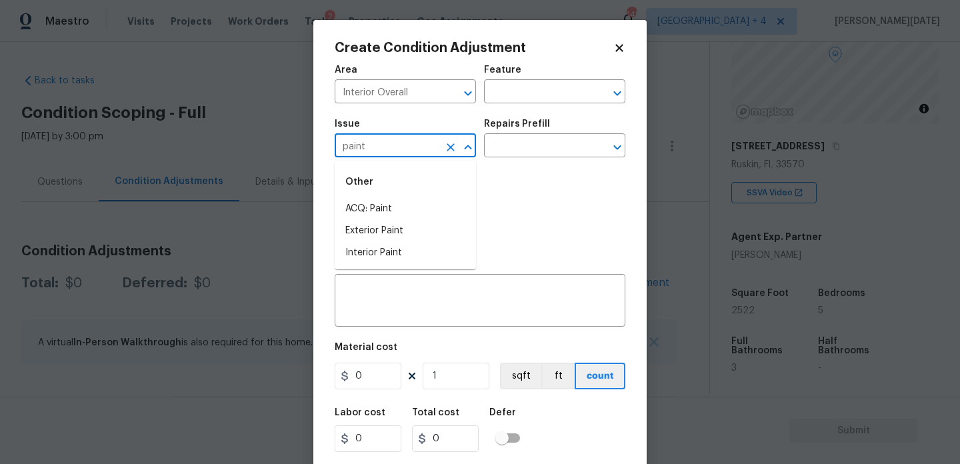
click at [379, 209] on li "ACQ: Paint" at bounding box center [405, 209] width 141 height 22
type input "ACQ: Paint"
click at [497, 158] on div "Issue ACQ: Paint ​ Repairs Prefill ​" at bounding box center [480, 138] width 291 height 54
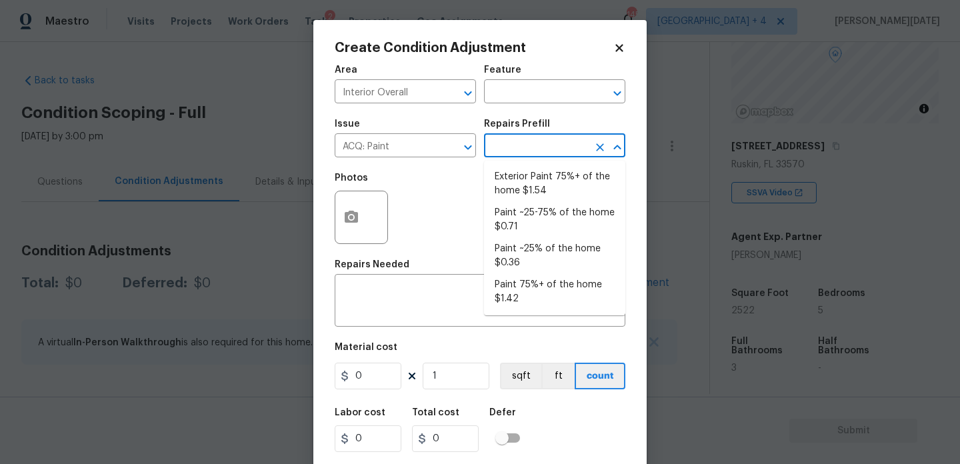
click at [532, 143] on input "text" at bounding box center [536, 147] width 104 height 21
click at [534, 211] on li "Paint ~25-75% of the home $0.71" at bounding box center [554, 220] width 141 height 36
type input "Acquisition"
type textarea "Acquisition Scope: ~25 - 75% of the home needs interior paint"
type input "0.71"
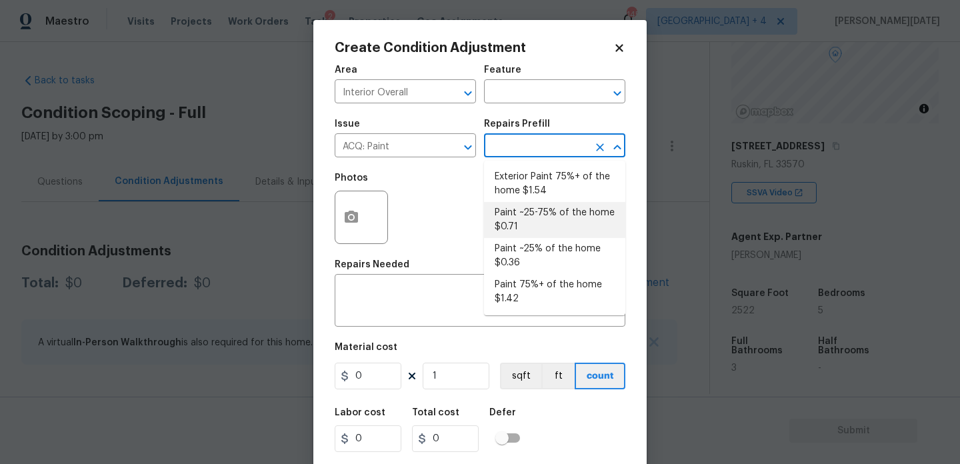
type input "0.71"
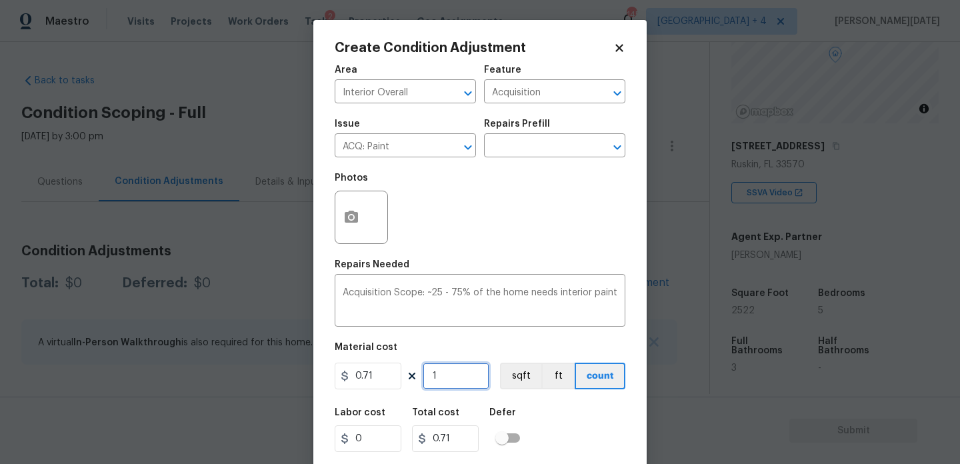
click at [458, 369] on input "1" at bounding box center [456, 376] width 67 height 27
type input "0"
paste input "2522"
type input "2522"
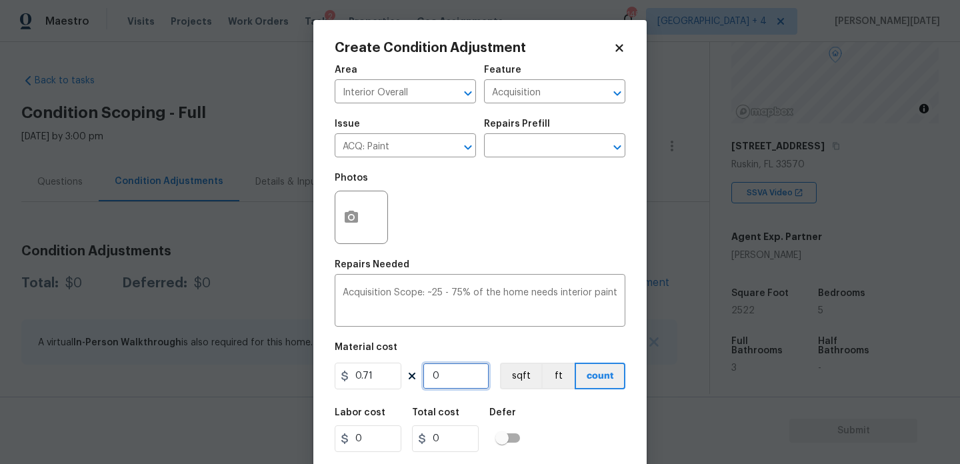
type input "1790.62"
type input "2522"
click at [534, 153] on input "text" at bounding box center [536, 147] width 104 height 21
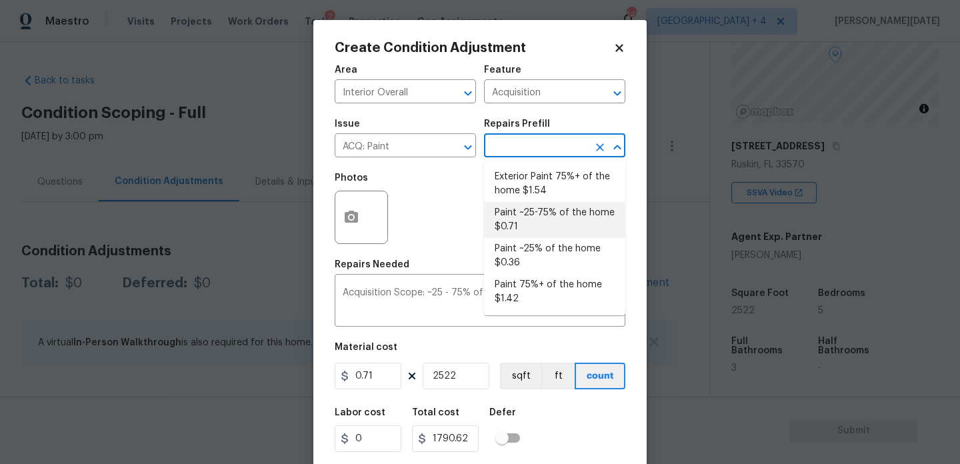
click at [539, 215] on li "Paint ~25-75% of the home $0.71" at bounding box center [554, 220] width 141 height 36
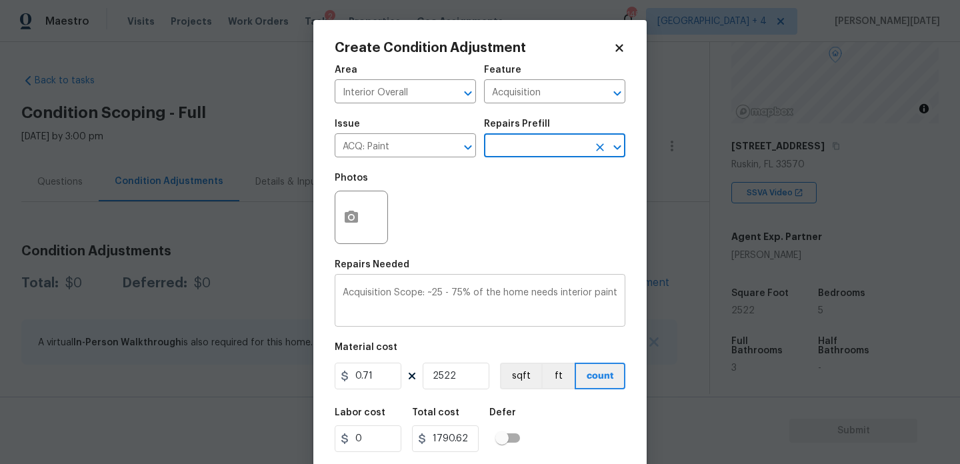
scroll to position [34, 0]
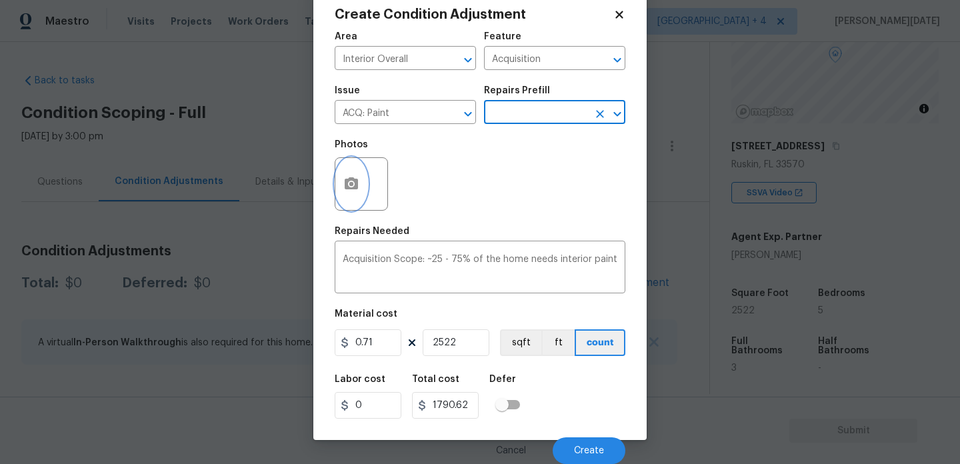
click at [347, 173] on button "button" at bounding box center [351, 184] width 32 height 52
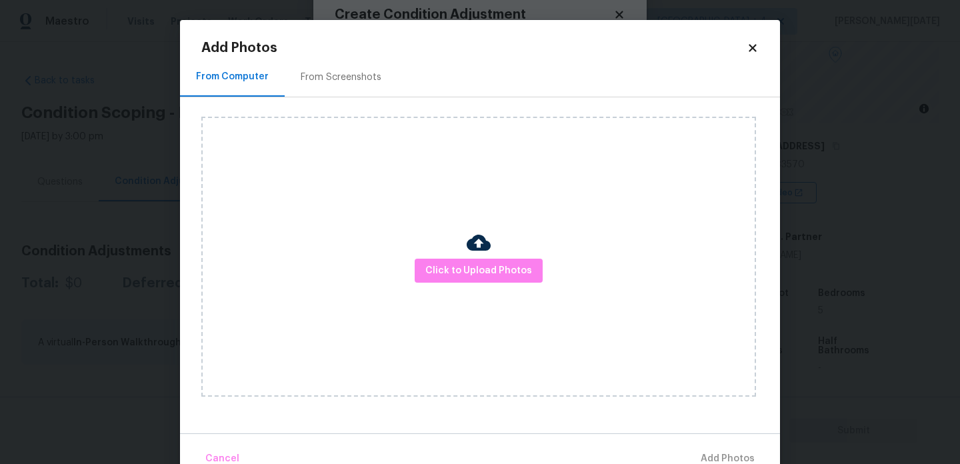
click at [329, 73] on div "From Screenshots" at bounding box center [341, 77] width 81 height 13
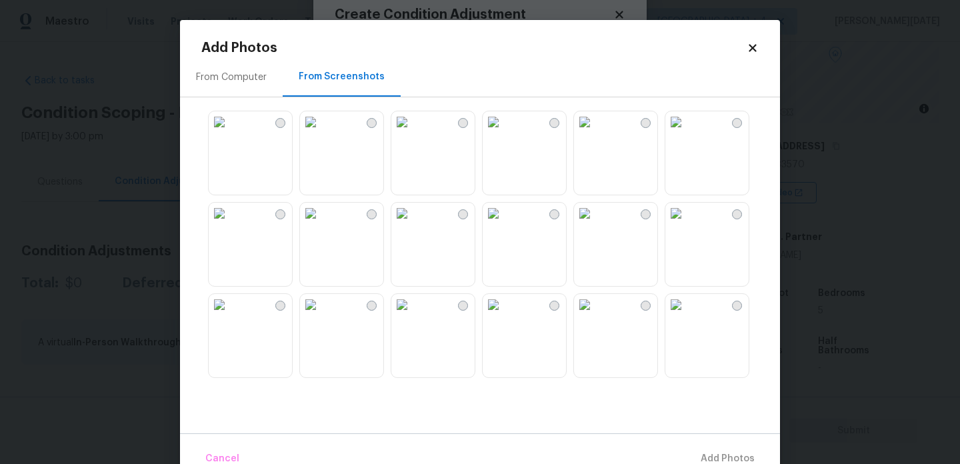
click at [504, 133] on img at bounding box center [493, 121] width 21 height 21
click at [687, 224] on img at bounding box center [675, 213] width 21 height 21
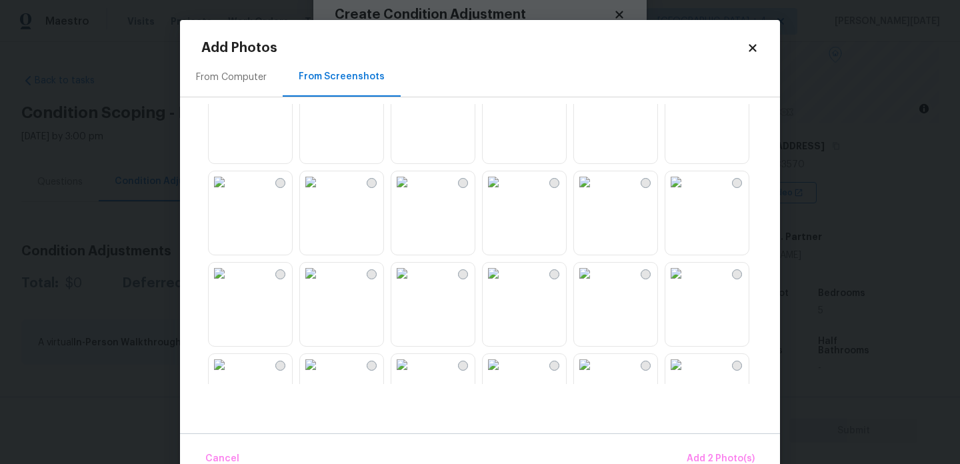
scroll to position [306, 0]
click at [595, 192] on img at bounding box center [584, 181] width 21 height 21
click at [504, 192] on img at bounding box center [493, 181] width 21 height 21
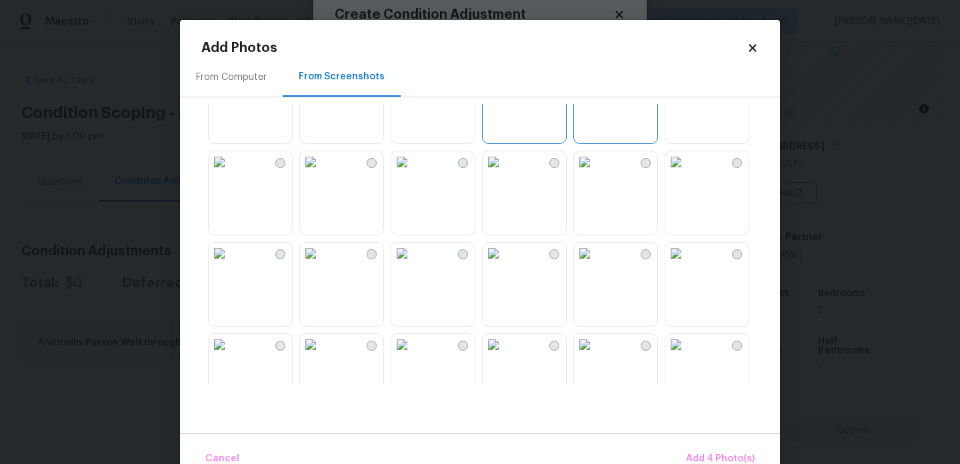
scroll to position [421, 0]
click at [591, 169] on img at bounding box center [584, 157] width 21 height 21
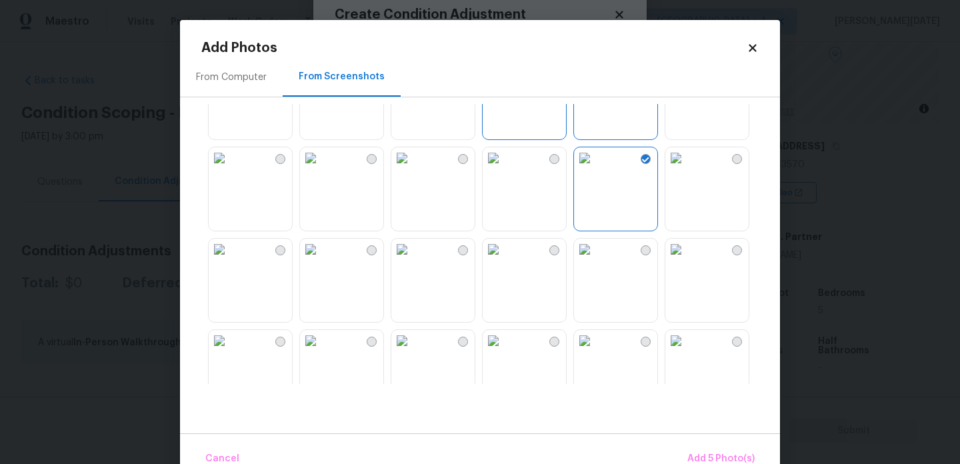
click at [595, 260] on img at bounding box center [584, 249] width 21 height 21
click at [397, 260] on img at bounding box center [401, 249] width 21 height 21
click at [301, 260] on img at bounding box center [310, 249] width 21 height 21
click at [413, 260] on img at bounding box center [401, 249] width 21 height 21
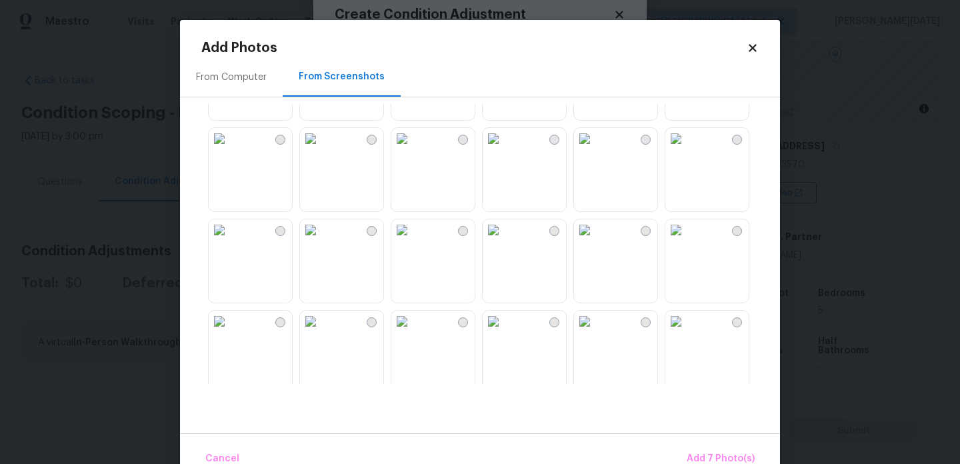
scroll to position [1169, 0]
click at [504, 243] on img at bounding box center [493, 231] width 21 height 21
click at [589, 243] on img at bounding box center [584, 231] width 21 height 21
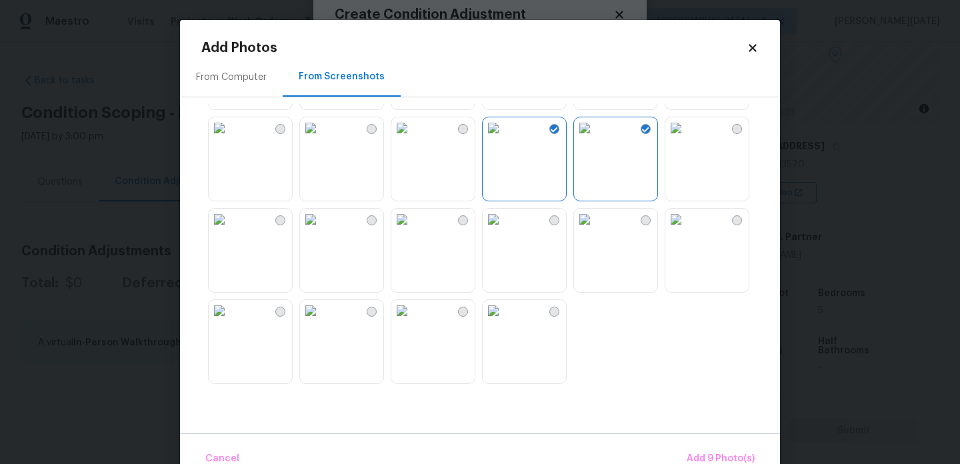
click at [659, 235] on div at bounding box center [490, 244] width 579 height 280
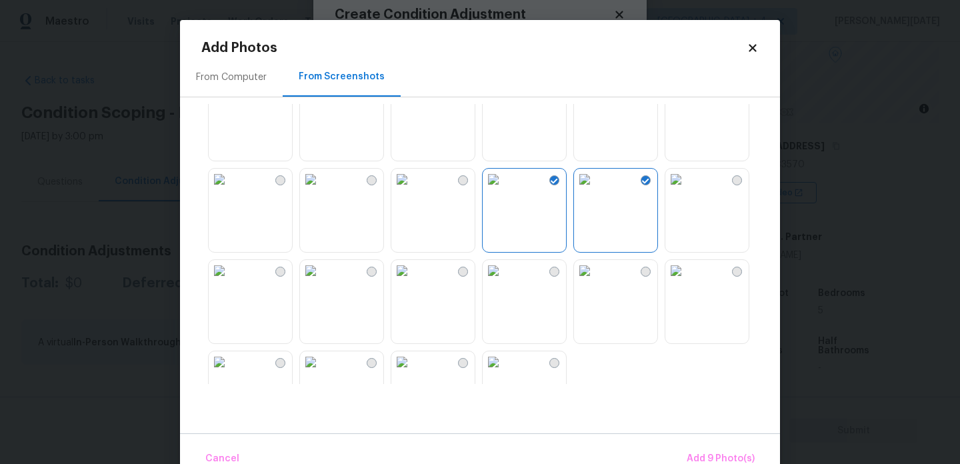
click at [321, 190] on img at bounding box center [310, 179] width 21 height 21
click at [413, 190] on img at bounding box center [401, 179] width 21 height 21
click at [413, 281] on img at bounding box center [401, 270] width 21 height 21
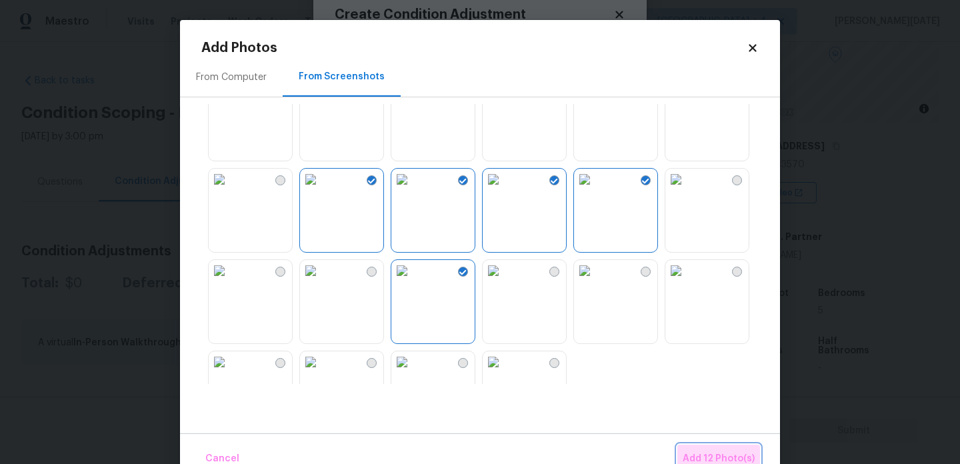
click at [709, 449] on button "Add 12 Photo(s)" at bounding box center [718, 459] width 83 height 29
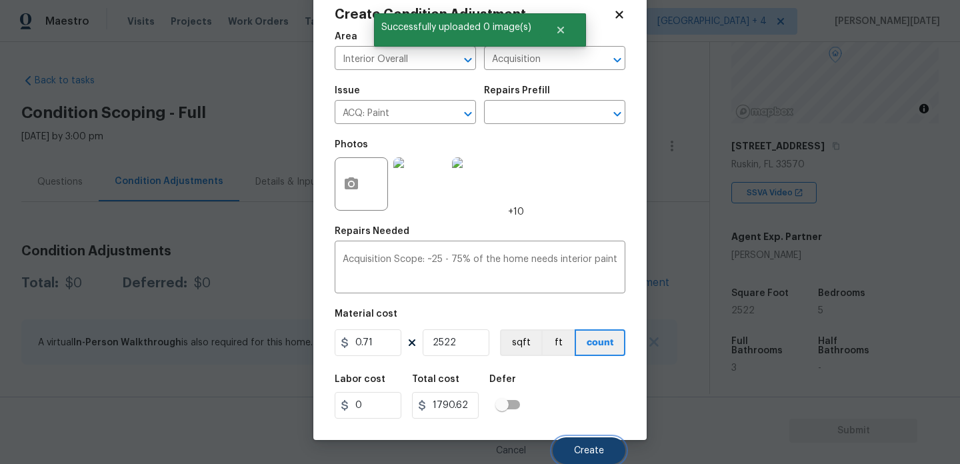
click at [601, 457] on button "Create" at bounding box center [589, 450] width 73 height 27
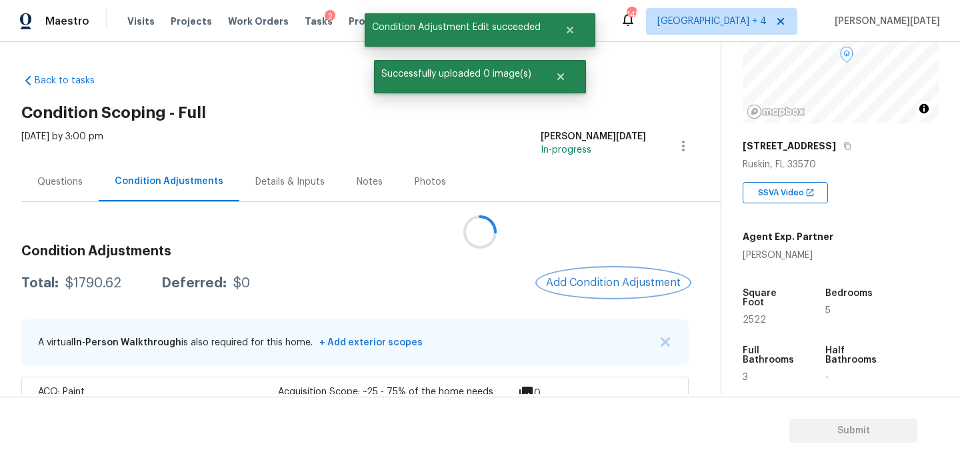
scroll to position [0, 0]
click at [578, 279] on span "Add Condition Adjustment" at bounding box center [616, 283] width 135 height 12
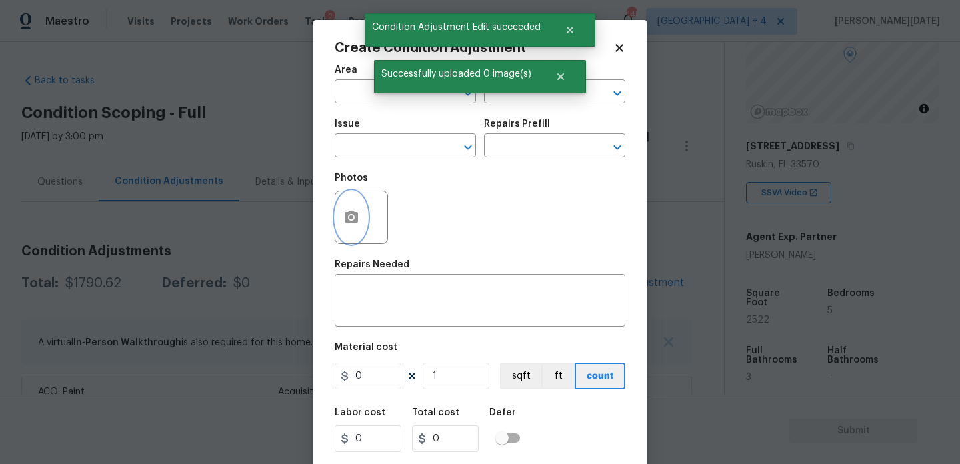
click at [350, 221] on icon "button" at bounding box center [351, 217] width 16 height 16
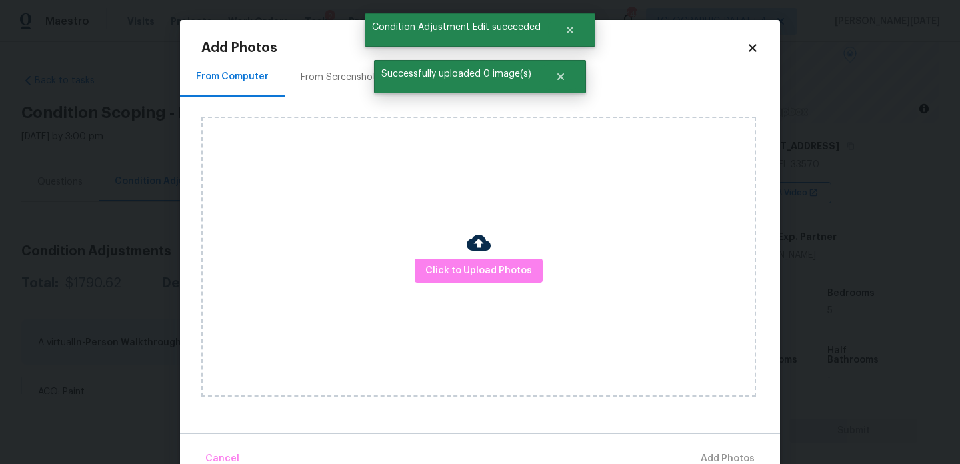
click at [469, 257] on div at bounding box center [479, 245] width 24 height 28
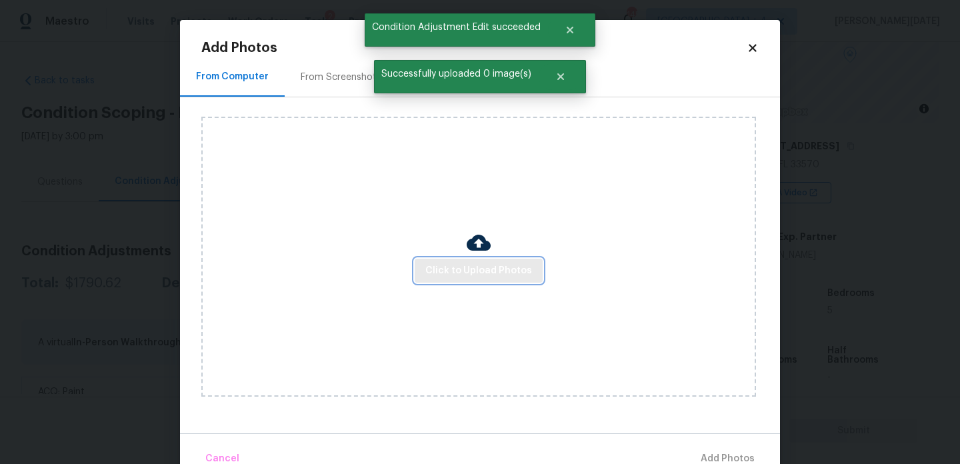
click at [478, 277] on span "Click to Upload Photos" at bounding box center [478, 271] width 107 height 17
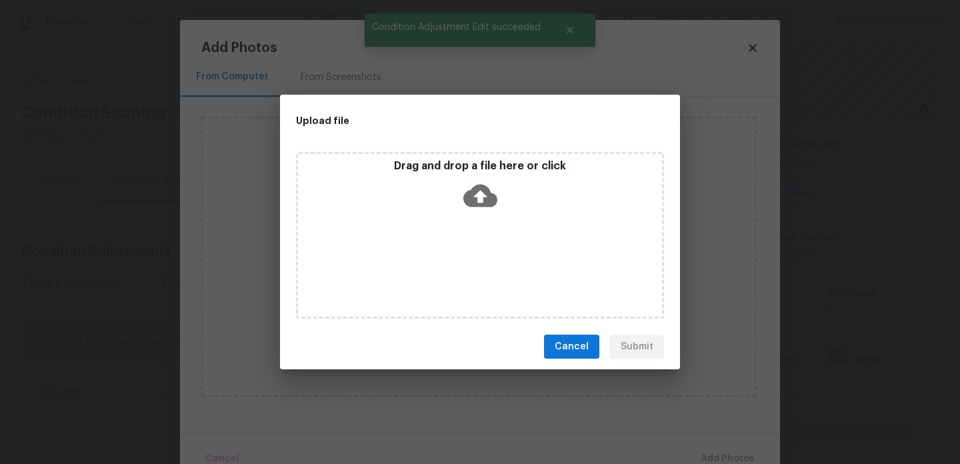
click at [478, 277] on div "Drag and drop a file here or click" at bounding box center [480, 235] width 368 height 167
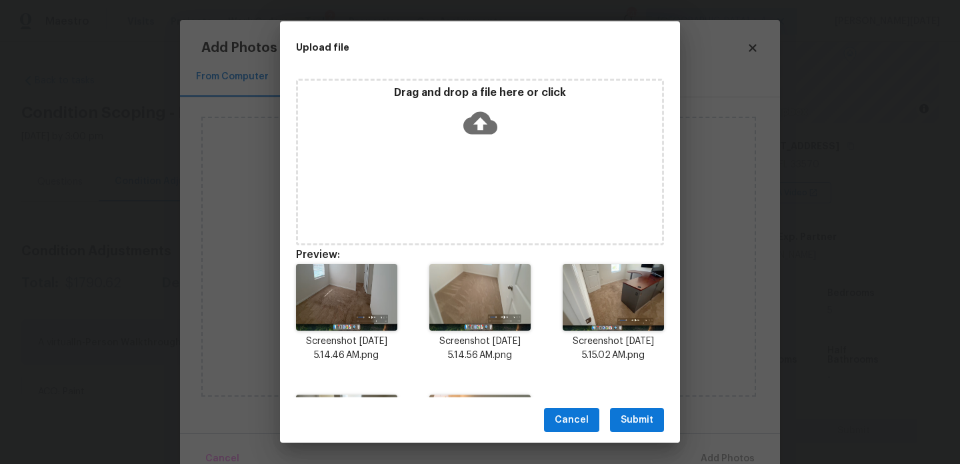
click at [632, 433] on div "Cancel Submit" at bounding box center [480, 420] width 400 height 46
click at [643, 418] on span "Submit" at bounding box center [637, 420] width 33 height 17
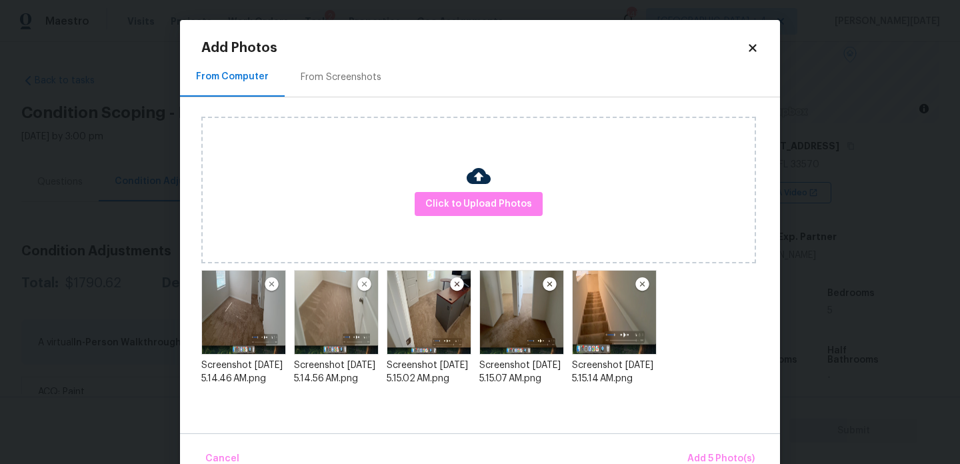
click at [365, 284] on img at bounding box center [364, 285] width 17 height 16
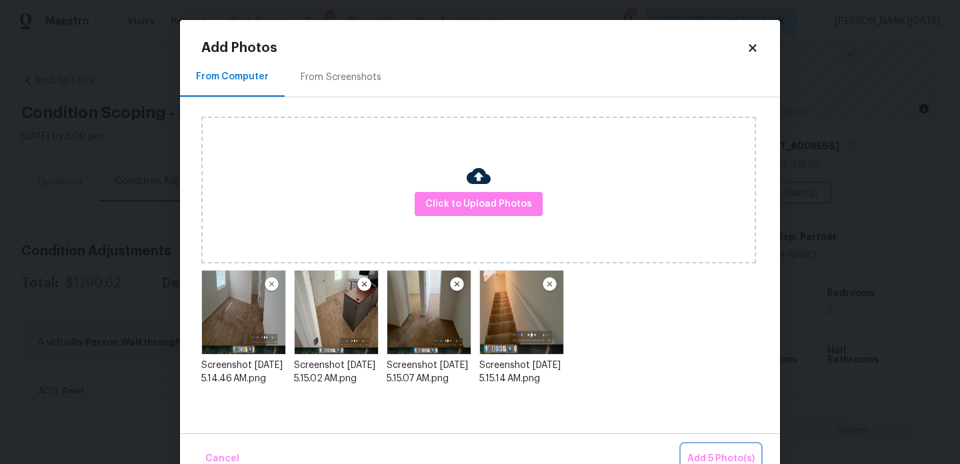
click at [704, 447] on button "Add 5 Photo(s)" at bounding box center [721, 459] width 78 height 29
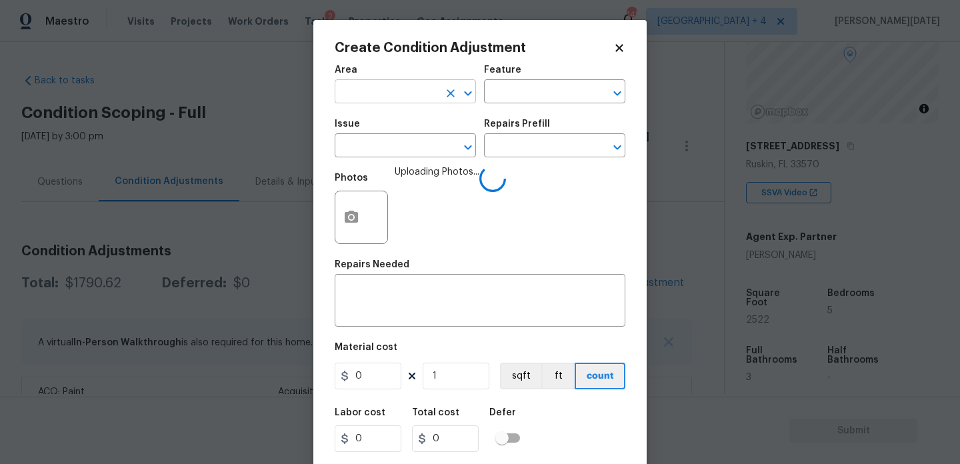
click at [379, 97] on input "text" at bounding box center [387, 93] width 104 height 21
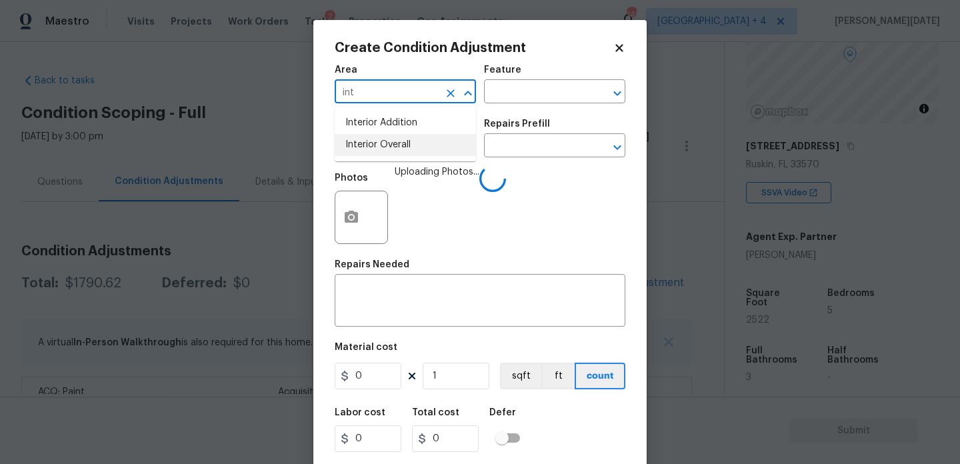
click at [384, 146] on li "Interior Overall" at bounding box center [405, 145] width 141 height 22
type input "Interior Overall"
click at [384, 146] on input "text" at bounding box center [387, 147] width 104 height 21
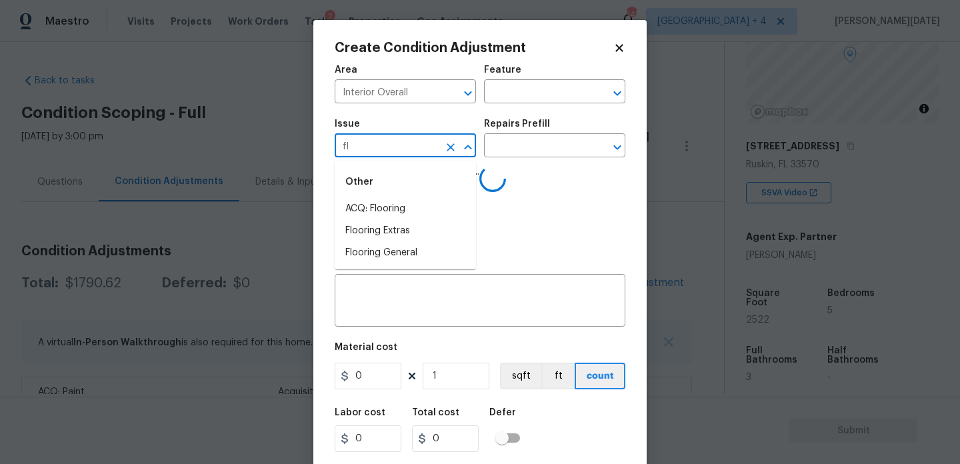
type input "flo"
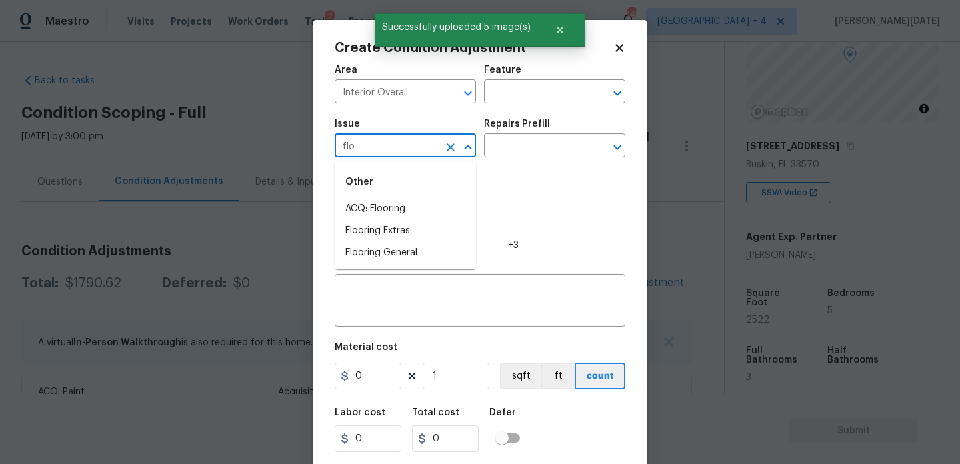
type input "floo"
click at [391, 251] on li "Flooring General" at bounding box center [405, 253] width 141 height 22
type input "Flooring General"
click at [549, 155] on input "text" at bounding box center [536, 147] width 104 height 21
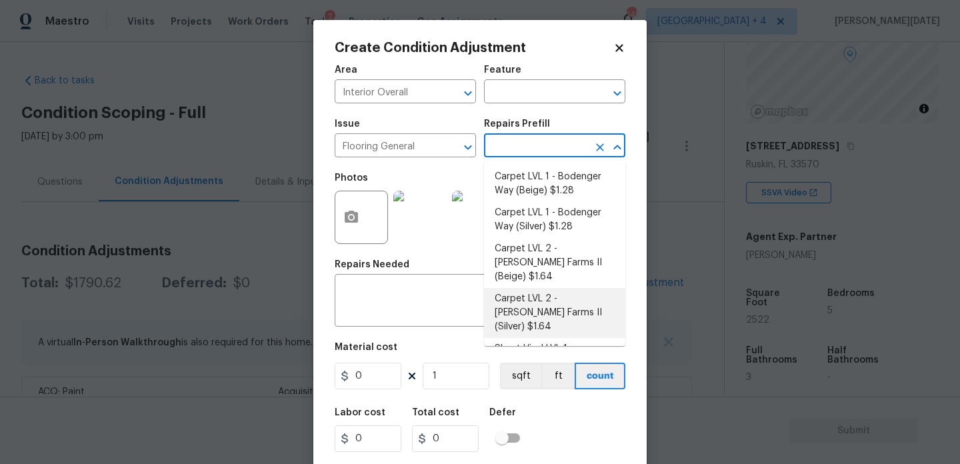
click at [561, 294] on li "Carpet LVL 2 - [PERSON_NAME] Farms II (Silver) $1.64" at bounding box center [554, 313] width 141 height 50
type input "Overall Flooring"
type textarea "Install new carpet ([PERSON_NAME] Farms II - 929 Thin Ice) at all previously ca…"
type input "1.64"
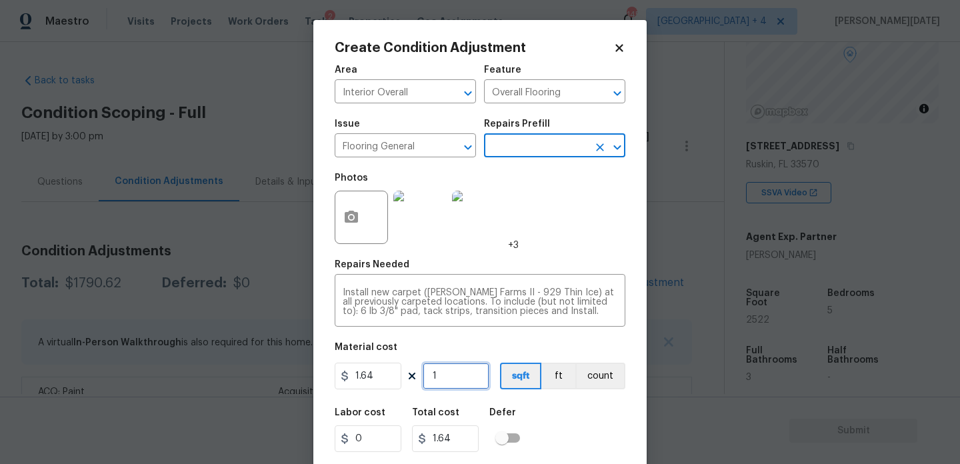
click at [463, 374] on input "1" at bounding box center [456, 376] width 67 height 27
type input "15"
type input "24.6"
type input "150"
type input "246"
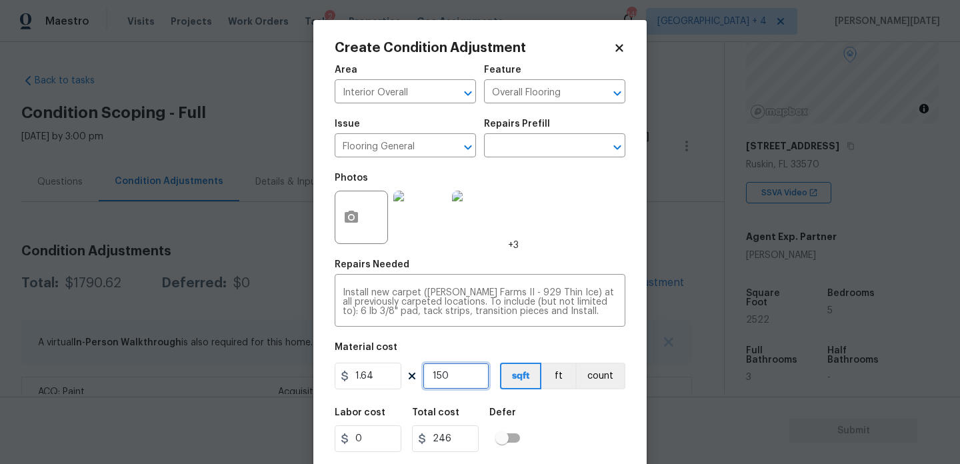
type input "1500"
type input "2460"
type input "1500"
click at [565, 238] on div "Photos +3" at bounding box center [480, 208] width 291 height 87
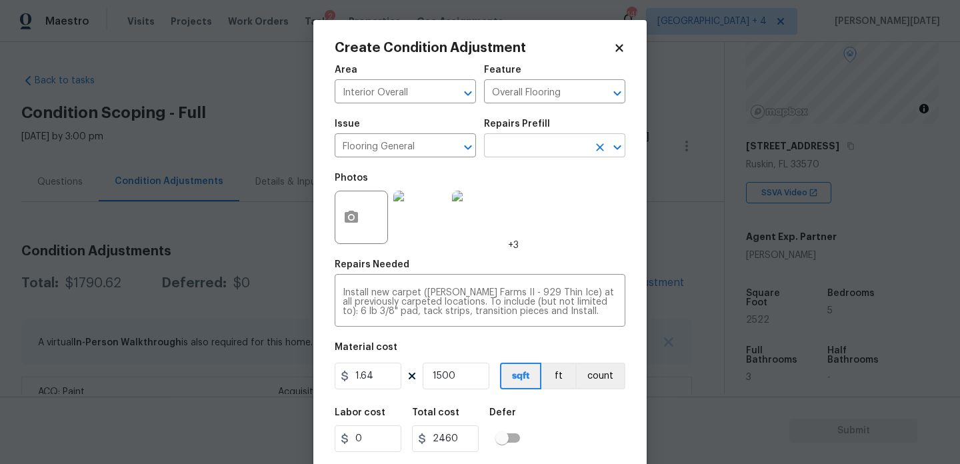
click at [555, 152] on input "text" at bounding box center [536, 147] width 104 height 21
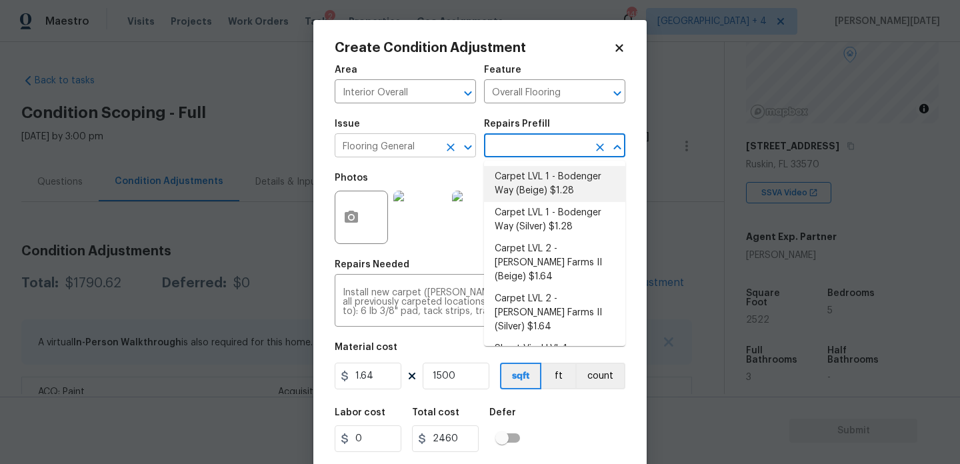
click at [451, 145] on icon "Clear" at bounding box center [450, 147] width 13 height 13
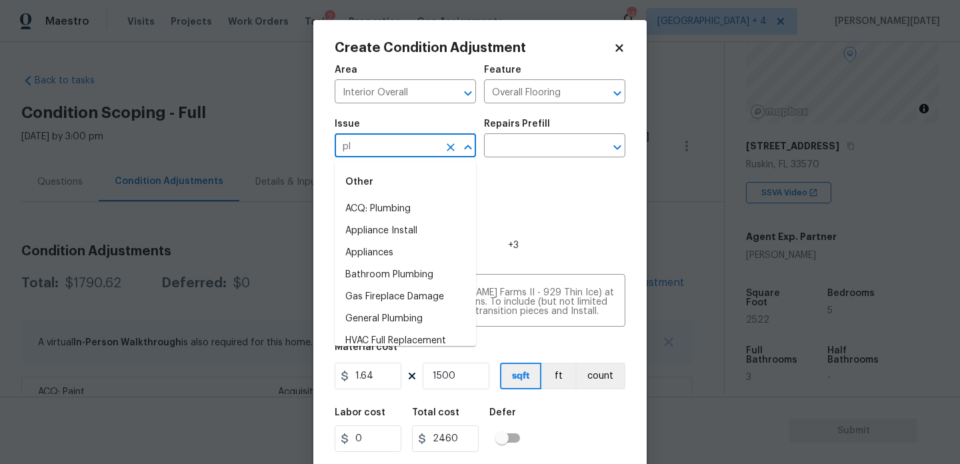
type input "p"
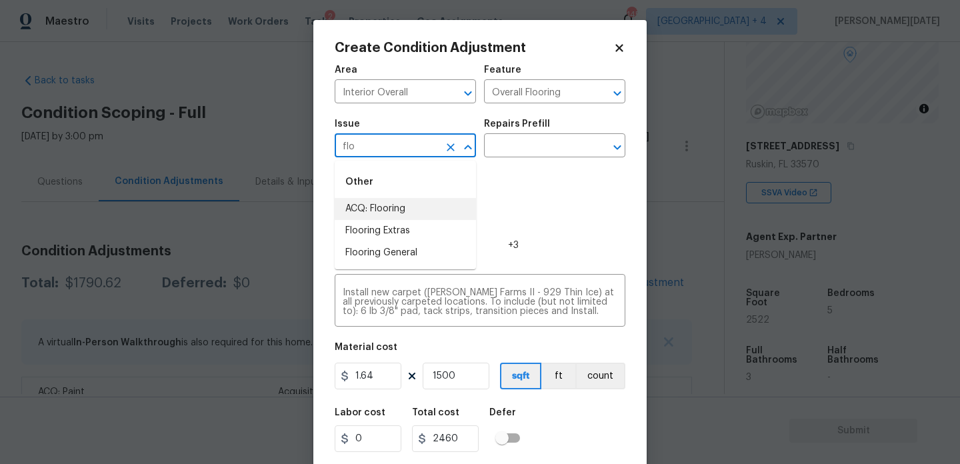
click at [429, 215] on li "ACQ: Flooring" at bounding box center [405, 209] width 141 height 22
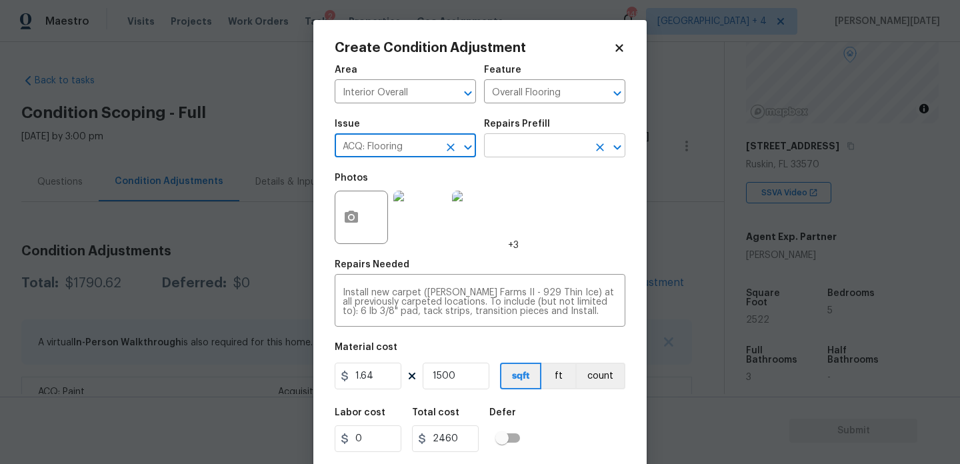
type input "ACQ: Flooring"
click at [549, 149] on input "text" at bounding box center [536, 147] width 104 height 21
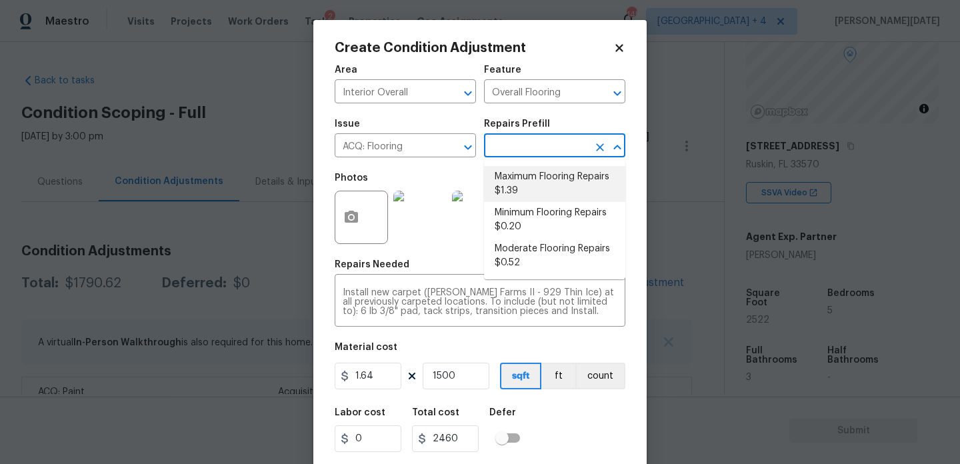
click at [549, 186] on li "Maximum Flooring Repairs $1.39" at bounding box center [554, 184] width 141 height 36
type input "Acquisition"
type textarea "Acquisition Scope: Maximum flooring repairs"
type input "1.39"
type input "2085"
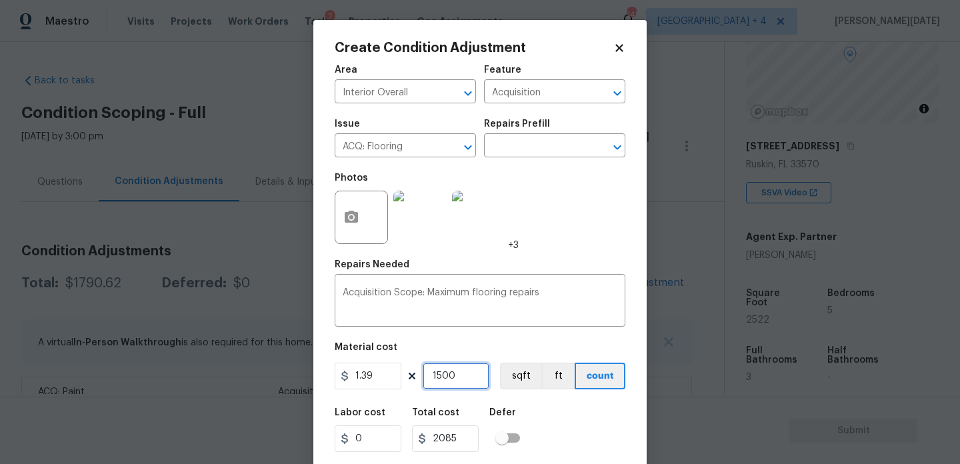
drag, startPoint x: 472, startPoint y: 377, endPoint x: 378, endPoint y: 377, distance: 94.0
click at [378, 377] on div "1.39 1500 sqft ft count" at bounding box center [480, 376] width 291 height 27
type input "0"
type input "2"
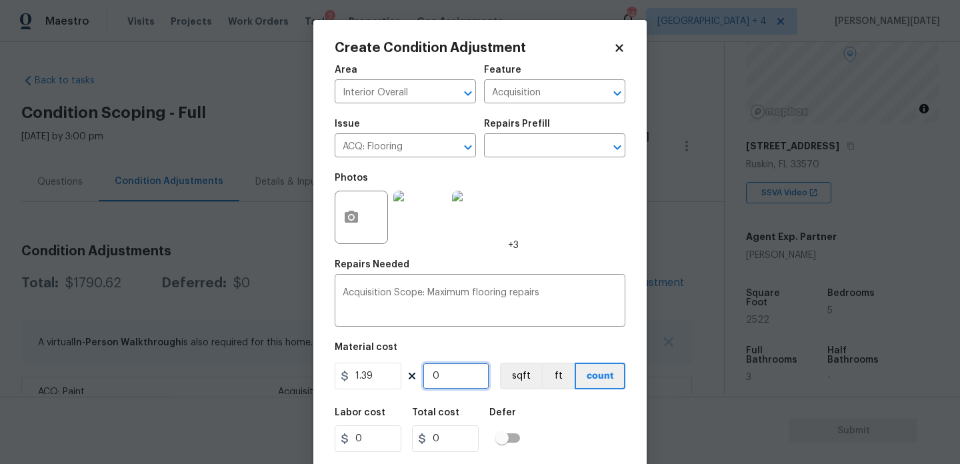
type input "2.78"
type input "25"
type input "34.75"
type input "252"
type input "350.28"
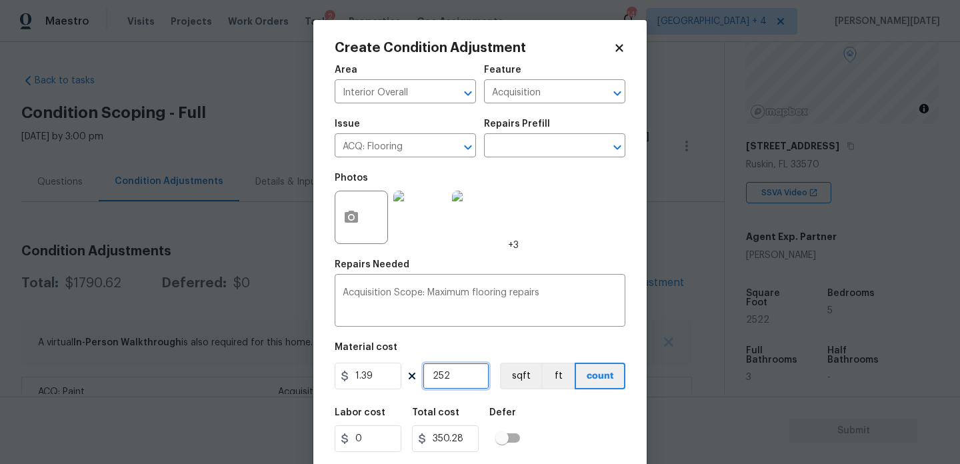
type input "2522"
type input "3505.58"
type input "2522"
click at [580, 235] on div "Photos +3" at bounding box center [480, 208] width 291 height 87
click at [446, 149] on icon "Clear" at bounding box center [450, 147] width 13 height 13
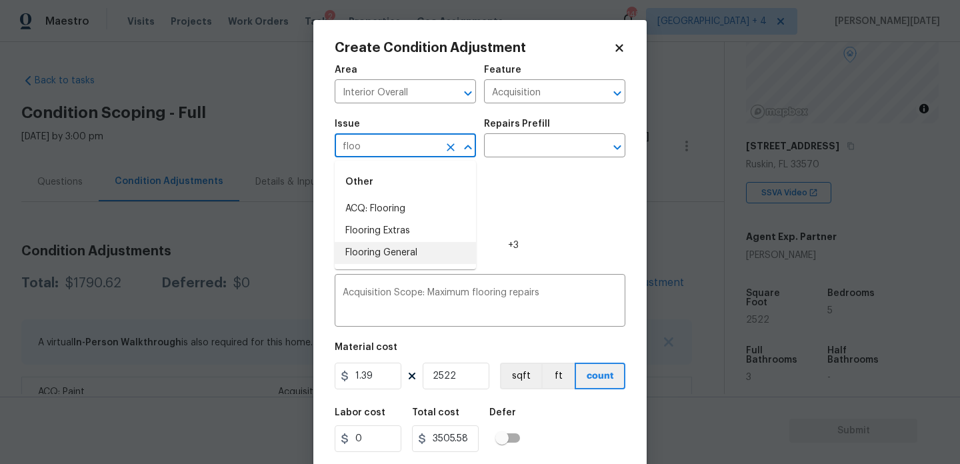
click at [414, 249] on li "Flooring General" at bounding box center [405, 253] width 141 height 22
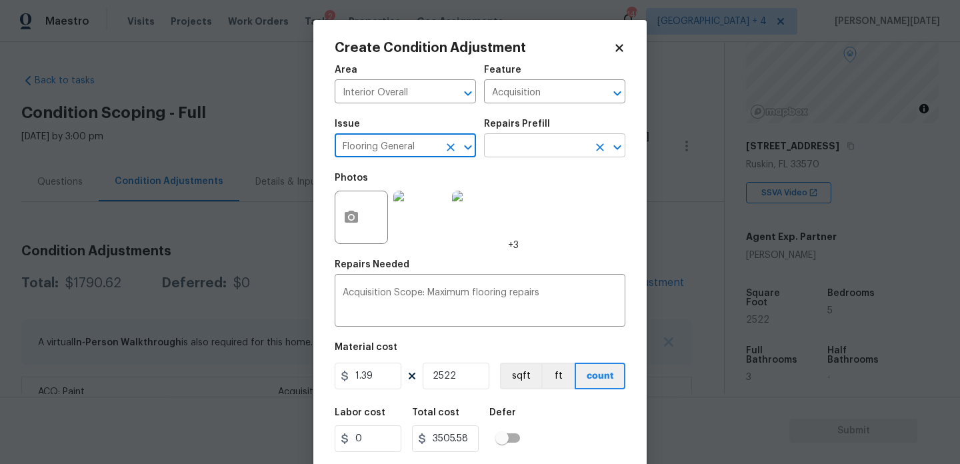
type input "Flooring General"
click at [543, 155] on input "text" at bounding box center [536, 147] width 104 height 21
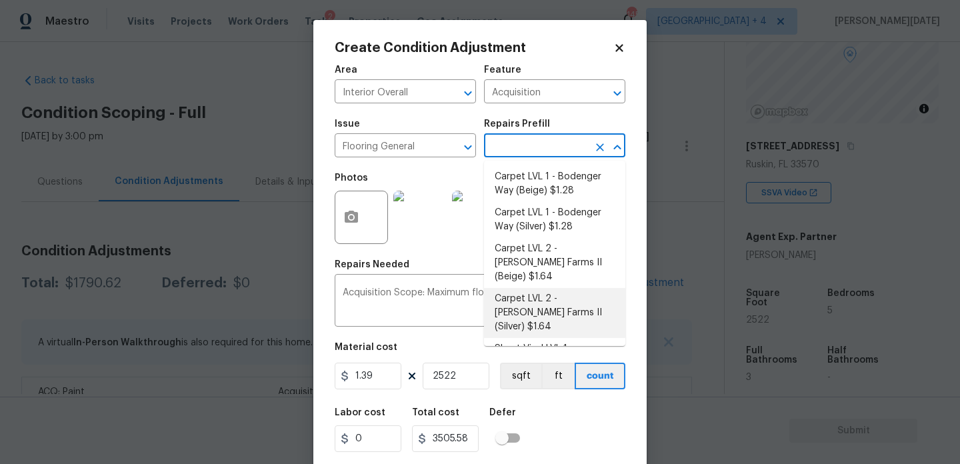
click at [567, 291] on li "Carpet LVL 2 - [PERSON_NAME] Farms II (Silver) $1.64" at bounding box center [554, 313] width 141 height 50
type input "Overall Flooring"
type textarea "Install new carpet ([PERSON_NAME] Farms II - 929 Thin Ice) at all previously ca…"
type input "1.64"
type input "4136.08"
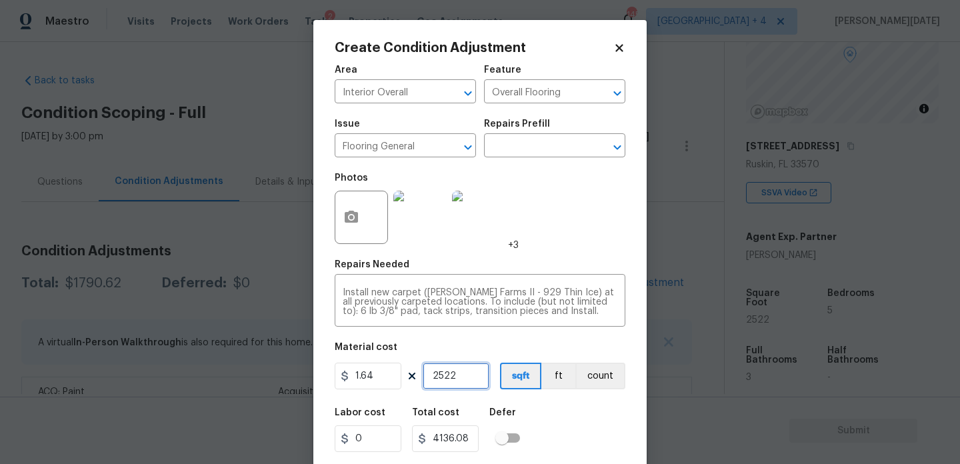
drag, startPoint x: 473, startPoint y: 382, endPoint x: 373, endPoint y: 382, distance: 99.3
click at [373, 382] on div "1.64 2522 sqft ft count" at bounding box center [480, 376] width 291 height 27
type input "0"
type input "1"
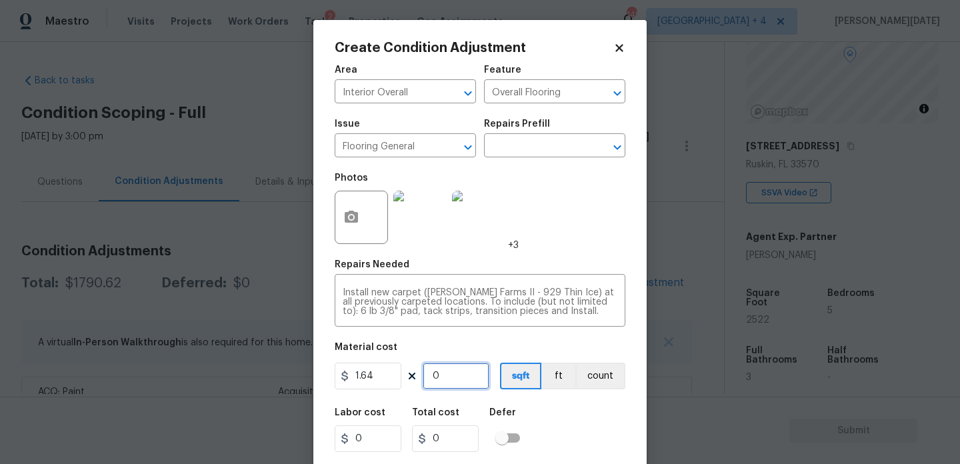
type input "1.64"
type input "14"
type input "22.96"
type input "140"
type input "229.6"
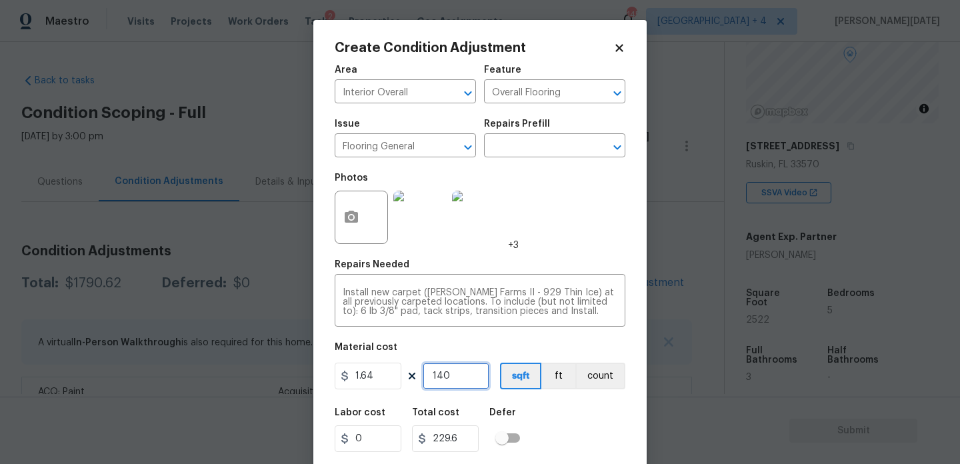
type input "14"
type input "22.96"
type input "1"
type input "1.64"
type input "13"
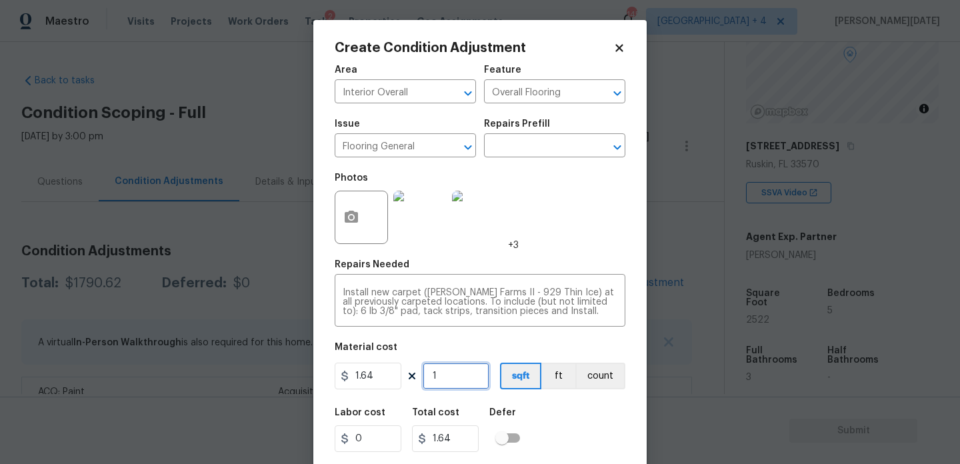
type input "21.32"
type input "130"
type input "213.2"
type input "1300"
type input "2132"
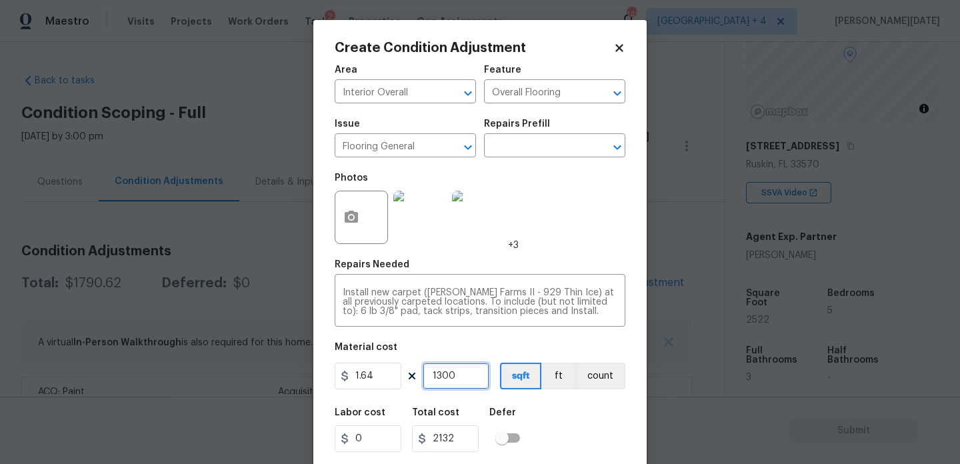
type input "130"
type input "213.2"
type input "13"
type input "21.32"
type input "1"
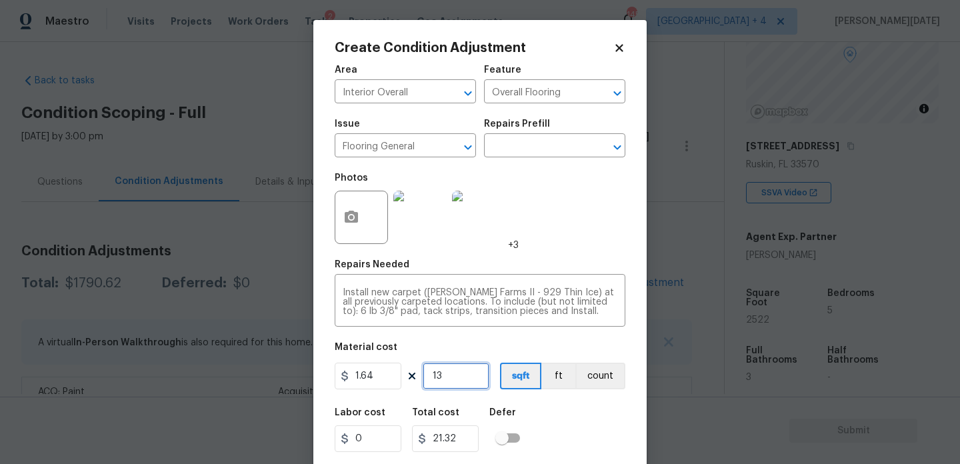
type input "1.64"
type input "15"
type input "24.6"
type input "150"
type input "246"
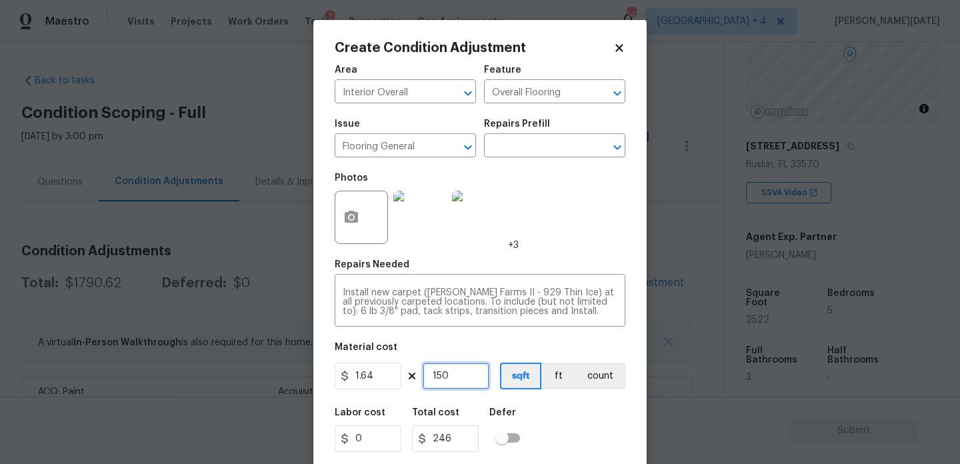
type input "1500"
type input "2460"
type input "1500"
click at [565, 238] on div "Photos +3" at bounding box center [480, 208] width 291 height 87
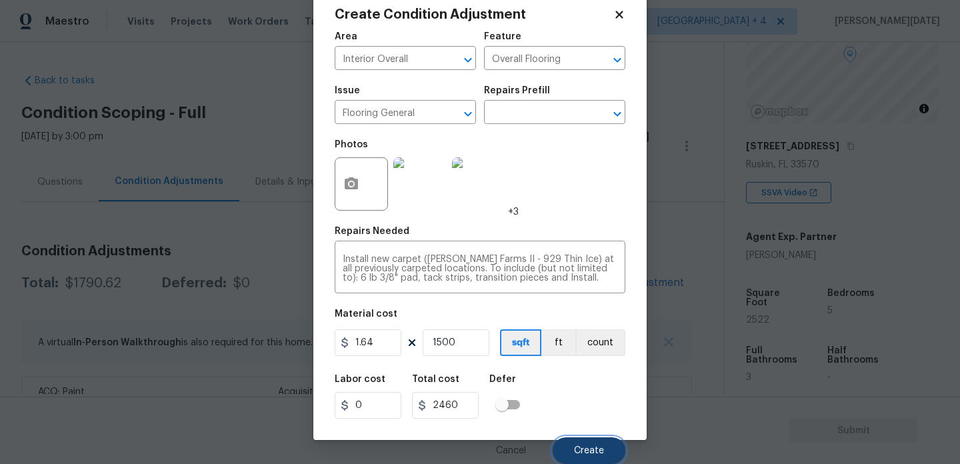
click at [573, 446] on button "Create" at bounding box center [589, 450] width 73 height 27
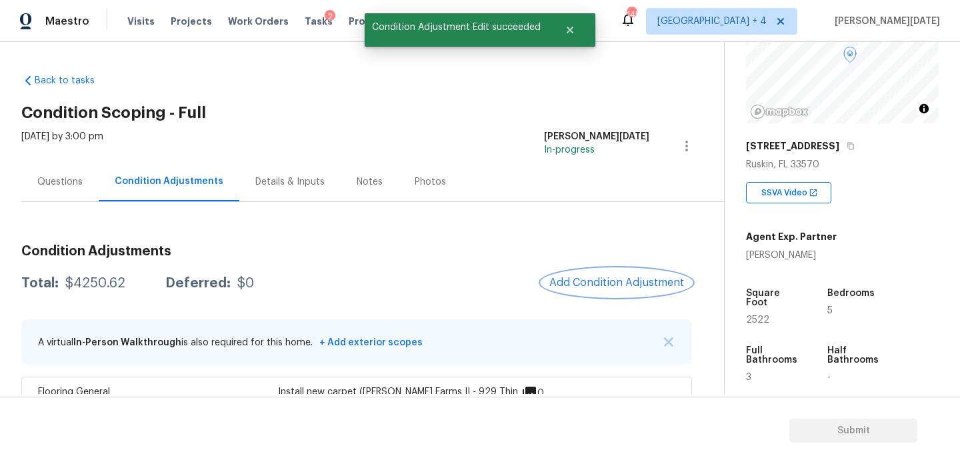
scroll to position [128, 0]
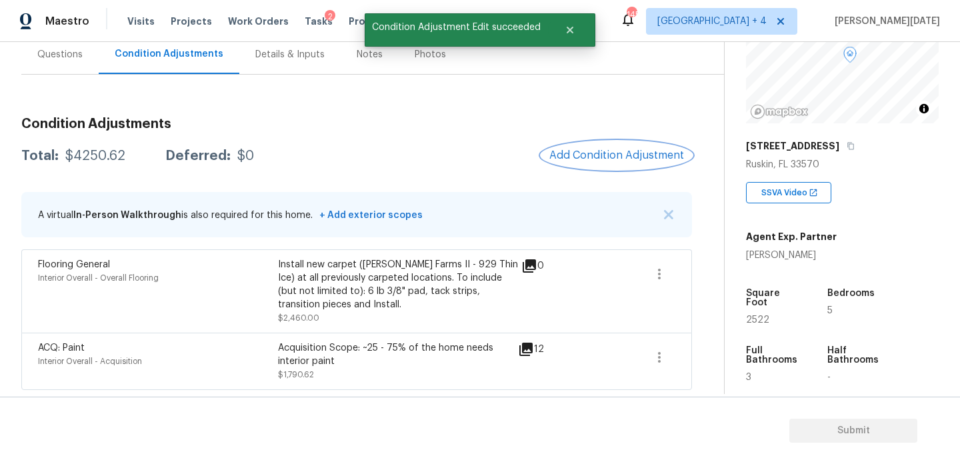
click at [600, 158] on span "Add Condition Adjustment" at bounding box center [616, 155] width 135 height 12
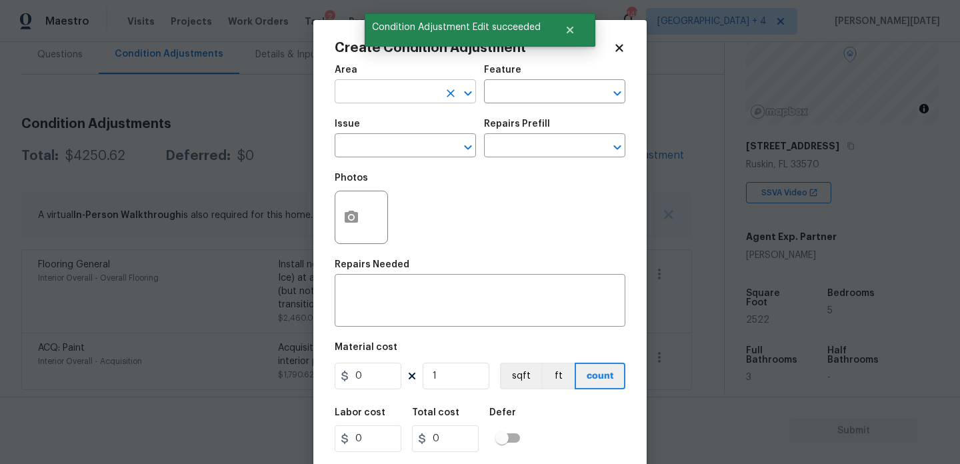
click at [379, 88] on input "text" at bounding box center [387, 93] width 104 height 21
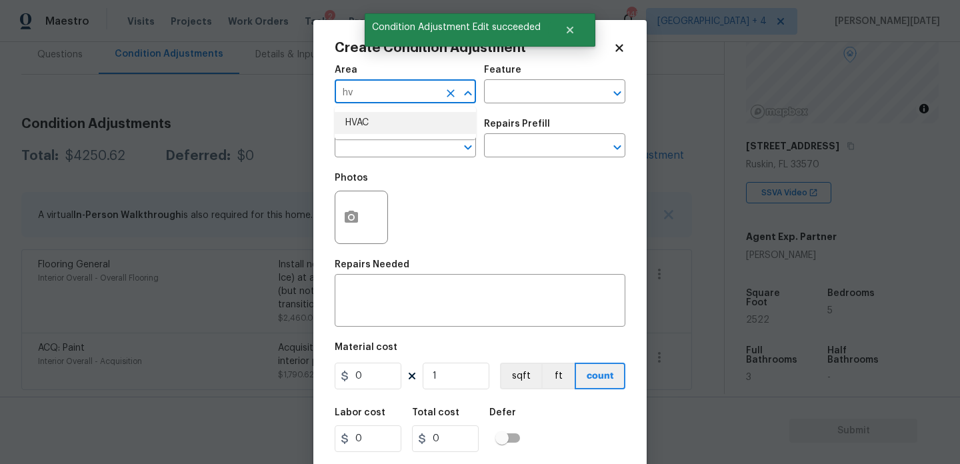
click at [369, 133] on li "HVAC" at bounding box center [405, 123] width 141 height 22
type input "HVAC"
click at [369, 143] on input "text" at bounding box center [387, 147] width 104 height 21
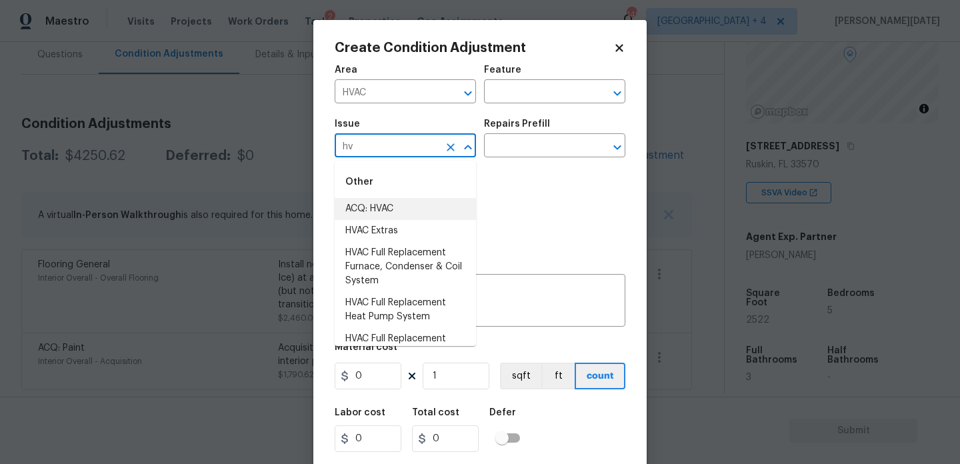
click at [375, 212] on li "ACQ: HVAC" at bounding box center [405, 209] width 141 height 22
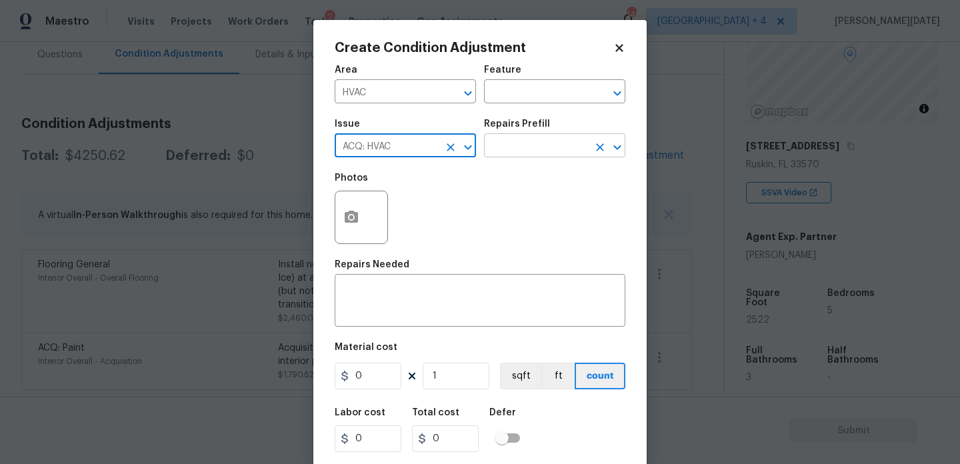
type input "ACQ: HVAC"
click at [546, 144] on input "text" at bounding box center [536, 147] width 104 height 21
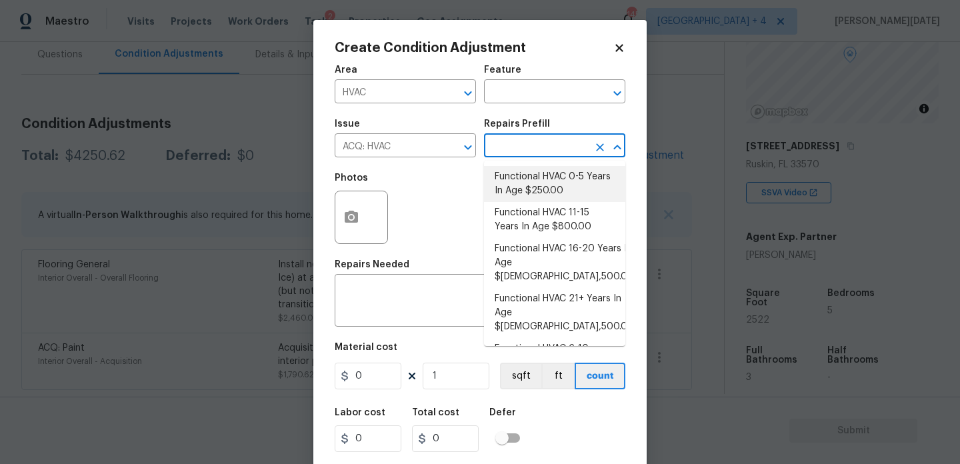
click at [577, 181] on li "Functional HVAC 0-5 Years In Age $250.00" at bounding box center [554, 184] width 141 height 36
type input "Acquisition"
type textarea "Acquisition Scope: Functional HVAC 0-5 years"
type input "250"
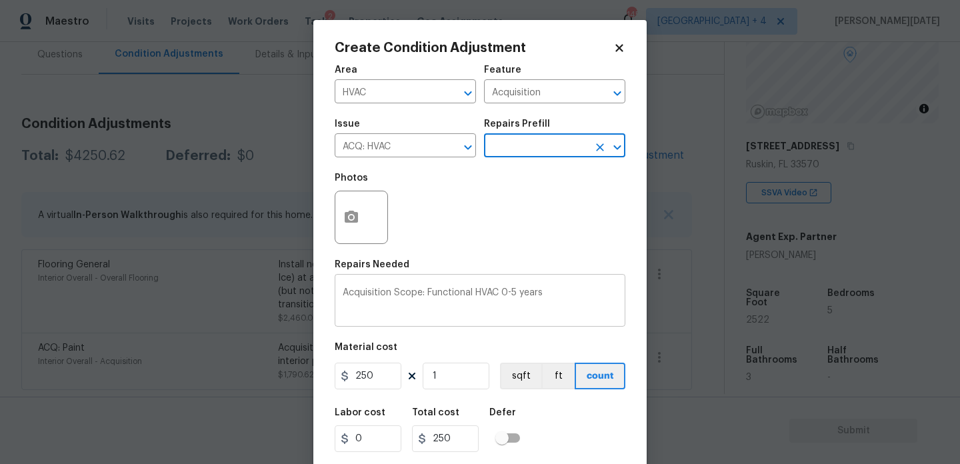
scroll to position [34, 0]
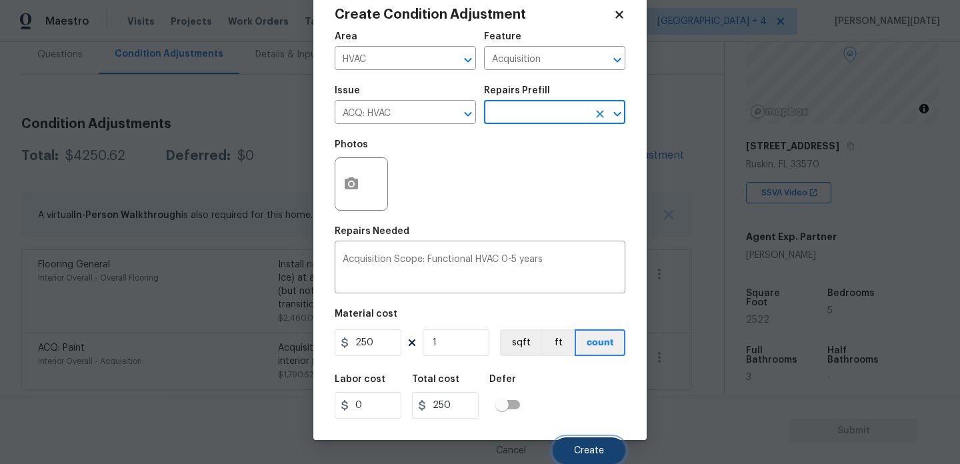
click at [587, 451] on span "Create" at bounding box center [589, 451] width 30 height 10
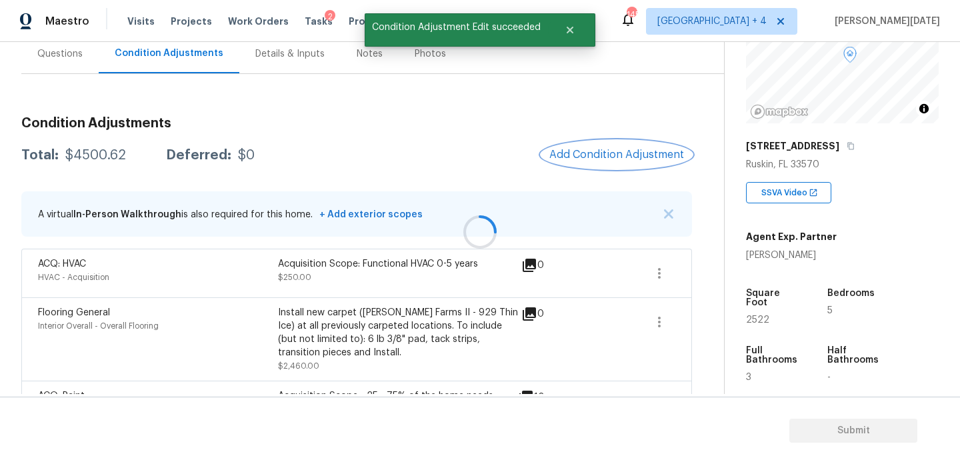
scroll to position [0, 0]
click at [594, 143] on button "Add Condition Adjustment" at bounding box center [616, 155] width 151 height 28
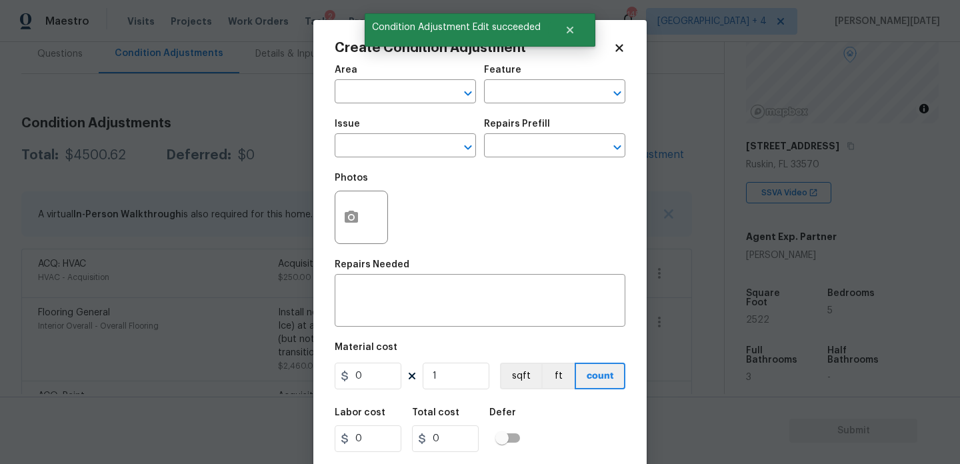
click at [594, 143] on div at bounding box center [608, 147] width 35 height 19
click at [385, 99] on input "text" at bounding box center [387, 93] width 104 height 21
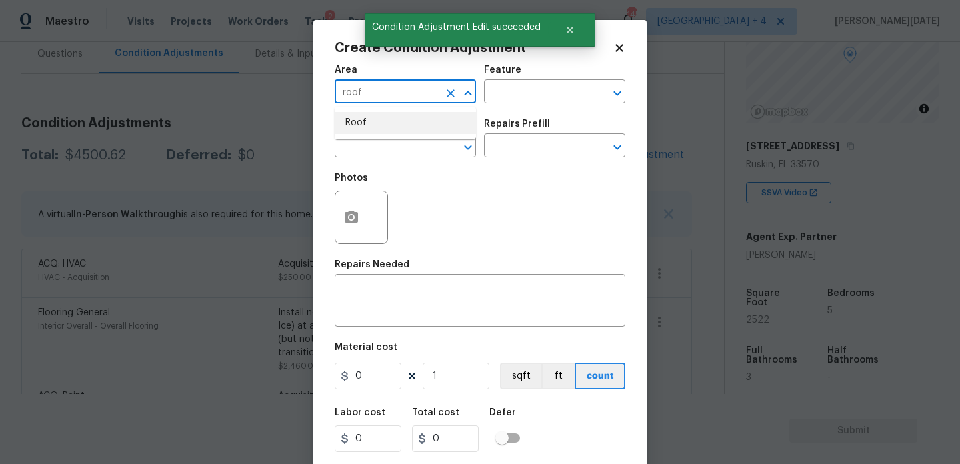
click at [375, 133] on li "Roof" at bounding box center [405, 123] width 141 height 22
type input "Roof"
click at [373, 145] on input "text" at bounding box center [387, 147] width 104 height 21
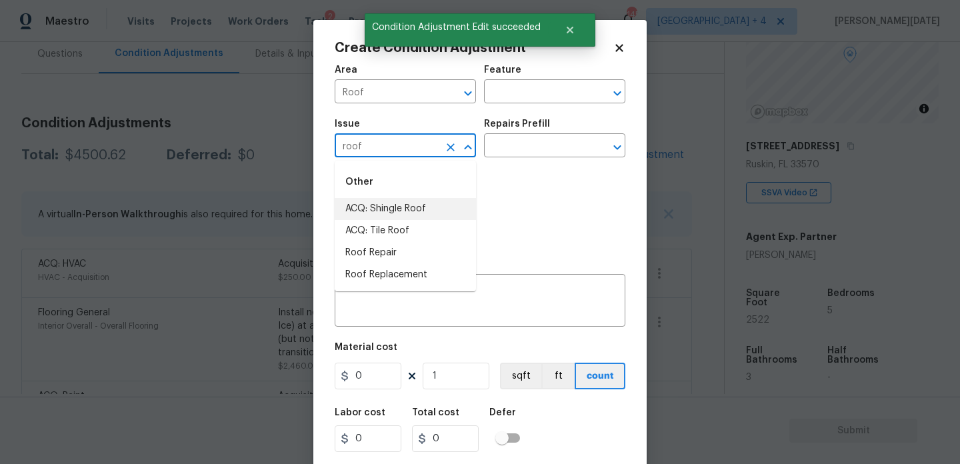
click at [386, 200] on li "ACQ: Shingle Roof" at bounding box center [405, 209] width 141 height 22
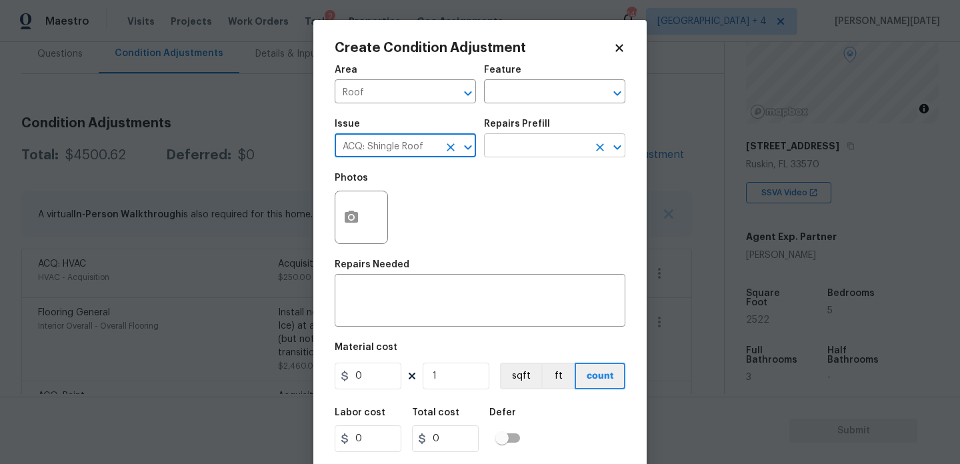
type input "ACQ: Shingle Roof"
click at [535, 141] on input "text" at bounding box center [536, 147] width 104 height 21
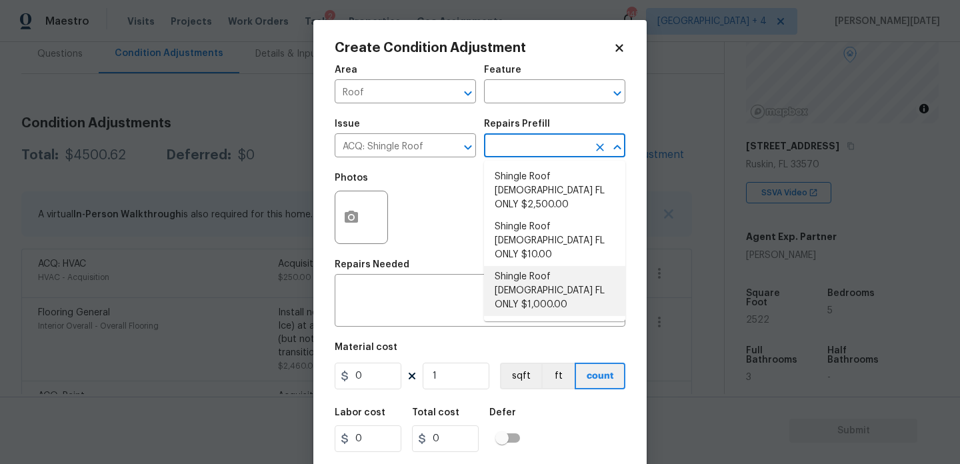
click at [551, 266] on li "Shingle Roof [DEMOGRAPHIC_DATA] FL ONLY $1,000.00" at bounding box center [554, 291] width 141 height 50
type input "Acquisition"
type textarea "Acquisition Scope ([US_STATE] Only): Shingle Roof 5-9 years in age maintenance."
type input "1000"
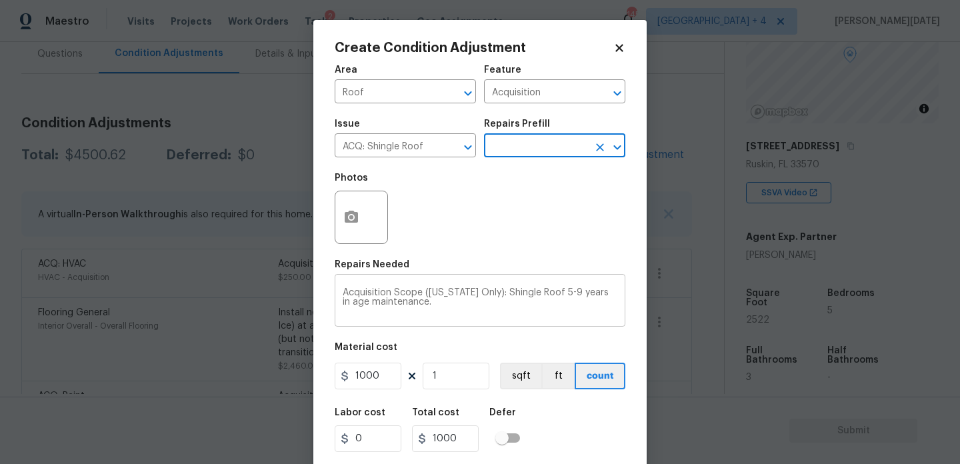
scroll to position [34, 0]
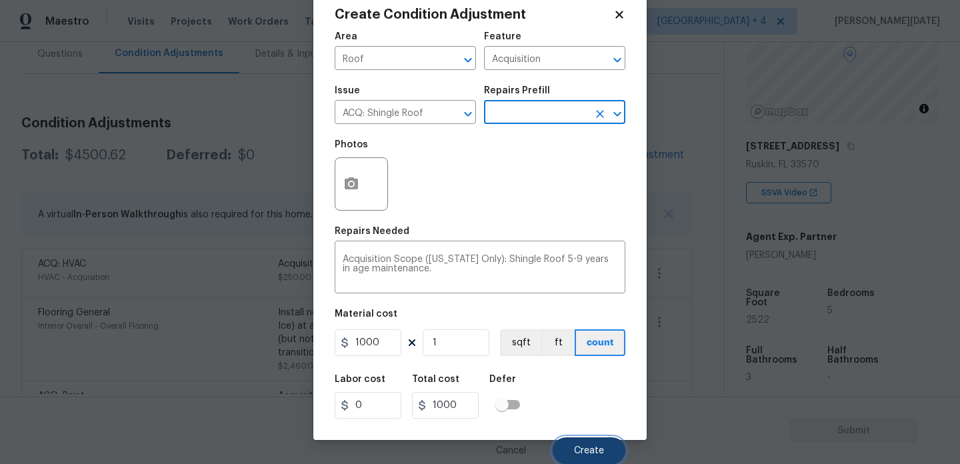
click at [587, 453] on span "Create" at bounding box center [589, 451] width 30 height 10
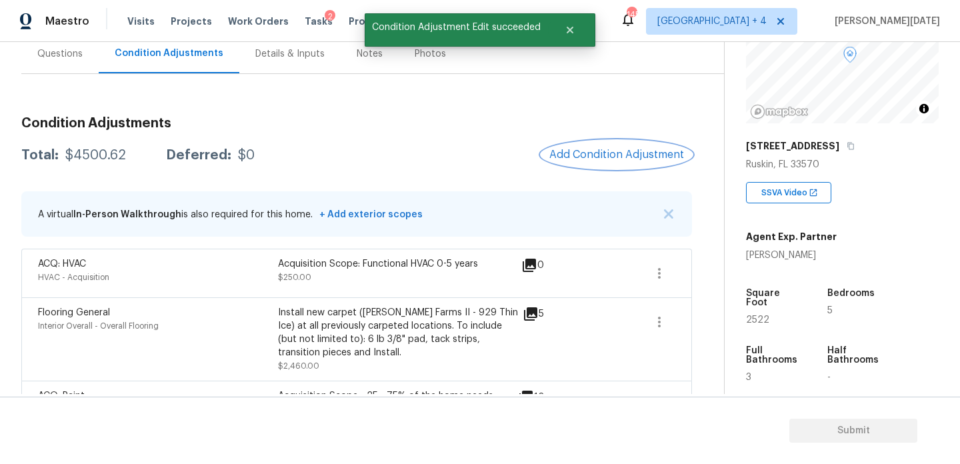
scroll to position [0, 0]
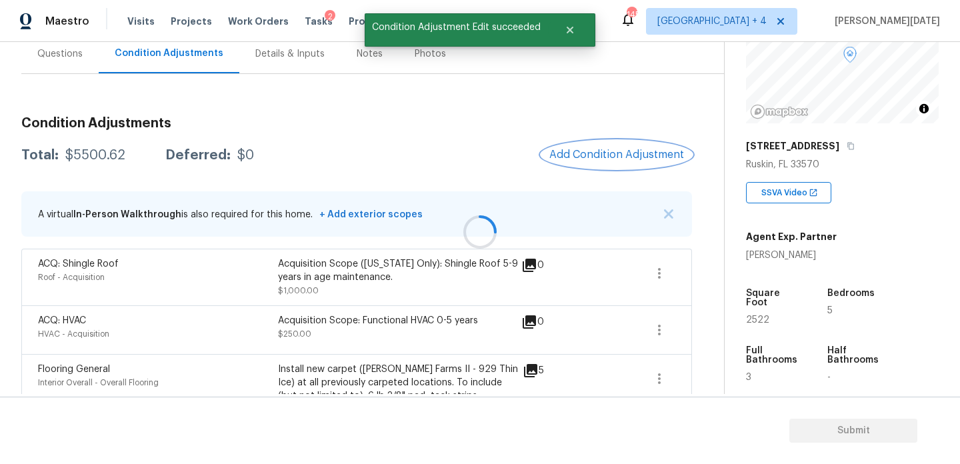
click at [603, 167] on button "Add Condition Adjustment" at bounding box center [616, 155] width 151 height 28
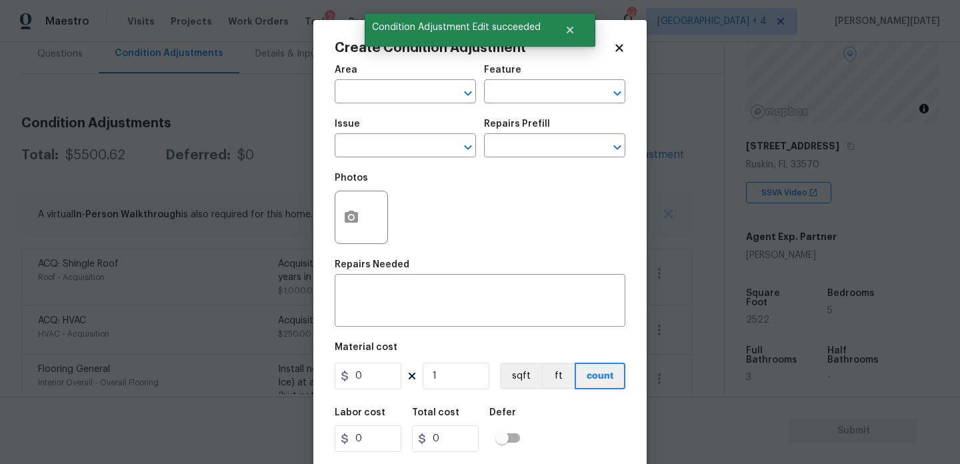
click at [603, 167] on div "Area ​ Feature ​ Issue ​ Repairs Prefill ​ Photos Repairs Needed x ​ Material c…" at bounding box center [480, 277] width 291 height 440
click at [351, 95] on input "text" at bounding box center [387, 93] width 104 height 21
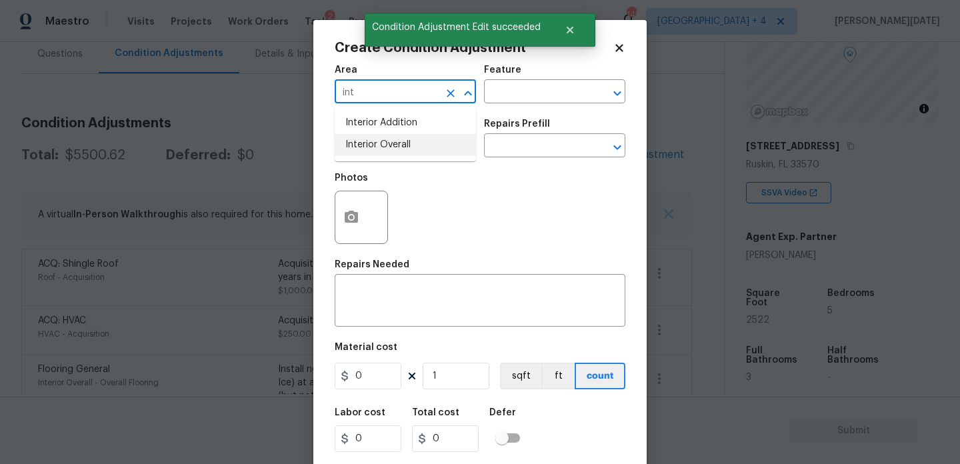
click at [368, 156] on ul "Interior Addition Interior Overall" at bounding box center [405, 134] width 141 height 55
click at [380, 147] on li "Interior Overall" at bounding box center [405, 145] width 141 height 22
type input "Interior Overall"
click at [380, 147] on input "text" at bounding box center [387, 147] width 104 height 21
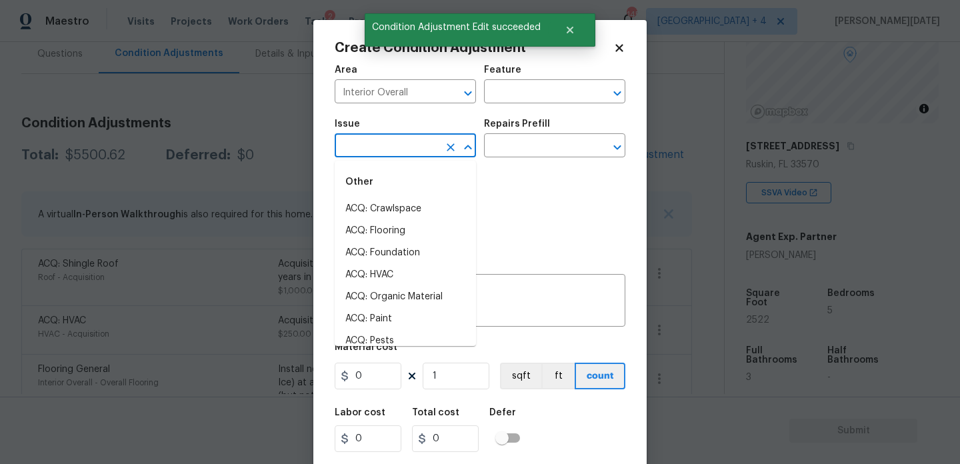
click at [380, 147] on input "text" at bounding box center [387, 147] width 104 height 21
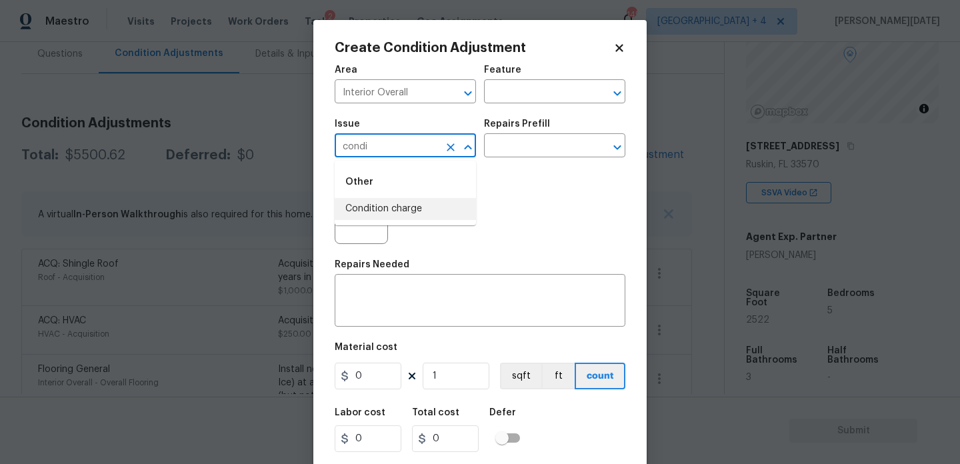
click at [406, 205] on li "Condition charge" at bounding box center [405, 209] width 141 height 22
type input "Condition charge"
click at [553, 132] on div "Repairs Prefill" at bounding box center [554, 127] width 141 height 17
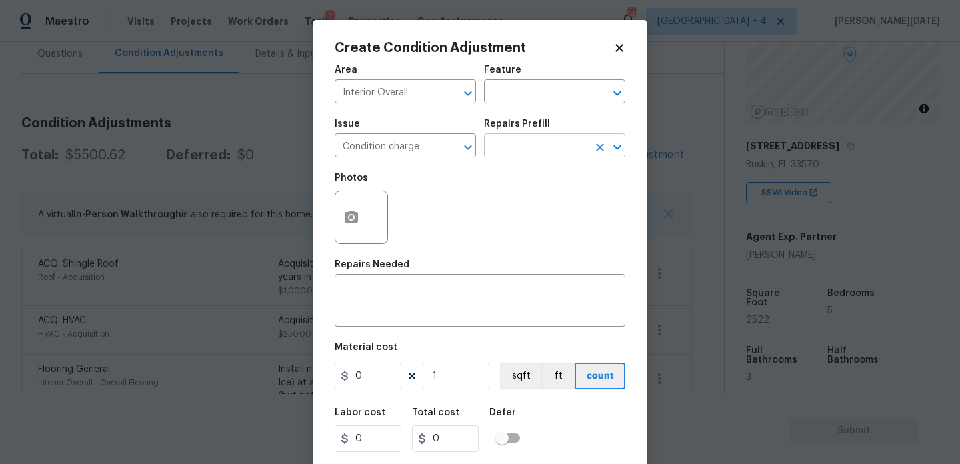
click at [542, 148] on input "text" at bounding box center [536, 147] width 104 height 21
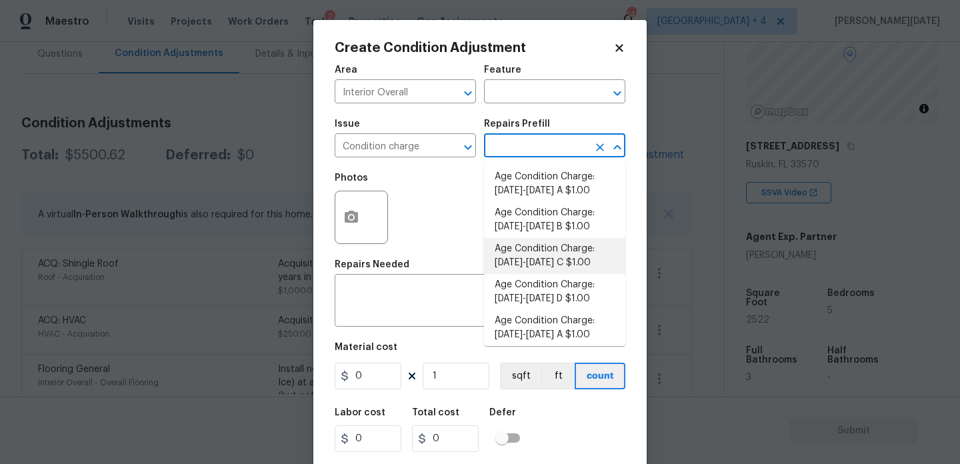
scroll to position [459, 0]
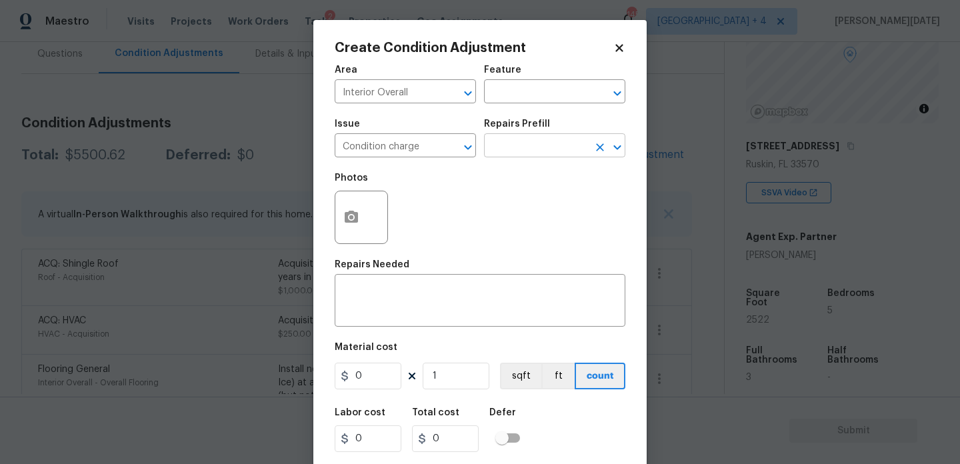
click at [547, 138] on input "text" at bounding box center [536, 147] width 104 height 21
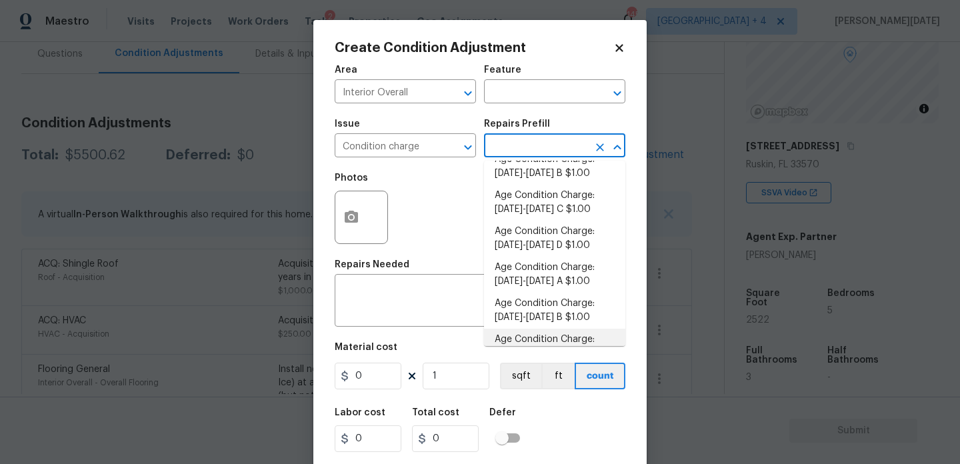
scroll to position [341, 0]
click at [565, 285] on li "Age Condition Charge: [DATE]-[DATE] A $1.00" at bounding box center [554, 275] width 141 height 36
type input "Home Readiness Packages"
type textarea "Age Condition Charge: [DATE]-[DATE] A"
type input "1"
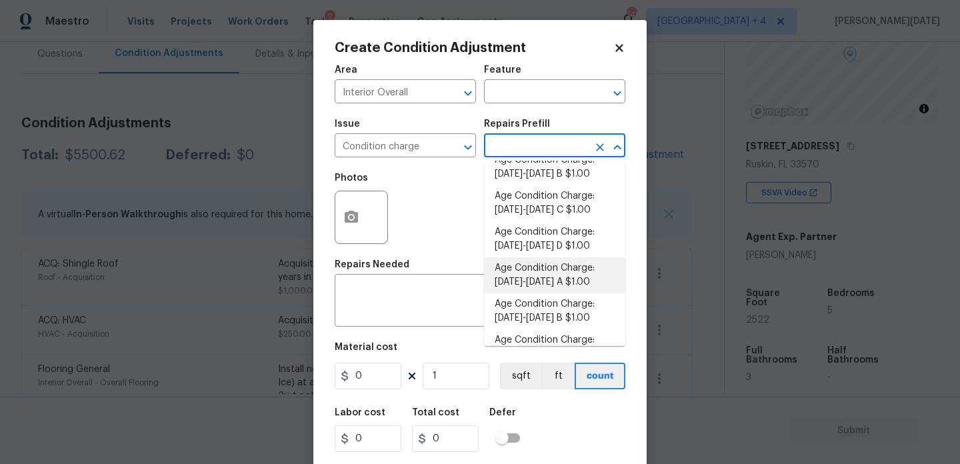
type input "1"
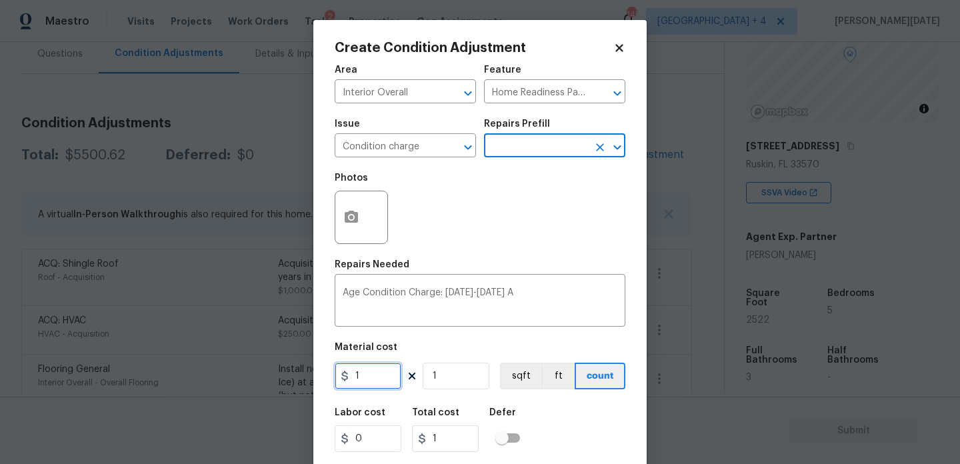
click at [390, 381] on input "1" at bounding box center [368, 376] width 67 height 27
type input "2000"
click at [492, 255] on div "Area Interior Overall ​ Feature Home Readiness Packages ​ Issue Condition charg…" at bounding box center [480, 277] width 291 height 440
type input "2000"
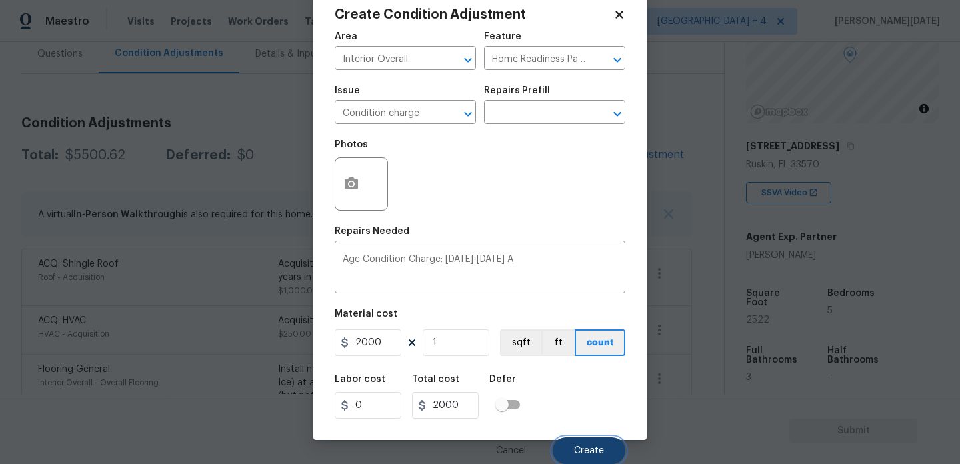
click at [581, 441] on button "Create" at bounding box center [589, 450] width 73 height 27
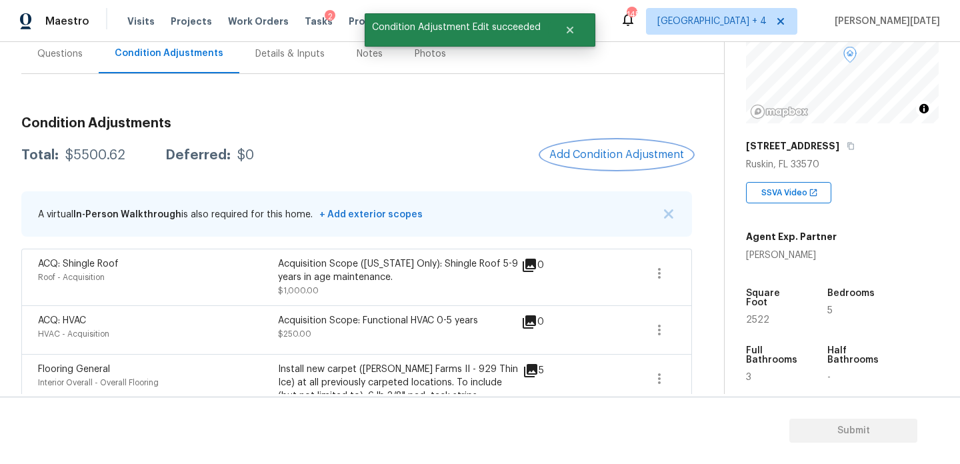
scroll to position [0, 0]
